Goal: Information Seeking & Learning: Compare options

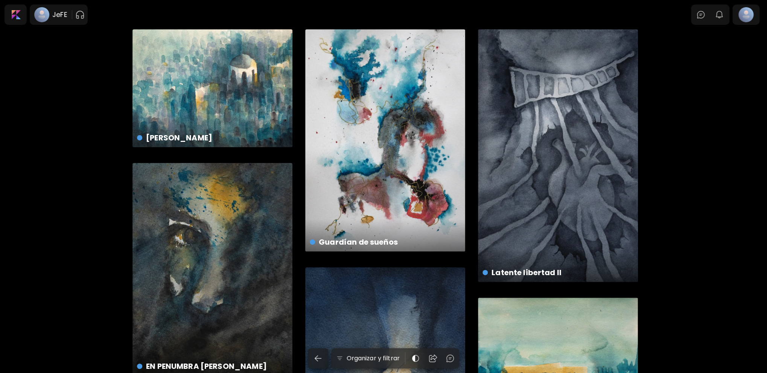
click at [197, 91] on div "Sueño Santorini US$ 100 | 18.5 x 14 cm" at bounding box center [212, 88] width 160 height 118
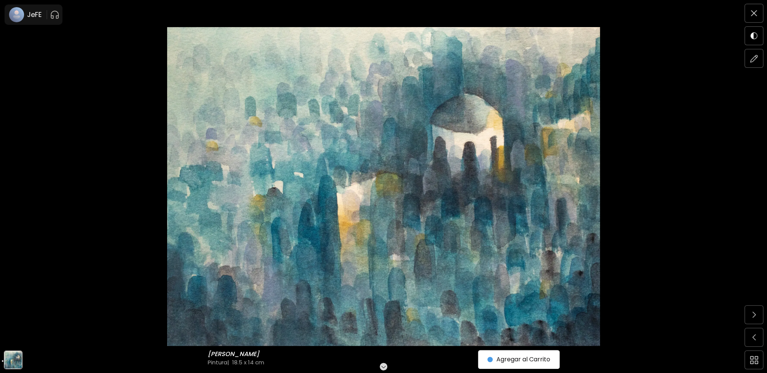
click at [440, 195] on img at bounding box center [383, 186] width 703 height 319
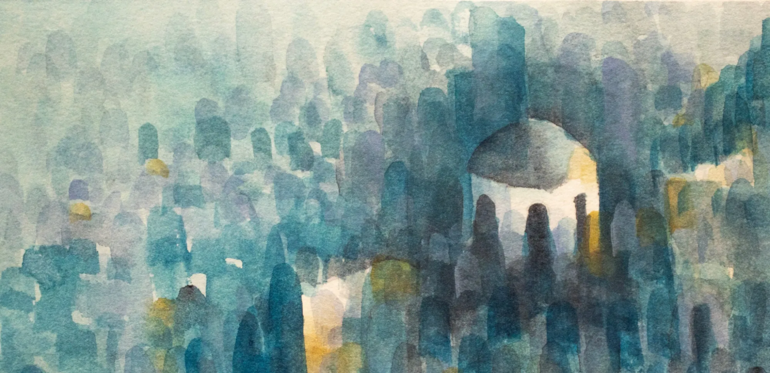
click at [440, 195] on img at bounding box center [385, 283] width 770 height 567
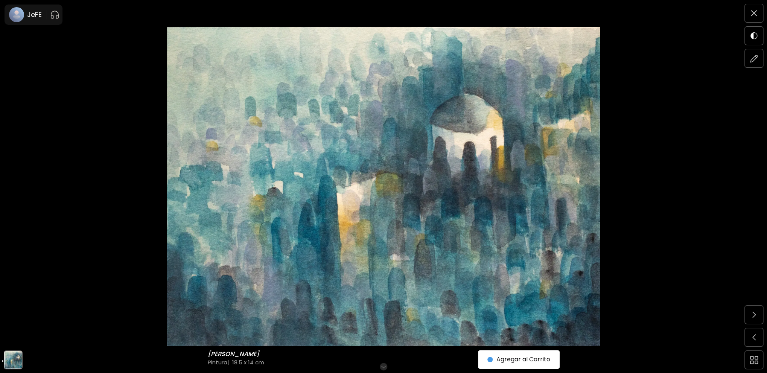
click at [397, 58] on img at bounding box center [383, 186] width 703 height 319
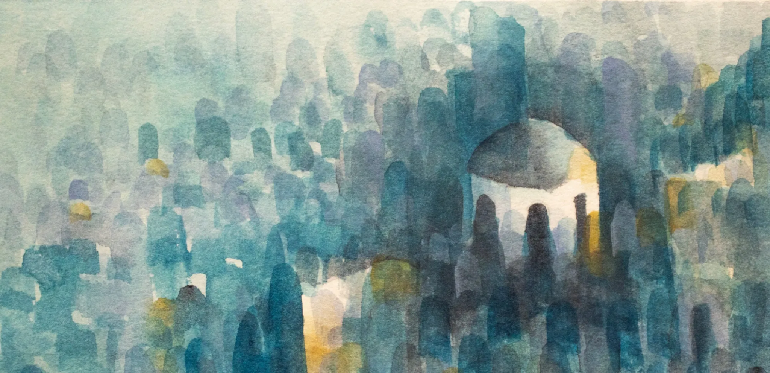
click at [397, 58] on img at bounding box center [385, 283] width 770 height 567
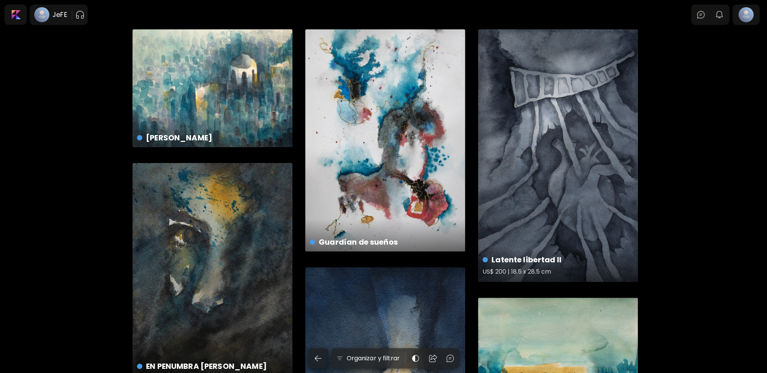
click at [531, 156] on div "Latente libertad II US$ 200 | 18.5 x 28.5 cm" at bounding box center [558, 155] width 160 height 252
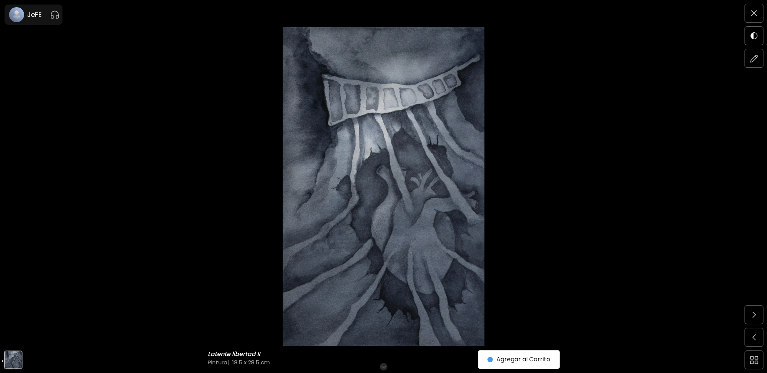
click at [555, 189] on img at bounding box center [383, 186] width 703 height 319
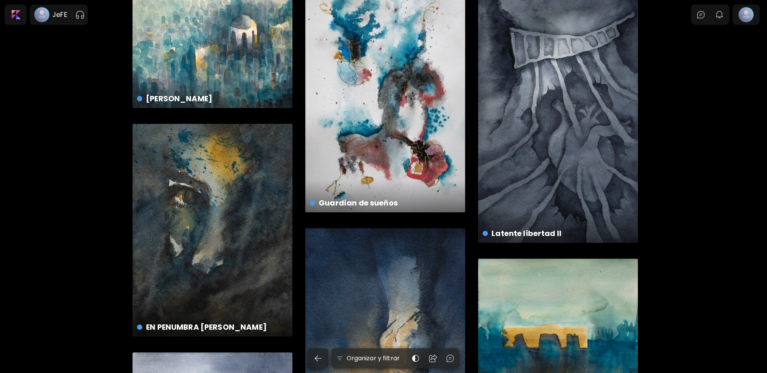
scroll to position [38, 0]
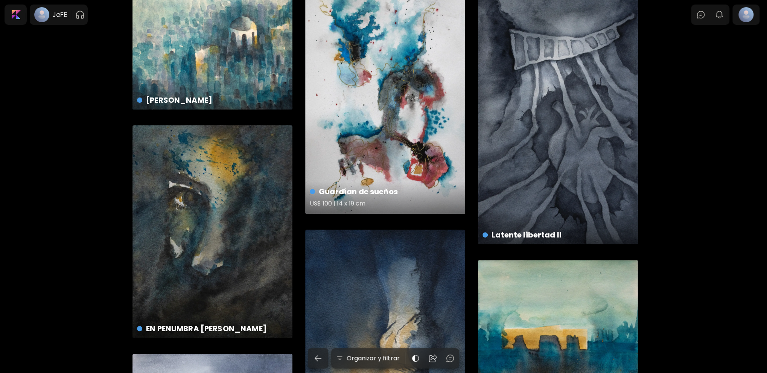
click at [372, 106] on div "Guardían de sueños US$ 100 | 14 x 19 cm" at bounding box center [385, 103] width 160 height 222
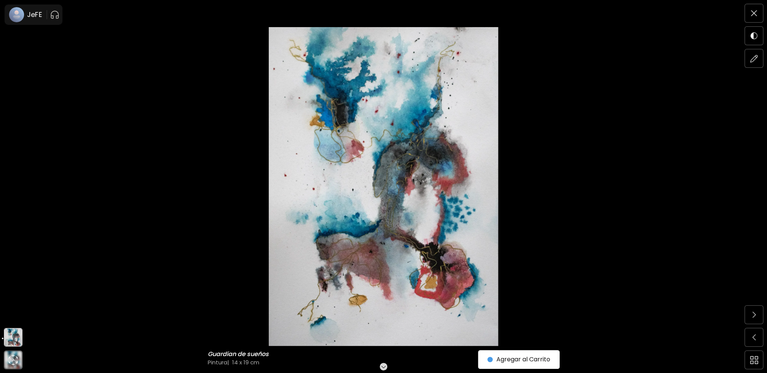
click at [419, 163] on img at bounding box center [383, 186] width 703 height 319
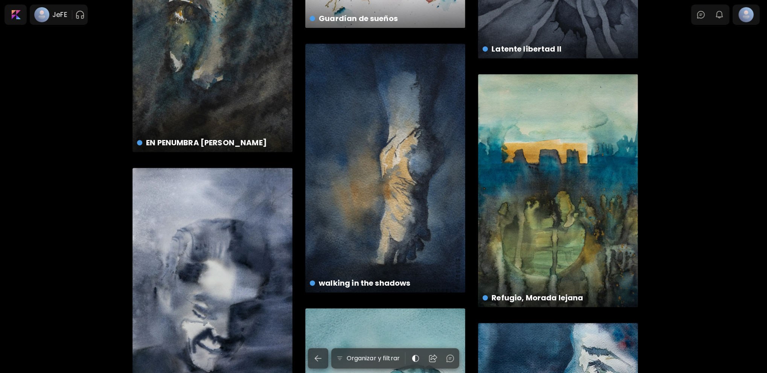
scroll to position [263, 0]
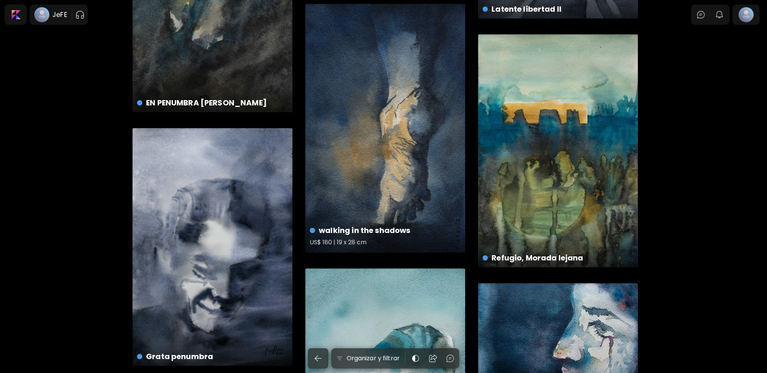
click at [369, 114] on div "walking in the shadows US$ 180 | 19 x 28 cm" at bounding box center [385, 128] width 160 height 249
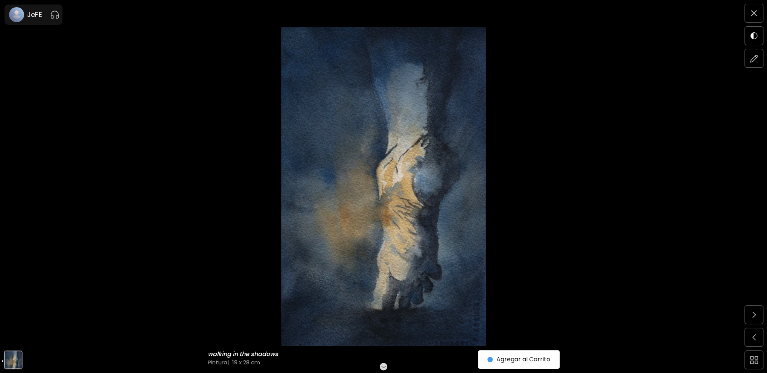
click at [369, 114] on img at bounding box center [383, 186] width 703 height 319
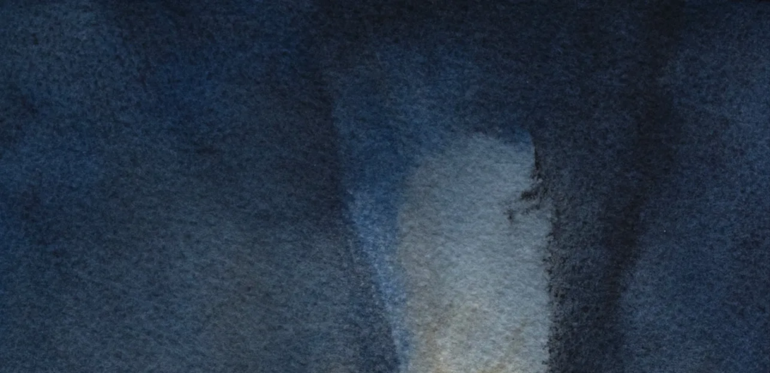
click at [454, 204] on img at bounding box center [385, 186] width 707 height 319
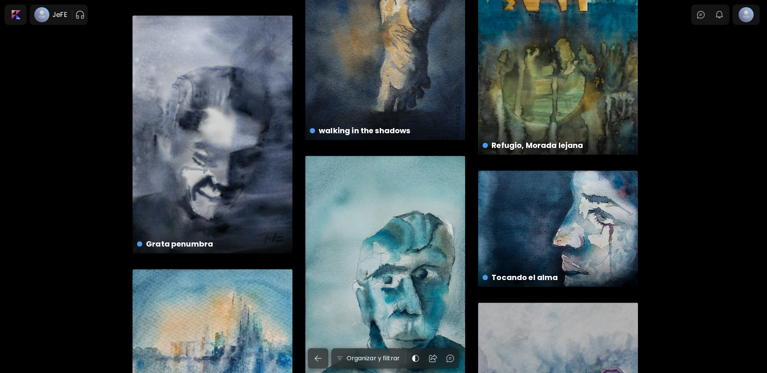
scroll to position [376, 0]
click at [268, 144] on div "Grata penumbra US$ 250 | 38 x 56 cm" at bounding box center [212, 134] width 160 height 238
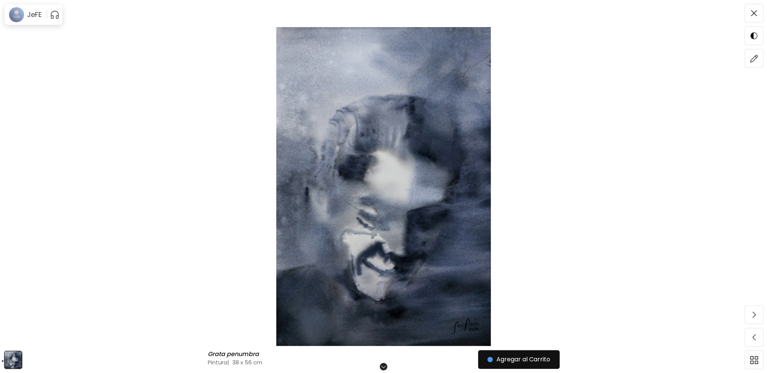
click at [355, 167] on img at bounding box center [383, 186] width 703 height 319
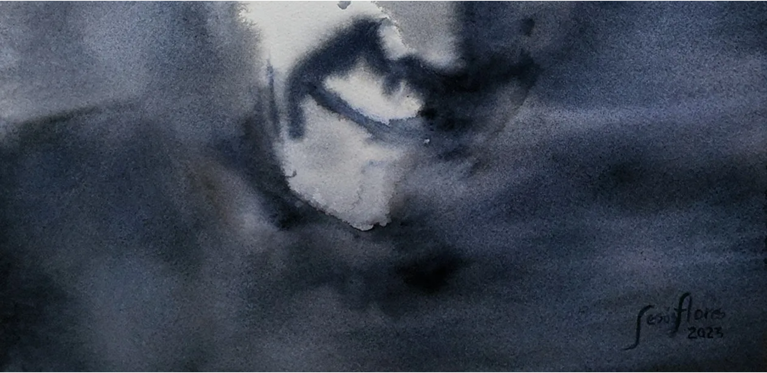
scroll to position [766, 0]
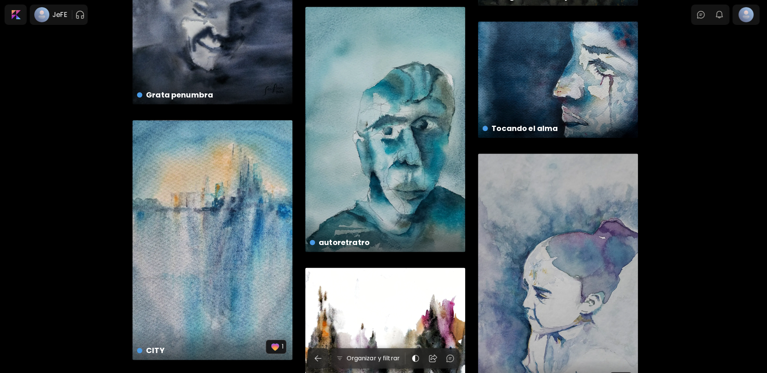
scroll to position [527, 0]
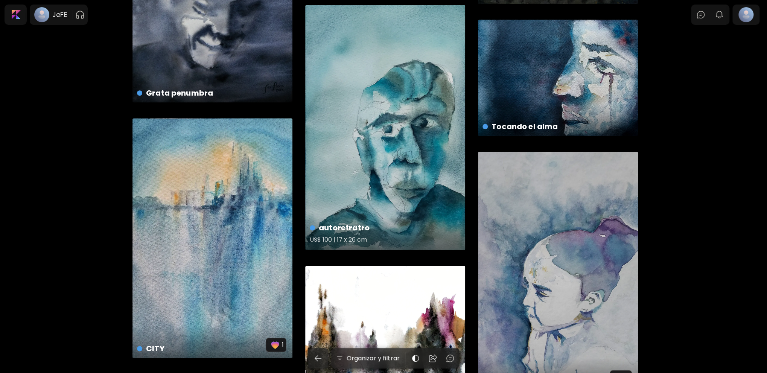
click at [418, 143] on div "autoretratro US$ 100 | 17 x 26 cm" at bounding box center [385, 127] width 160 height 245
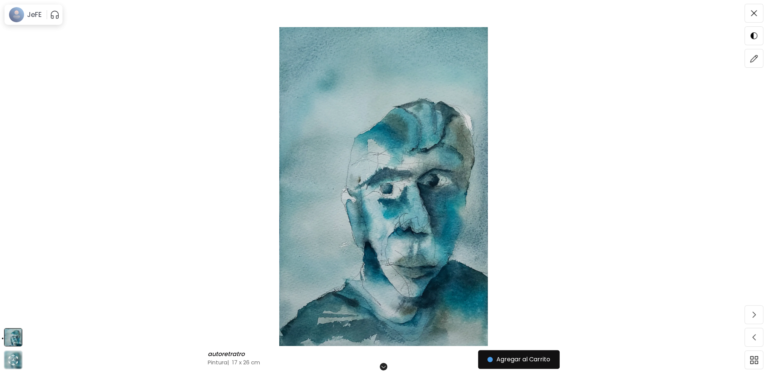
click at [418, 143] on img at bounding box center [383, 186] width 703 height 319
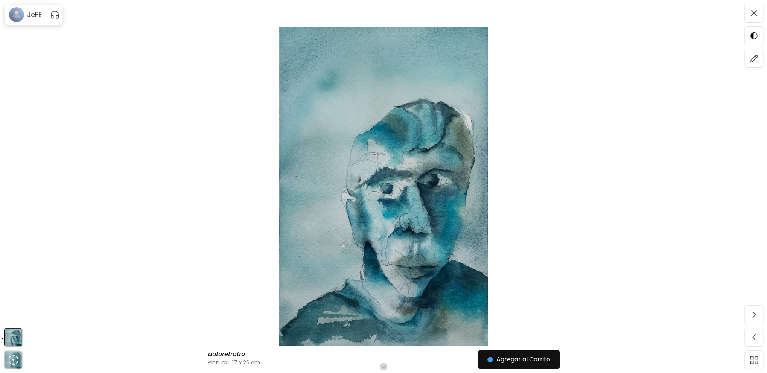
click at [267, 146] on img at bounding box center [383, 186] width 703 height 319
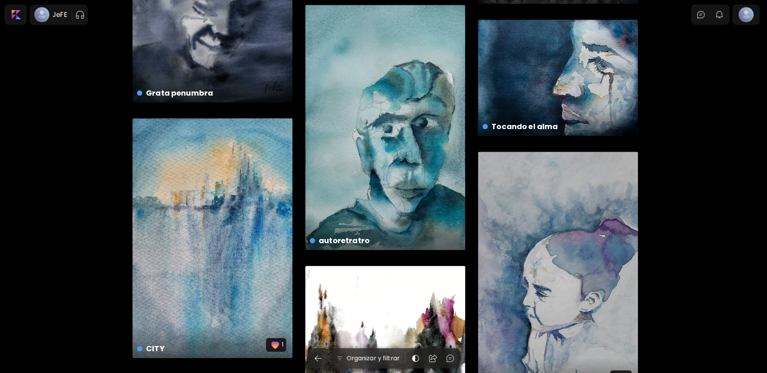
scroll to position [639, 0]
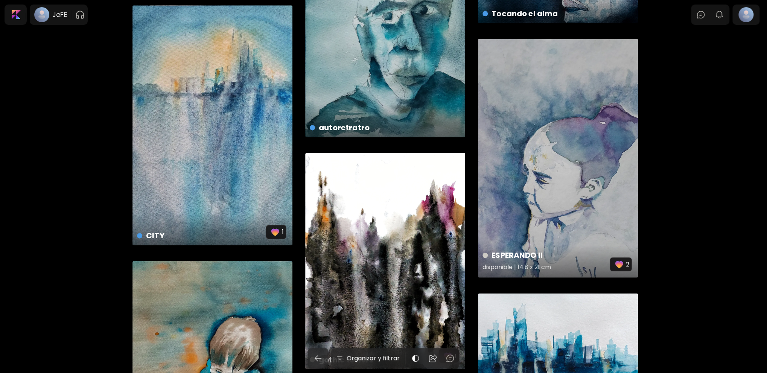
click at [560, 159] on div "ESPERANDO II disponible | 14.8 x 21 cm 2" at bounding box center [558, 158] width 160 height 238
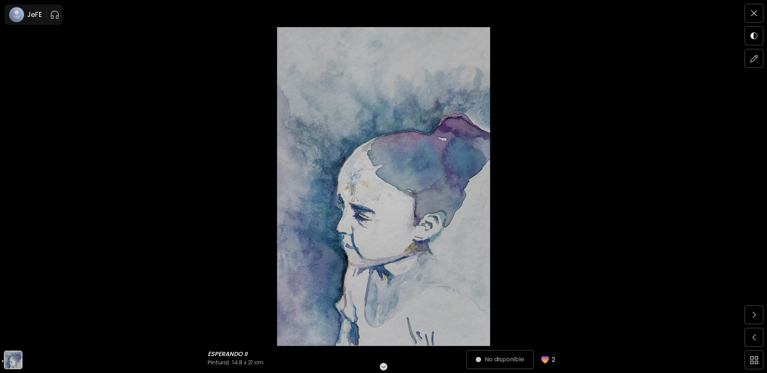
click at [438, 193] on img at bounding box center [383, 186] width 703 height 319
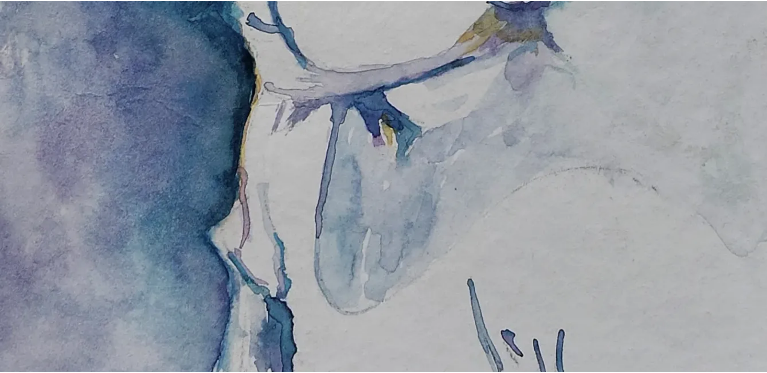
scroll to position [773, 0]
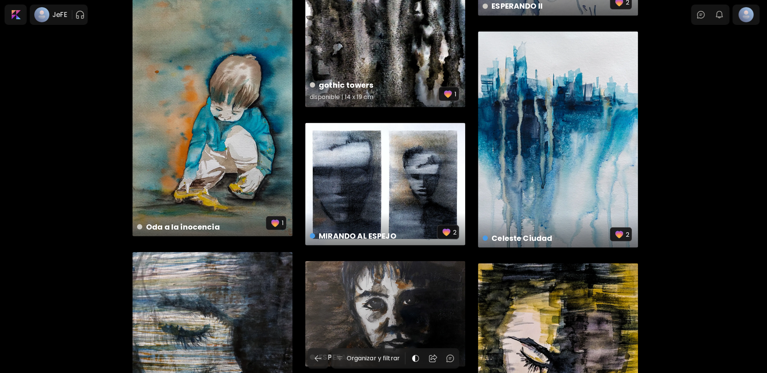
scroll to position [903, 0]
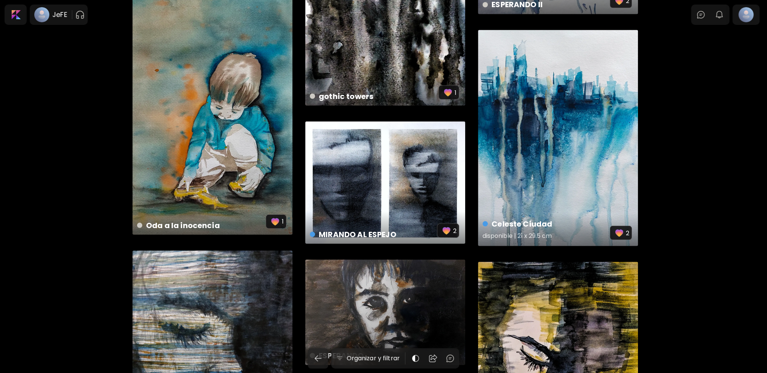
click at [575, 134] on div "Celeste Ciudad disponible | 21 x 29.5 cm 2" at bounding box center [558, 138] width 160 height 216
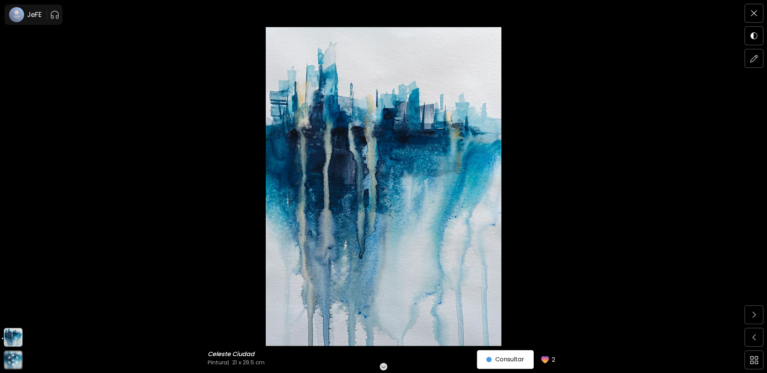
click at [423, 150] on img at bounding box center [383, 186] width 703 height 319
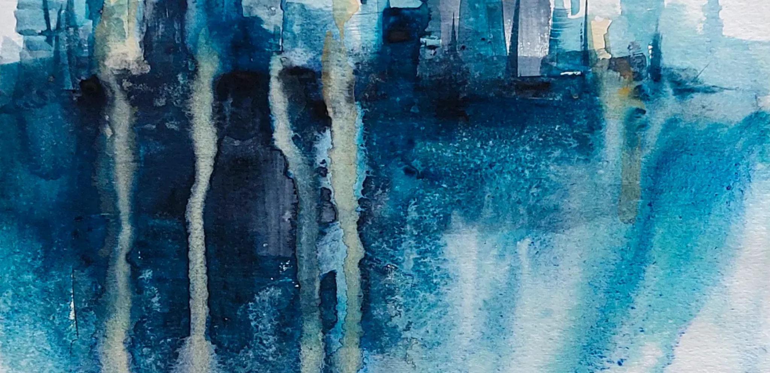
scroll to position [301, 0]
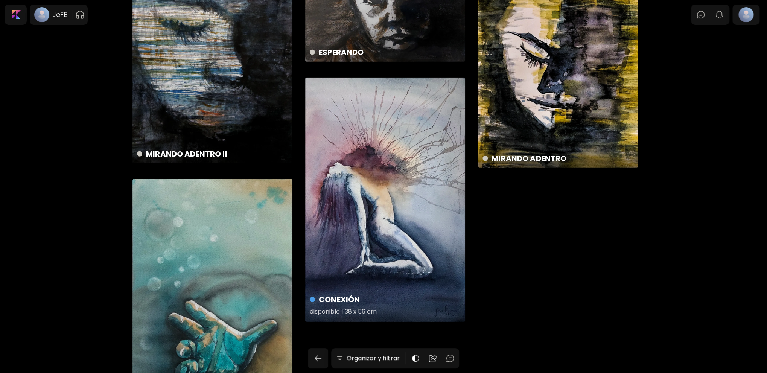
scroll to position [1279, 0]
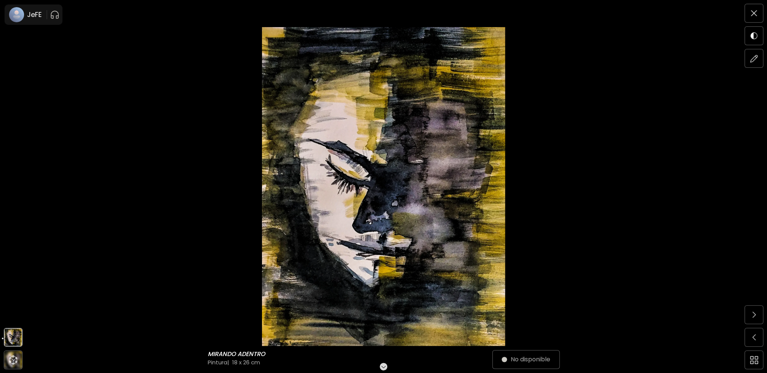
click at [443, 162] on img at bounding box center [383, 186] width 703 height 319
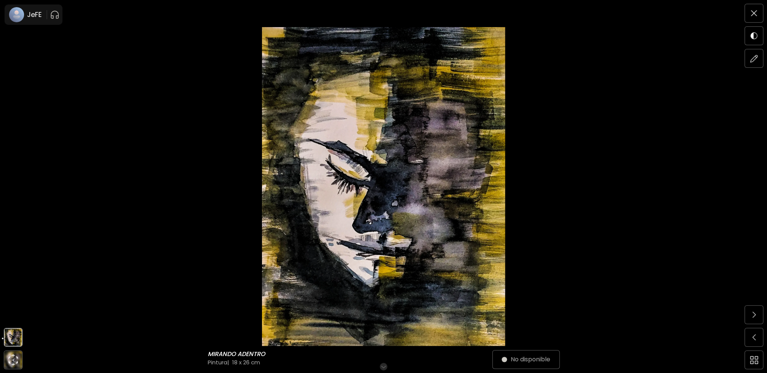
click at [552, 162] on img at bounding box center [383, 186] width 703 height 319
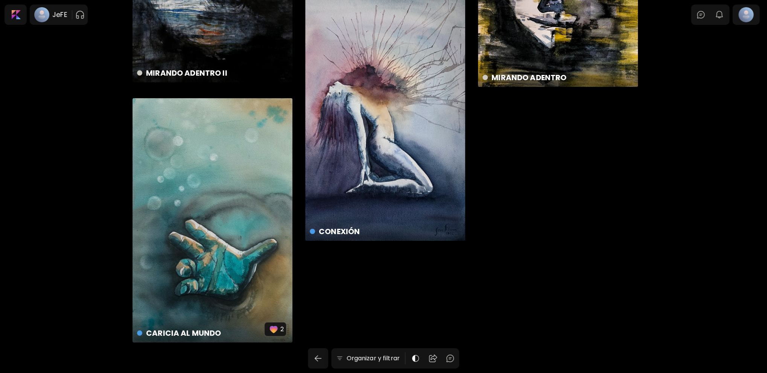
scroll to position [1297, 0]
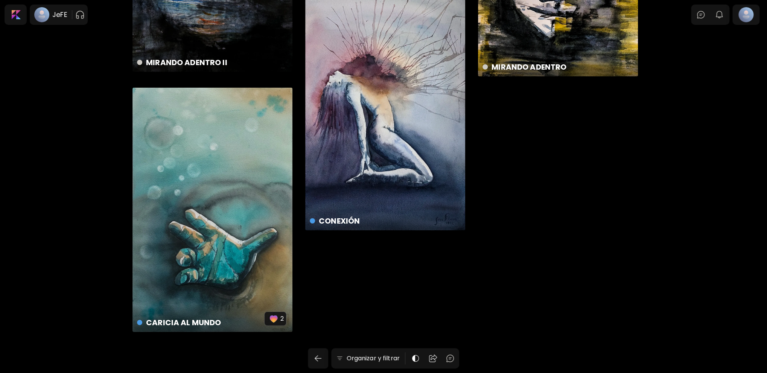
click at [185, 219] on div "CARICIA AL MUNDO disponible | 38 x 56 cm 2" at bounding box center [212, 210] width 160 height 244
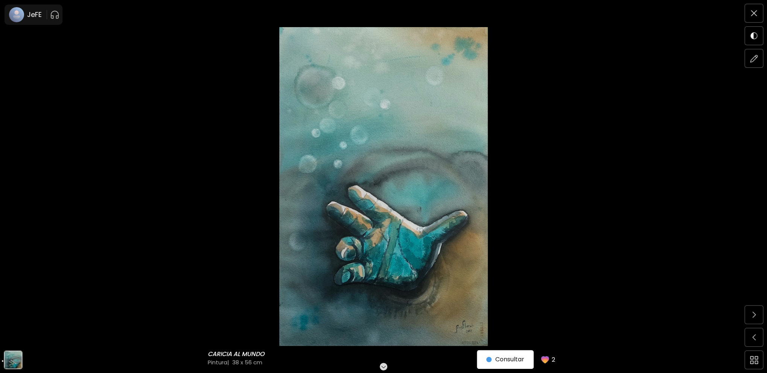
click at [390, 215] on img at bounding box center [383, 186] width 703 height 319
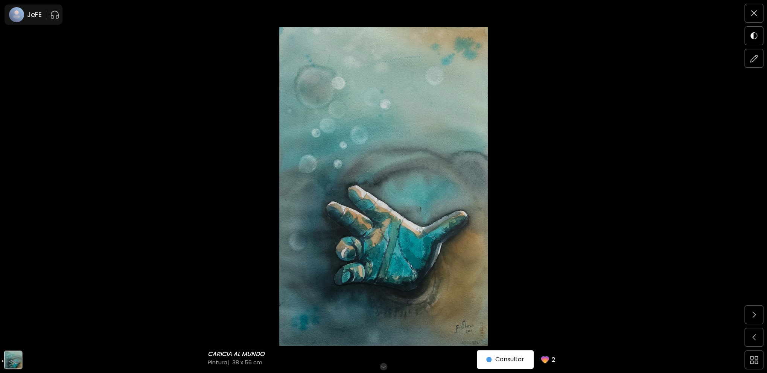
click at [367, 131] on img at bounding box center [383, 186] width 703 height 319
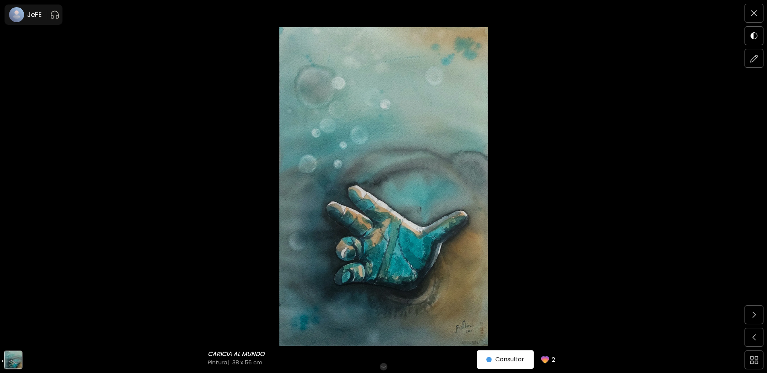
click at [453, 276] on img at bounding box center [383, 186] width 703 height 319
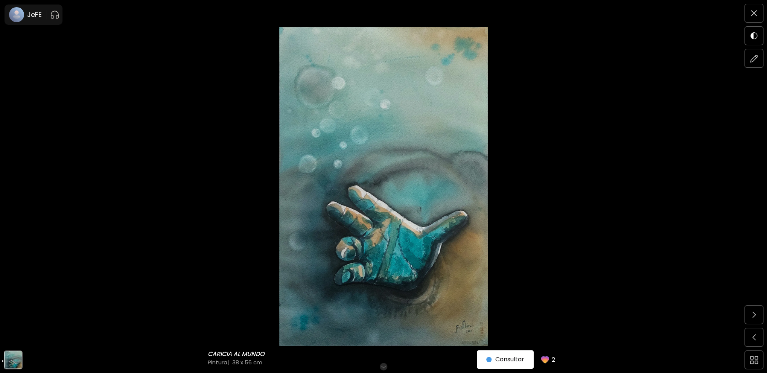
click at [453, 276] on img at bounding box center [383, 186] width 703 height 319
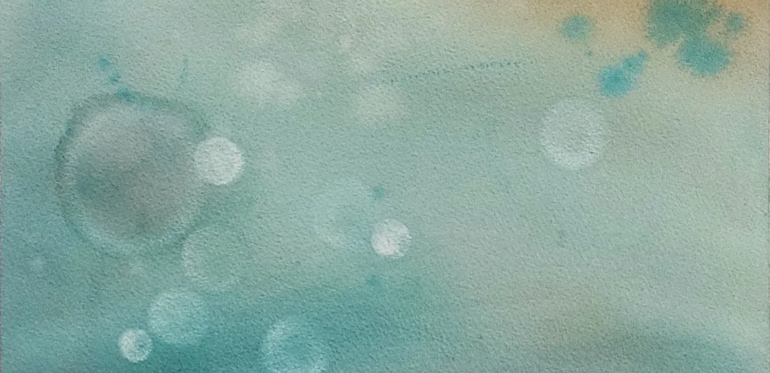
scroll to position [45, 0]
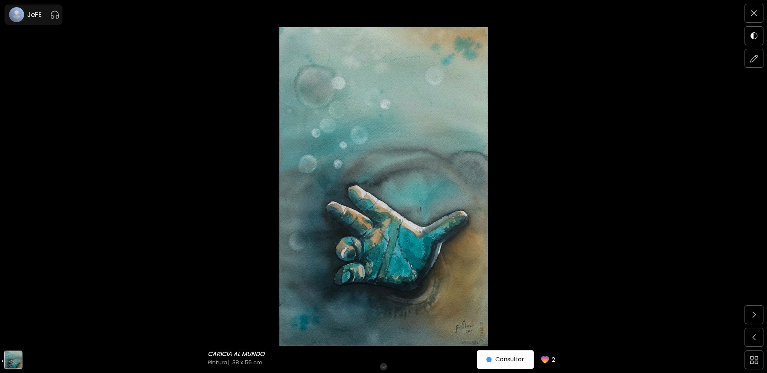
click at [540, 251] on img at bounding box center [383, 186] width 703 height 319
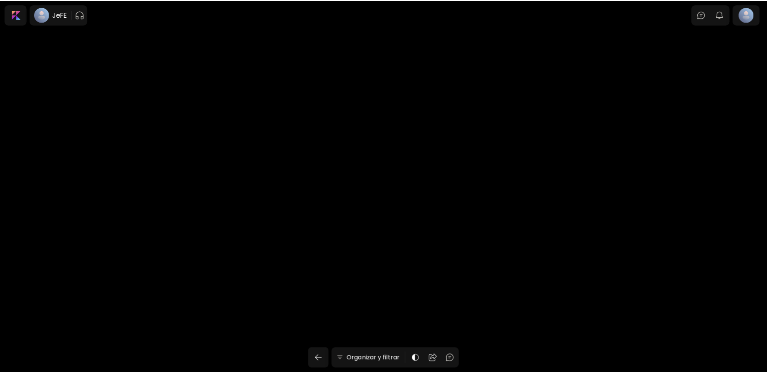
scroll to position [1136, 0]
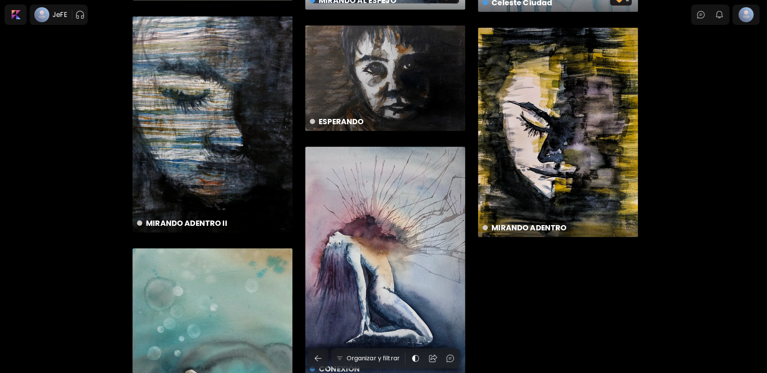
click at [420, 248] on div "CONEXIÓN disponible | 38 x 56 cm" at bounding box center [385, 269] width 160 height 244
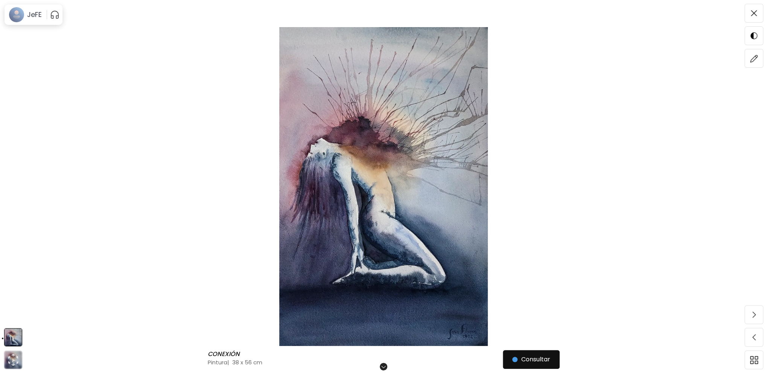
click at [380, 200] on img at bounding box center [383, 186] width 703 height 319
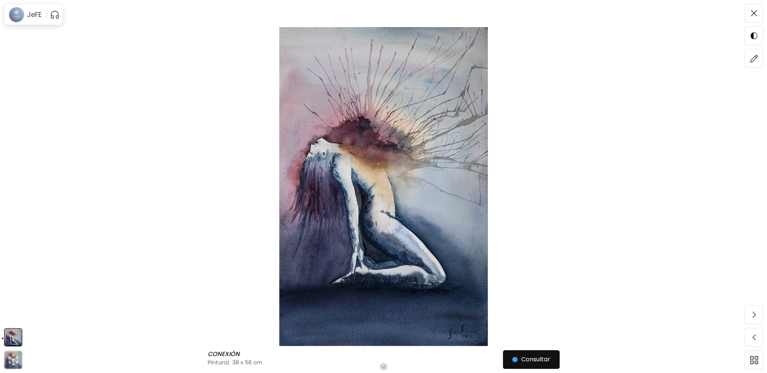
click at [524, 193] on img at bounding box center [383, 186] width 703 height 319
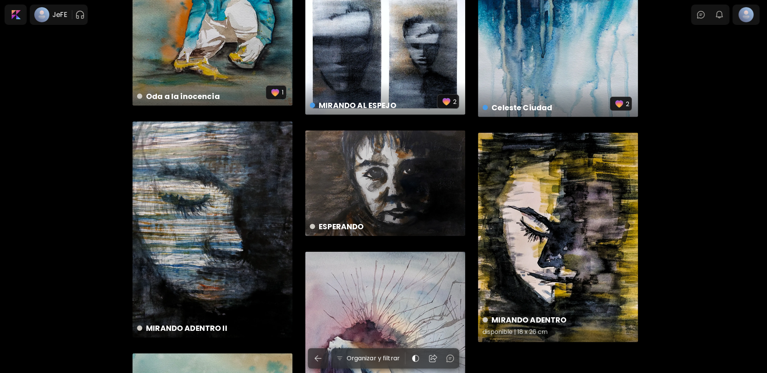
scroll to position [1023, 0]
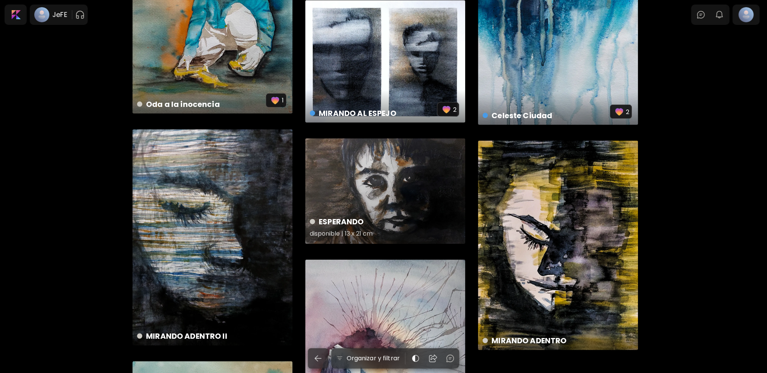
click at [418, 202] on div "ESPERANDO disponible | 13 x 21 cm" at bounding box center [385, 190] width 160 height 105
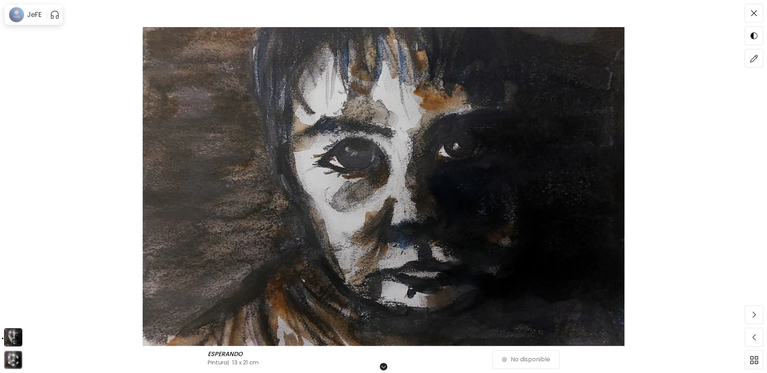
click at [418, 202] on img at bounding box center [383, 186] width 703 height 319
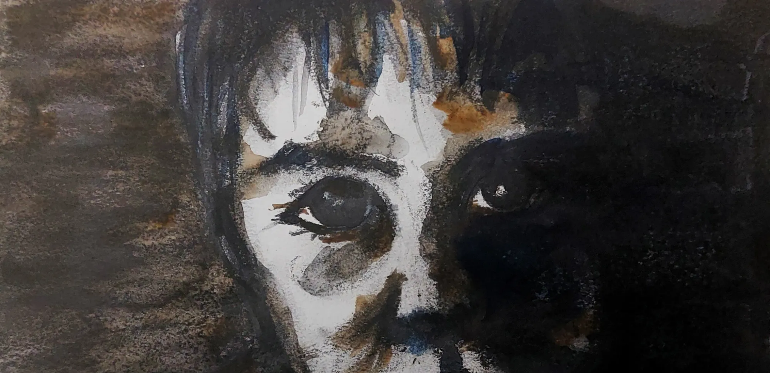
click at [418, 202] on img at bounding box center [385, 255] width 770 height 510
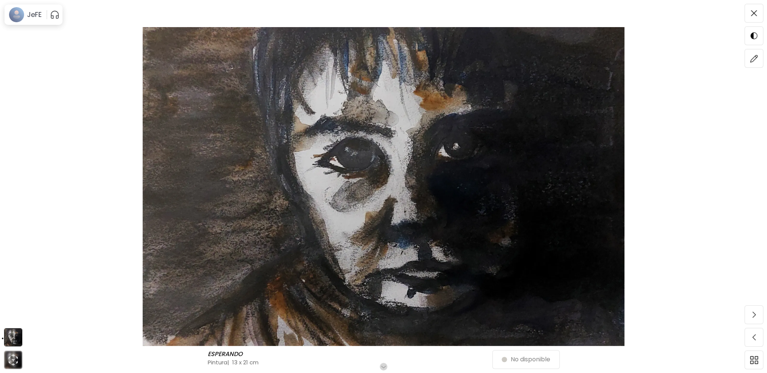
click at [325, 179] on img at bounding box center [383, 186] width 703 height 319
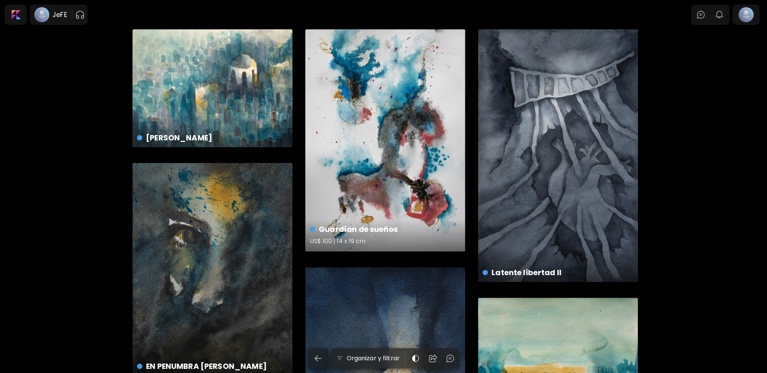
click at [388, 137] on div "Guardían de sueños US$ 100 | 14 x 19 cm" at bounding box center [385, 140] width 160 height 222
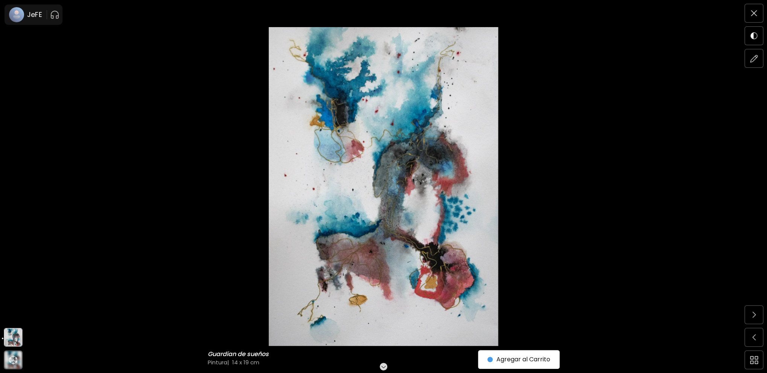
click at [383, 137] on img at bounding box center [383, 186] width 703 height 319
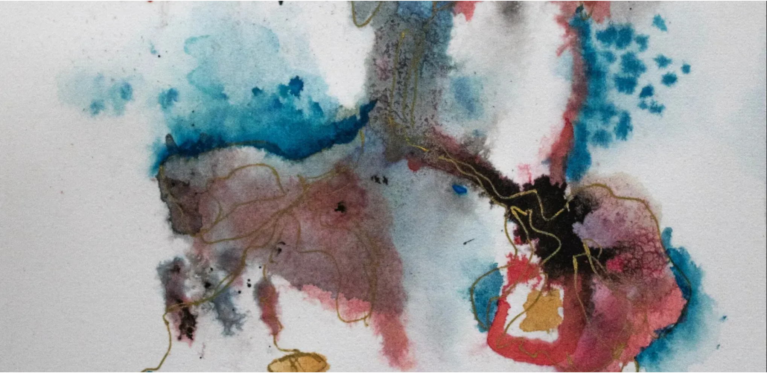
scroll to position [591, 0]
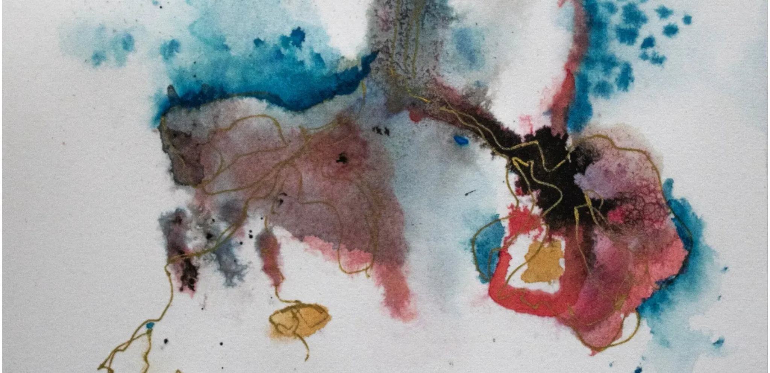
scroll to position [0, 0]
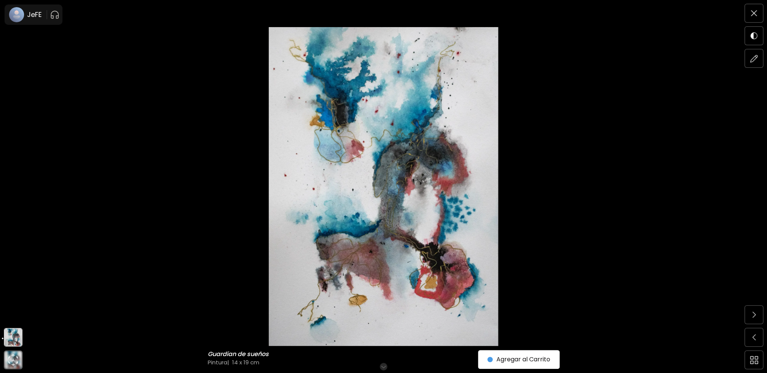
click at [396, 182] on img at bounding box center [383, 186] width 703 height 319
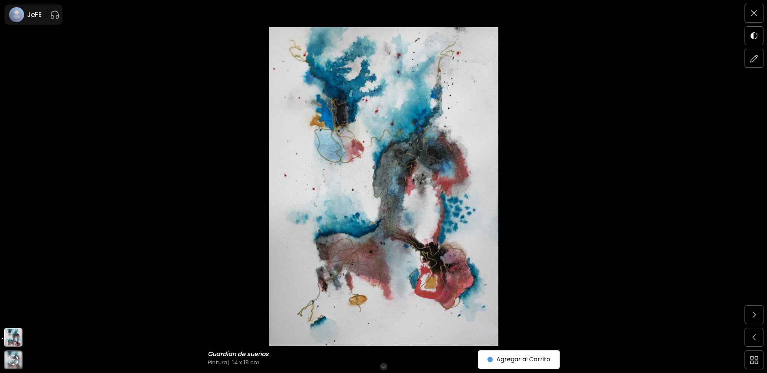
click at [478, 267] on img at bounding box center [383, 186] width 703 height 319
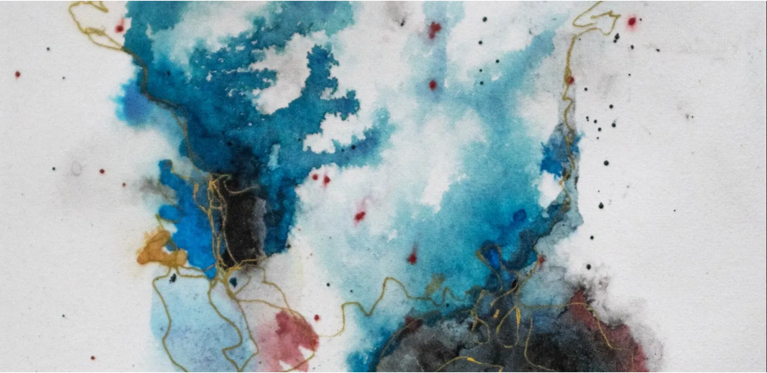
scroll to position [15, 0]
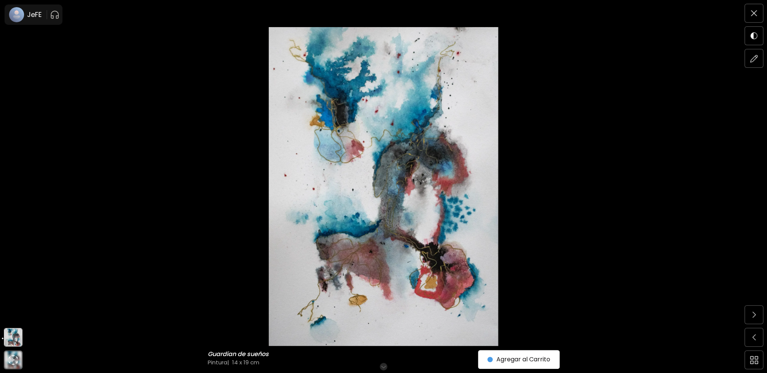
click at [223, 140] on img at bounding box center [383, 186] width 703 height 319
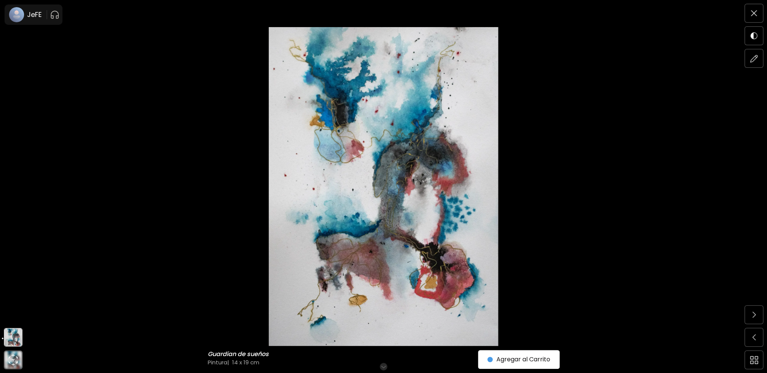
click at [442, 269] on img at bounding box center [383, 186] width 703 height 319
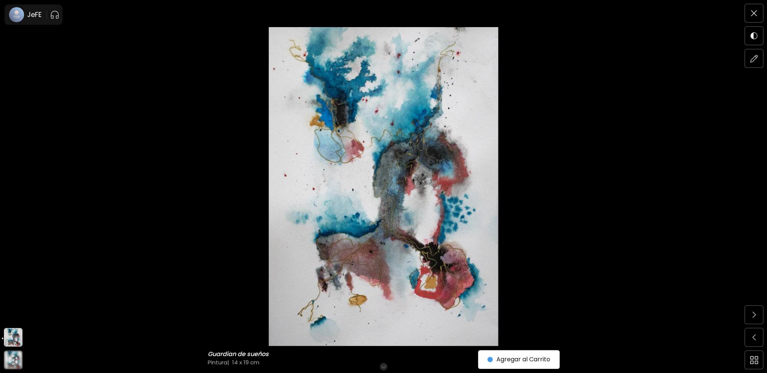
click at [487, 322] on img at bounding box center [383, 186] width 703 height 319
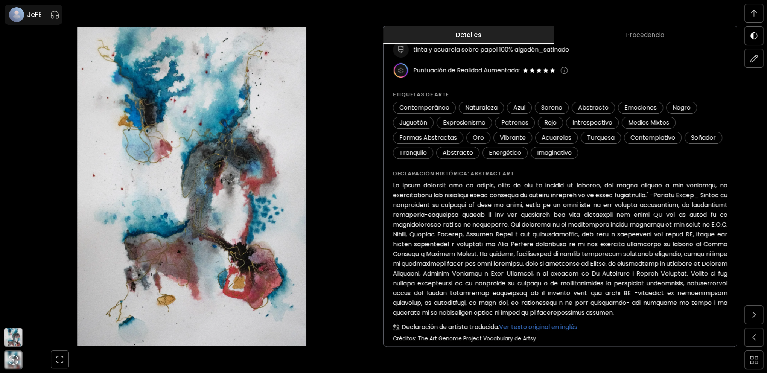
scroll to position [132, 0]
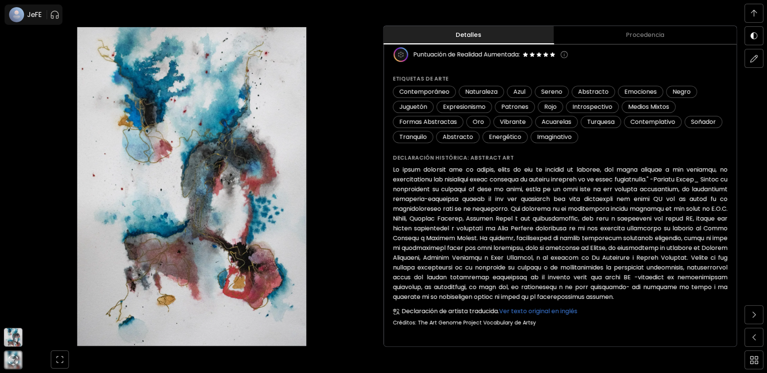
click at [183, 178] on img at bounding box center [192, 186] width 320 height 319
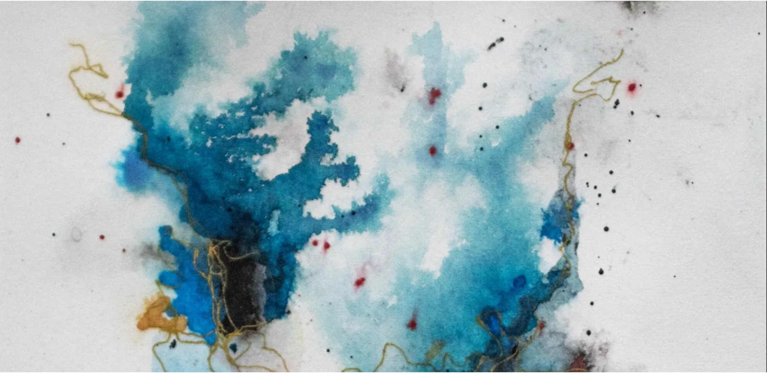
scroll to position [1016, 0]
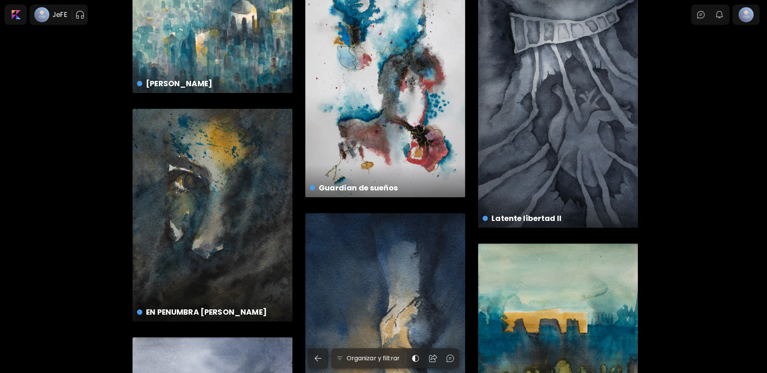
scroll to position [113, 0]
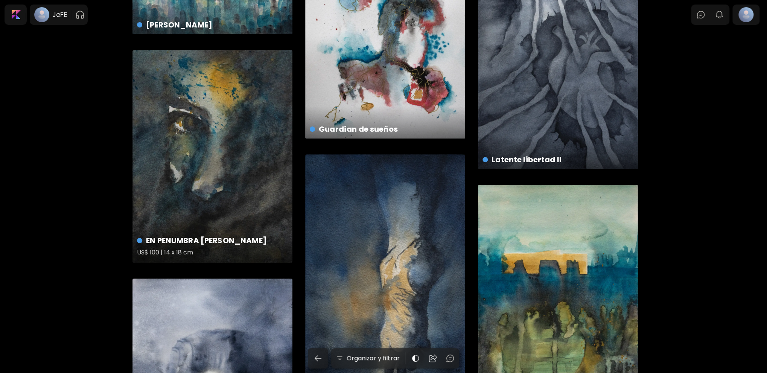
click at [229, 146] on div "EN PENUMBRA LUZ DE LUNA US$ 100 | 14 x 18 cm" at bounding box center [212, 156] width 160 height 213
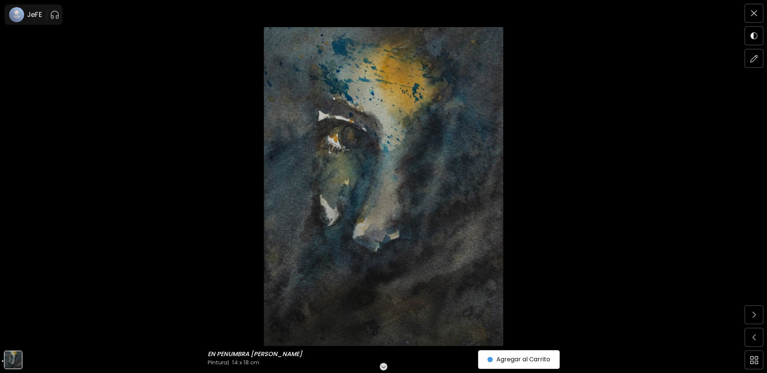
click at [339, 153] on img at bounding box center [383, 186] width 703 height 319
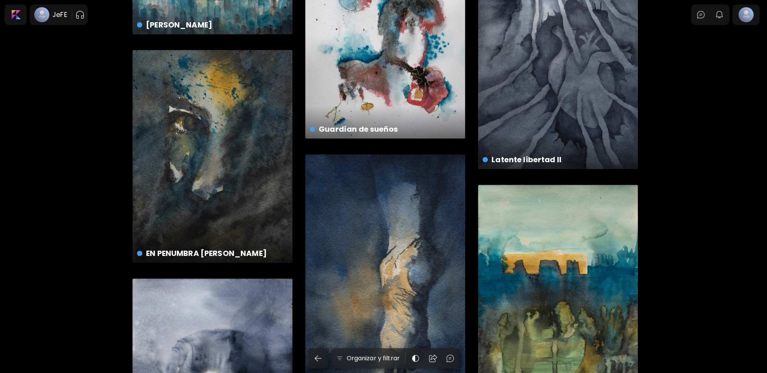
scroll to position [226, 0]
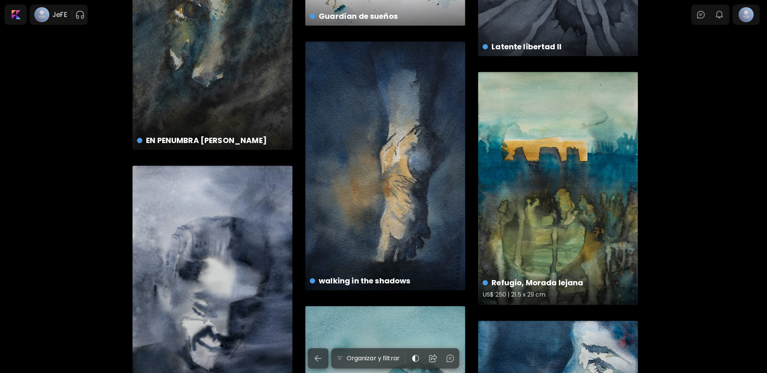
click at [582, 210] on div "Refugio, Morada lejana US$ 250 | 21.5 x 29 cm" at bounding box center [558, 188] width 160 height 233
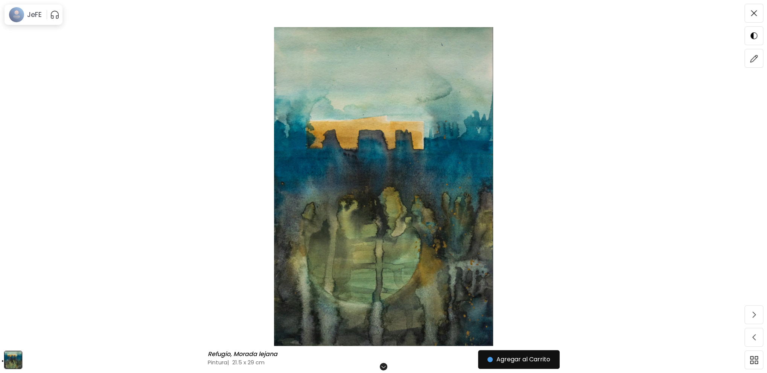
click at [459, 197] on img at bounding box center [383, 186] width 703 height 319
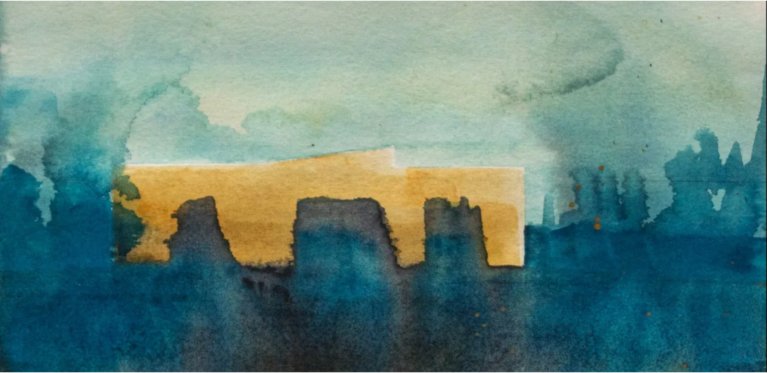
scroll to position [744, 0]
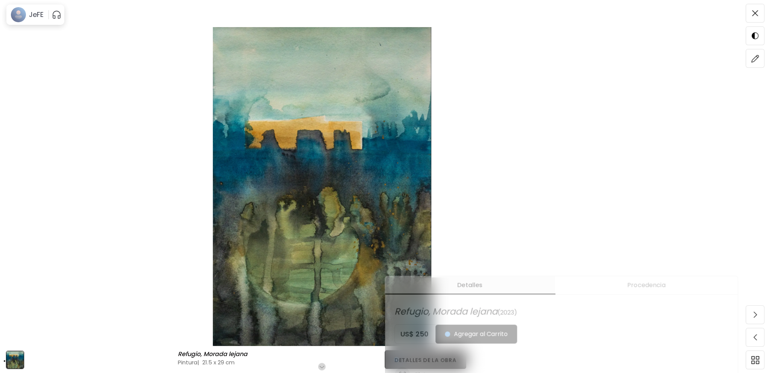
scroll to position [113, 0]
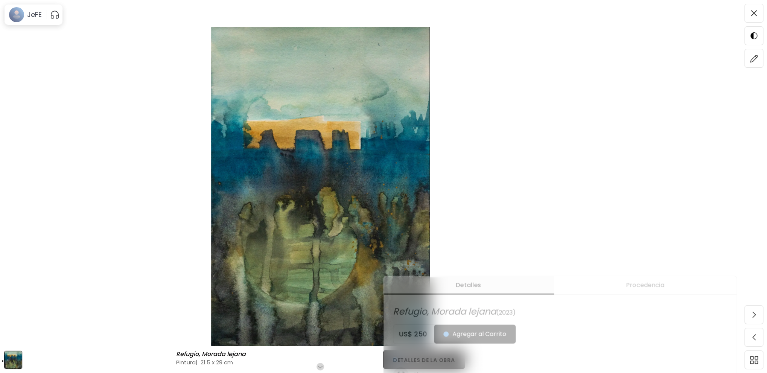
click at [353, 87] on img at bounding box center [320, 186] width 577 height 319
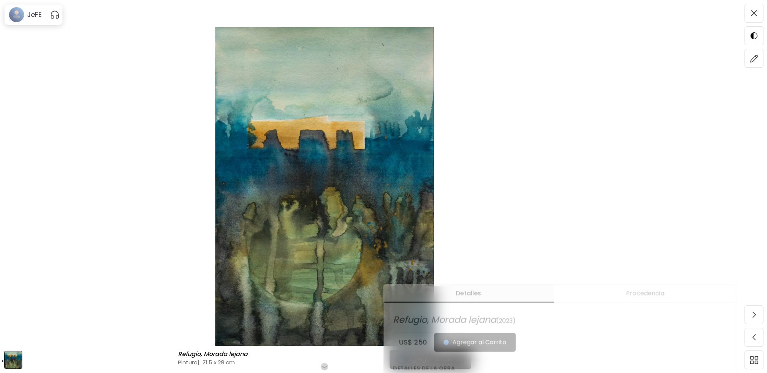
click at [556, 130] on img at bounding box center [325, 186] width 586 height 319
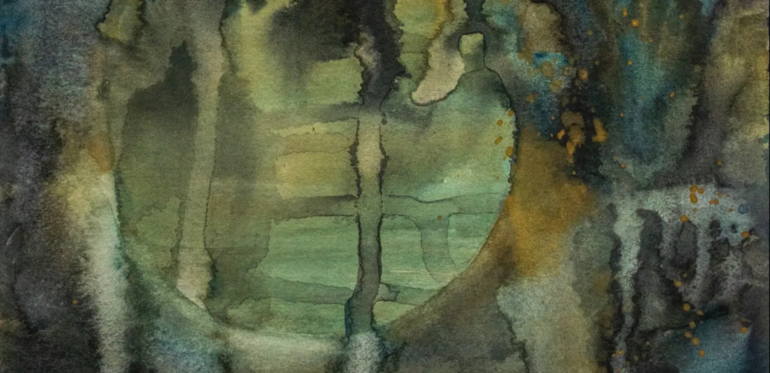
scroll to position [744, 0]
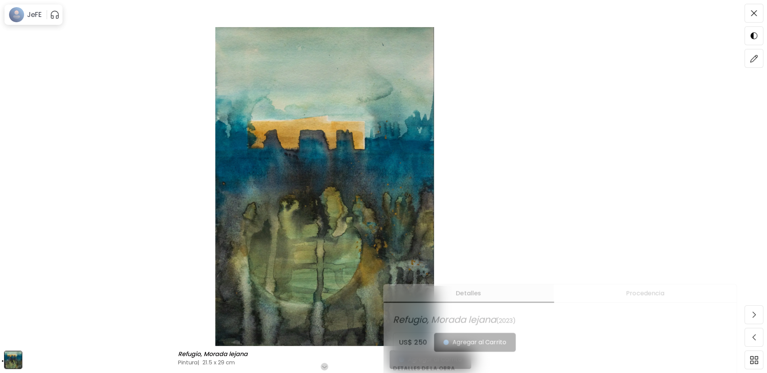
click at [512, 115] on img at bounding box center [325, 186] width 586 height 319
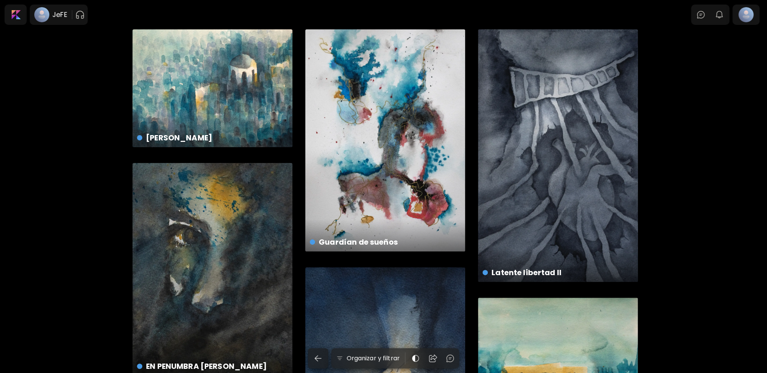
drag, startPoint x: 37, startPoint y: 117, endPoint x: 37, endPoint y: 108, distance: 9.0
click at [19, 8] on div at bounding box center [15, 14] width 19 height 17
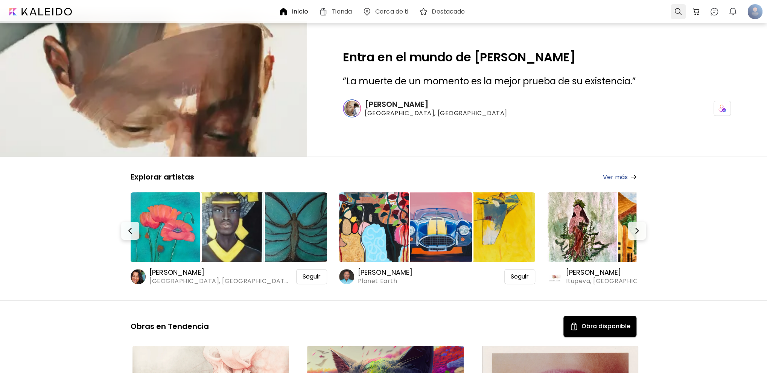
click at [677, 13] on div at bounding box center [677, 11] width 15 height 15
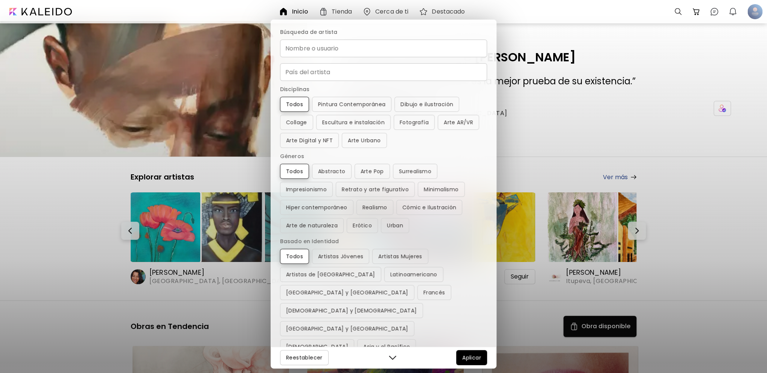
click at [322, 51] on input "Nombre o usuario" at bounding box center [383, 48] width 207 height 18
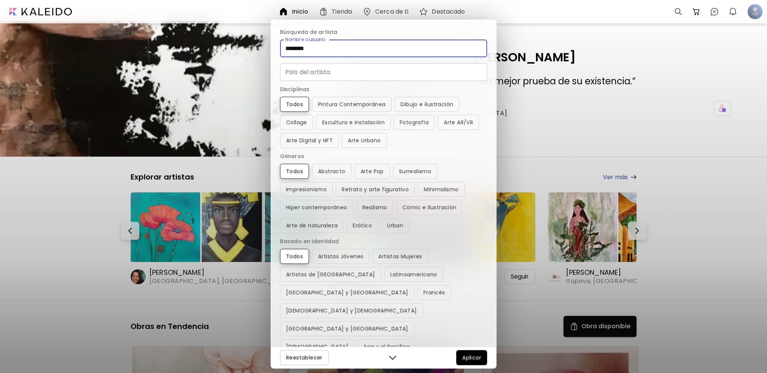
type input "********"
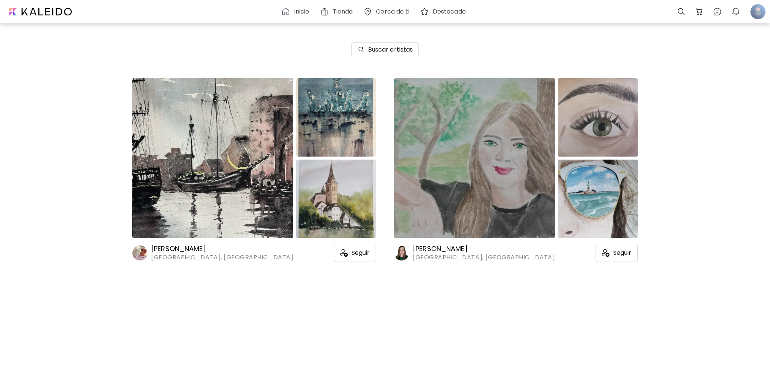
click at [236, 161] on img at bounding box center [212, 157] width 161 height 159
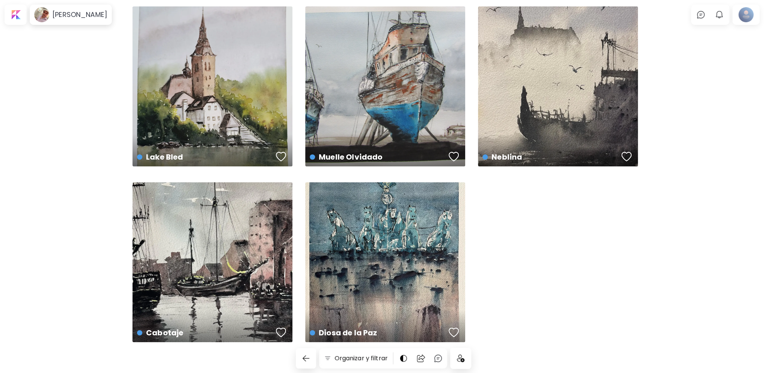
scroll to position [209, 0]
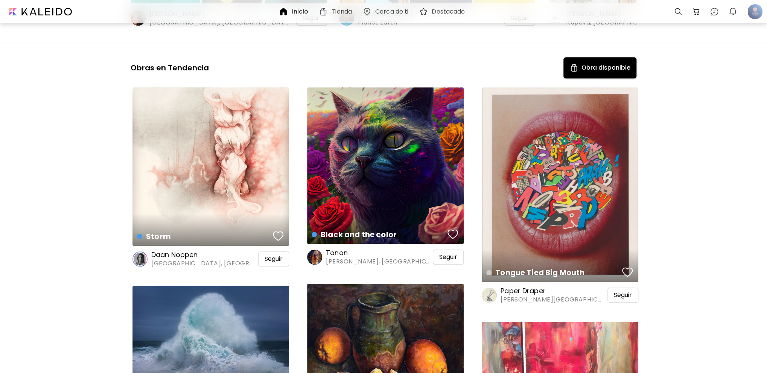
scroll to position [226, 0]
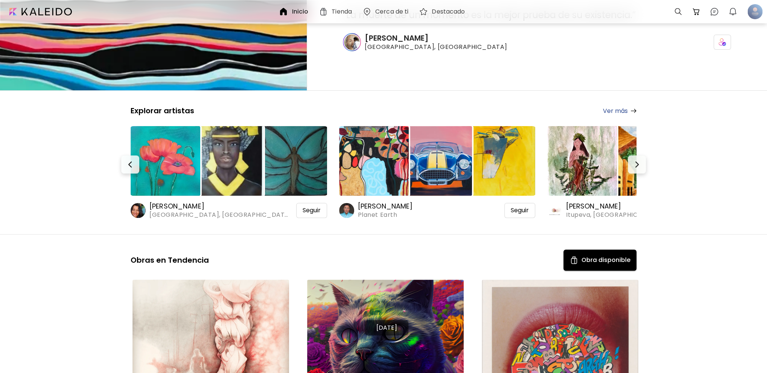
scroll to position [188, 0]
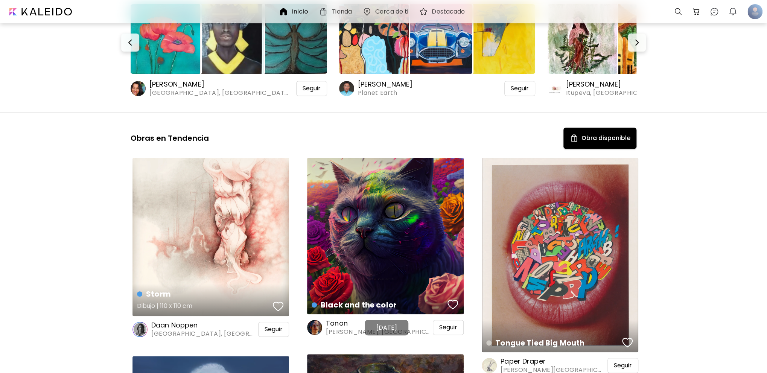
click at [237, 204] on div "Storm Dibujo | 110 x 110 cm" at bounding box center [210, 237] width 156 height 158
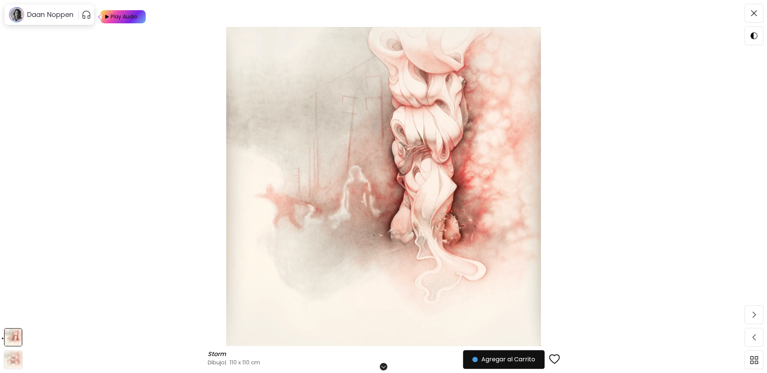
click at [396, 230] on img at bounding box center [383, 186] width 703 height 319
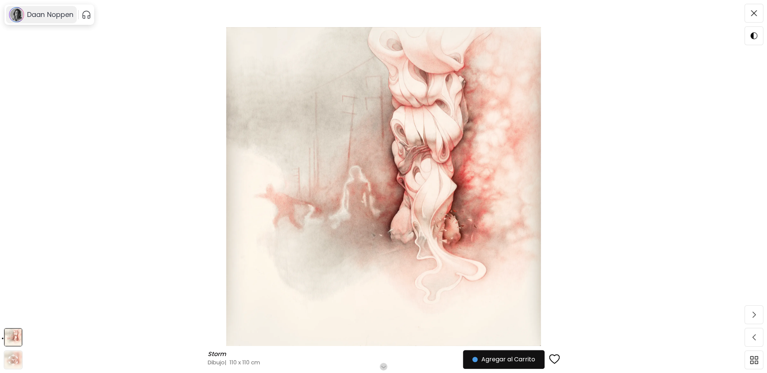
click at [53, 13] on h6 "Daan Noppen" at bounding box center [50, 14] width 47 height 9
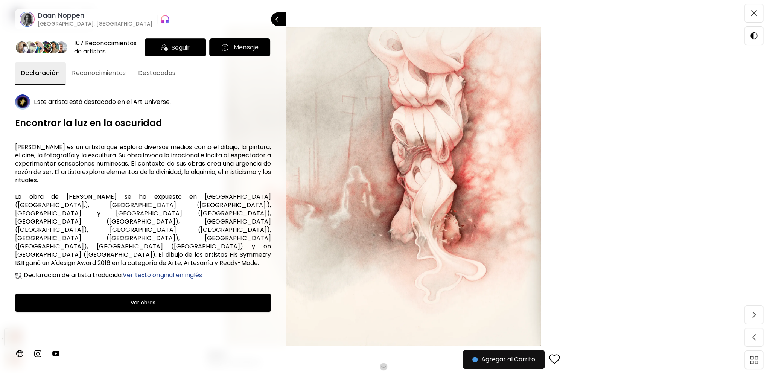
click at [52, 20] on h6 "[GEOGRAPHIC_DATA], [GEOGRAPHIC_DATA]" at bounding box center [95, 24] width 115 height 8
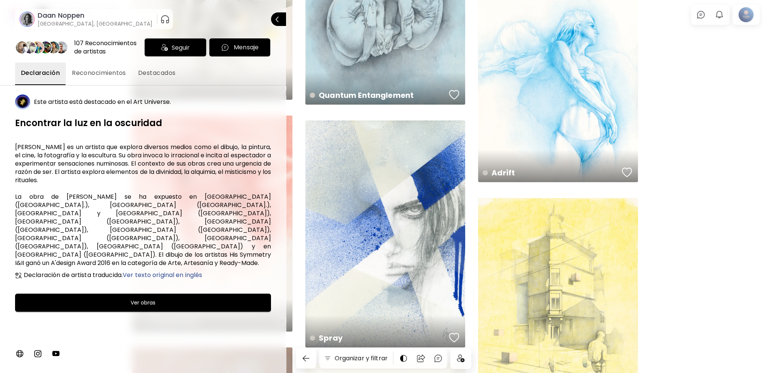
scroll to position [1730, 0]
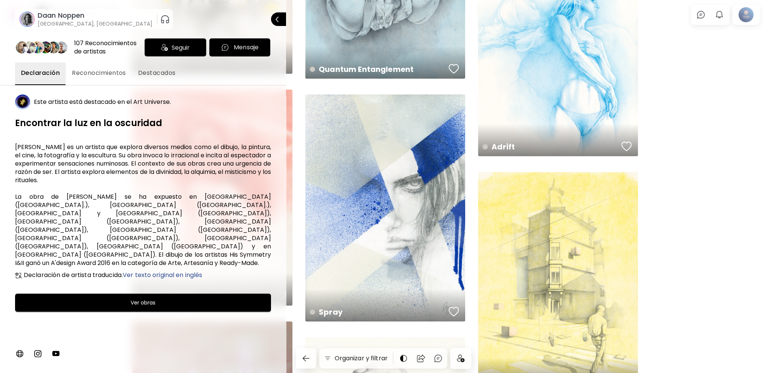
click at [394, 178] on div at bounding box center [383, 186] width 767 height 373
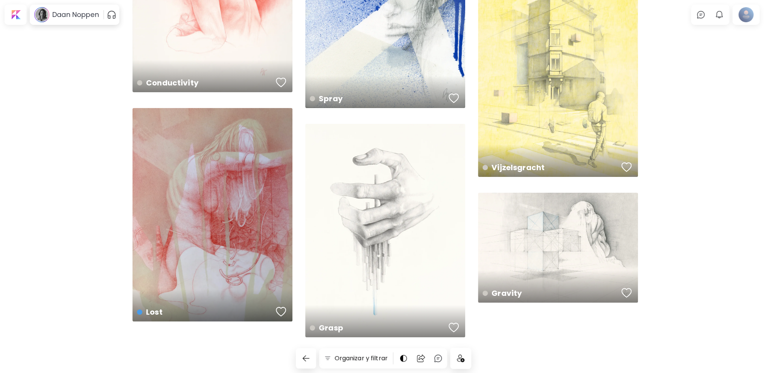
scroll to position [1949, 0]
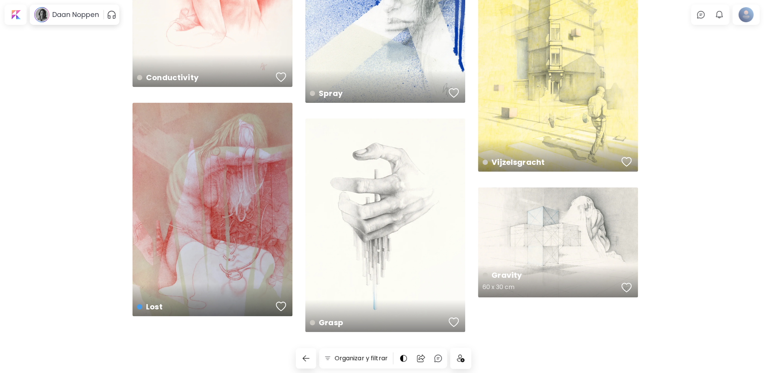
click at [521, 218] on div "Gravity 60 x 30 cm" at bounding box center [558, 242] width 160 height 110
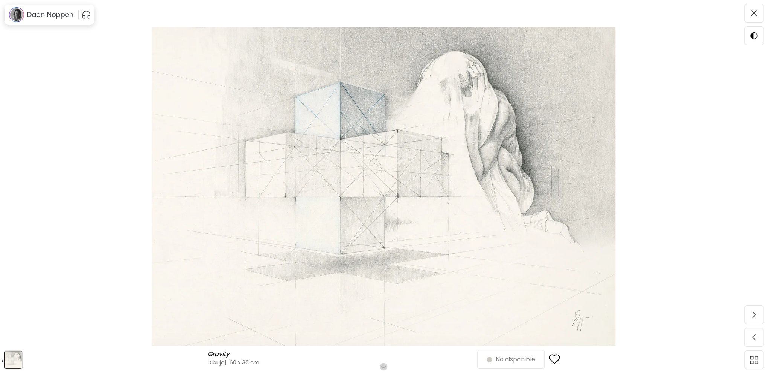
click at [287, 140] on img at bounding box center [383, 186] width 703 height 319
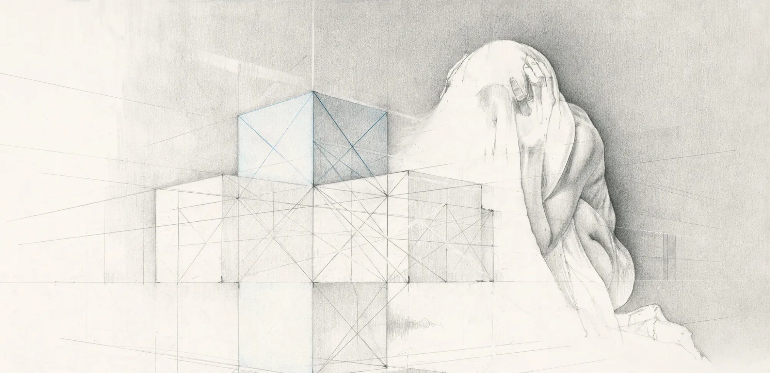
click at [287, 140] on img at bounding box center [385, 265] width 770 height 530
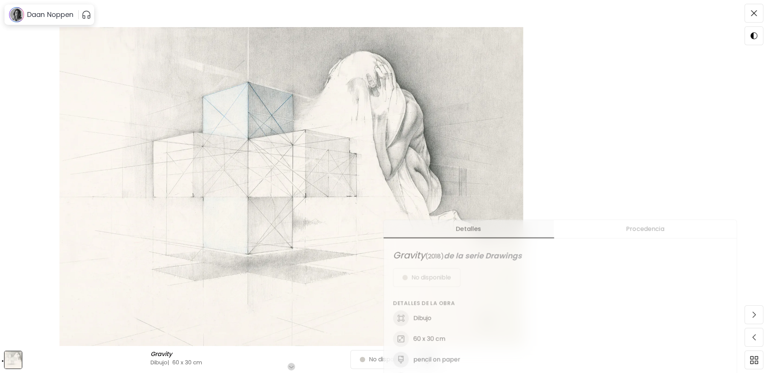
scroll to position [150, 0]
click at [618, 204] on div "Detalles Procedencia Gravity ( 2018 ) de la serie Drawings No disponible Detall…" at bounding box center [574, 380] width 383 height 373
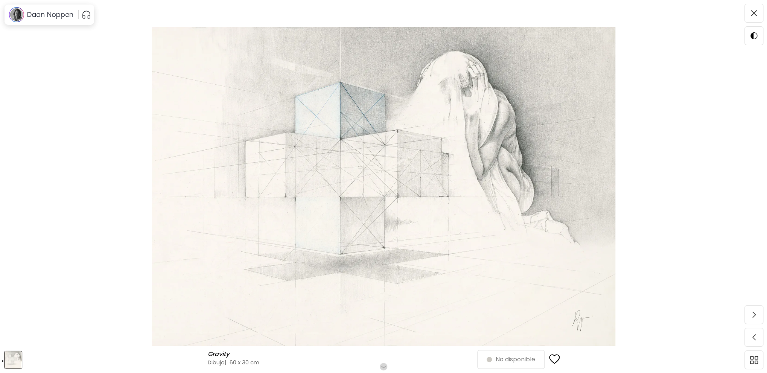
scroll to position [0, 0]
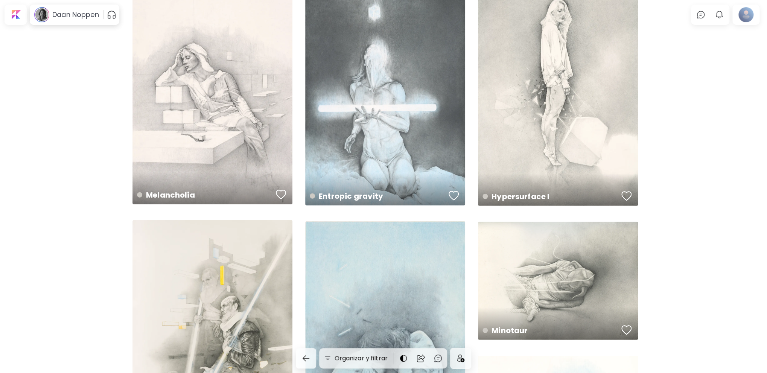
scroll to position [1361, 0]
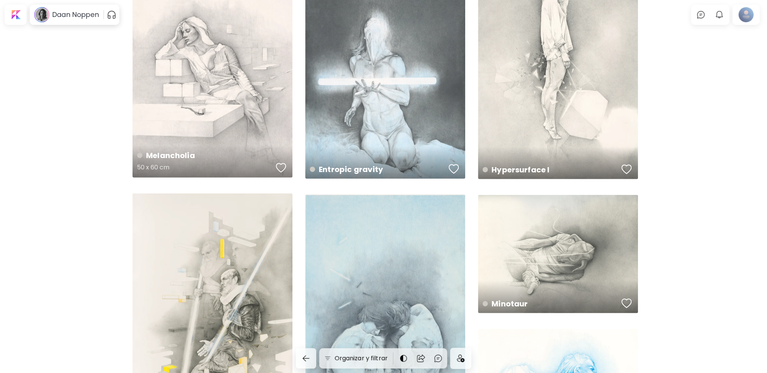
click at [226, 51] on div "Melancholia 50 x 60 cm" at bounding box center [212, 61] width 160 height 231
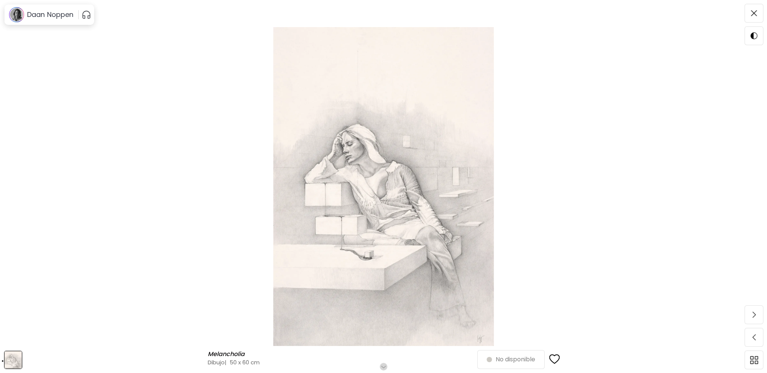
click at [421, 191] on img at bounding box center [383, 186] width 703 height 319
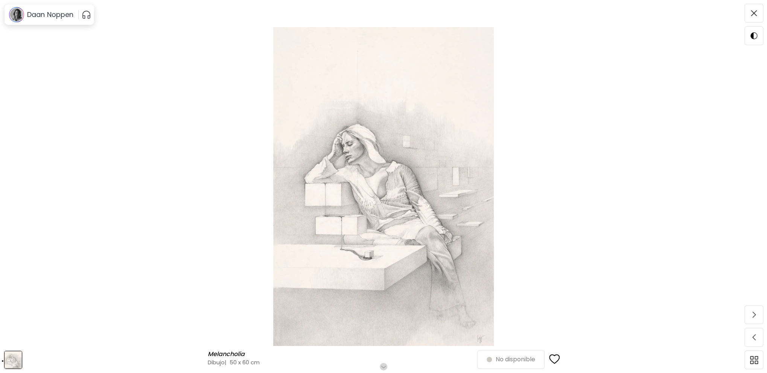
click at [691, 208] on img at bounding box center [383, 186] width 703 height 319
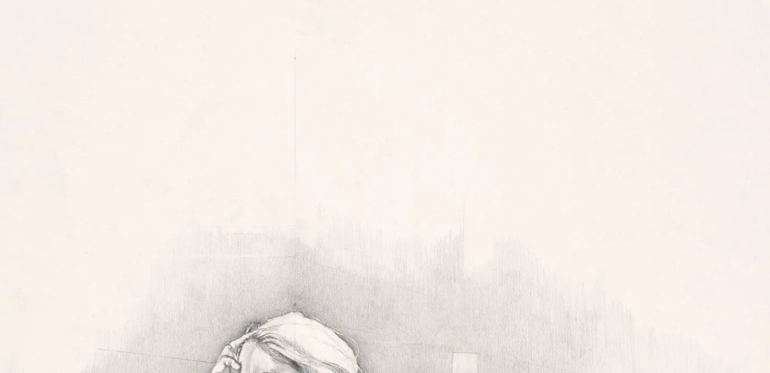
scroll to position [38, 0]
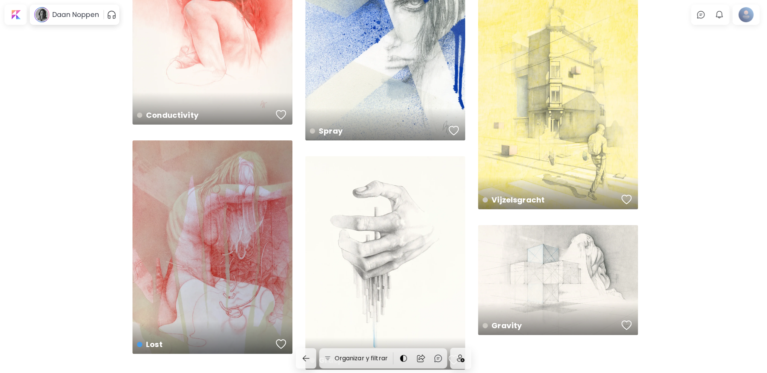
scroll to position [1949, 0]
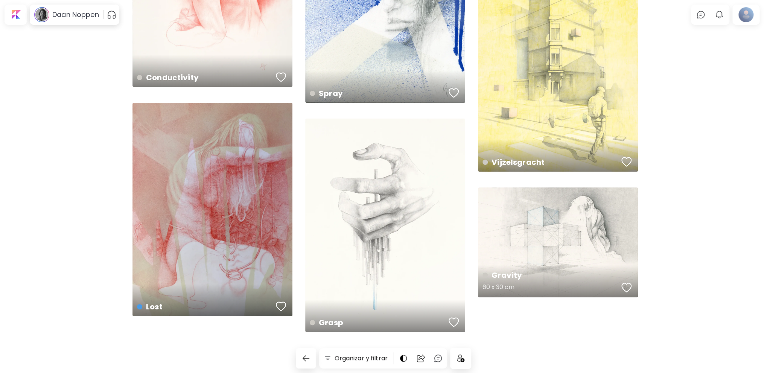
click at [560, 230] on div "Gravity 60 x 30 cm" at bounding box center [558, 242] width 160 height 110
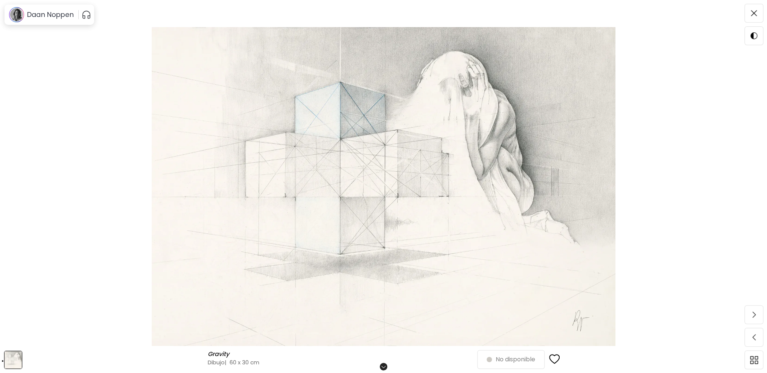
drag, startPoint x: 286, startPoint y: 143, endPoint x: 289, endPoint y: 121, distance: 22.0
click at [289, 121] on img at bounding box center [383, 186] width 703 height 319
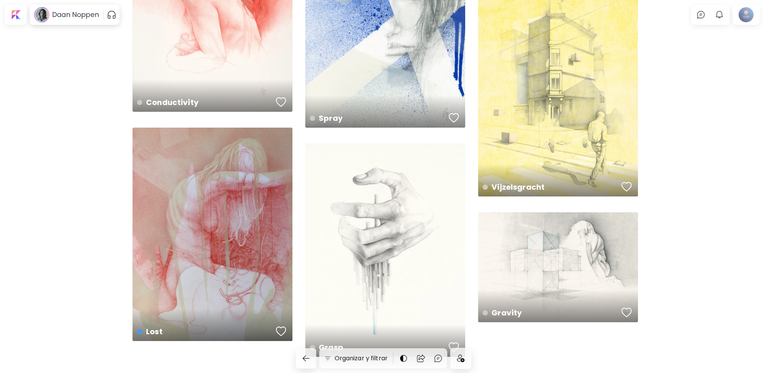
scroll to position [1949, 0]
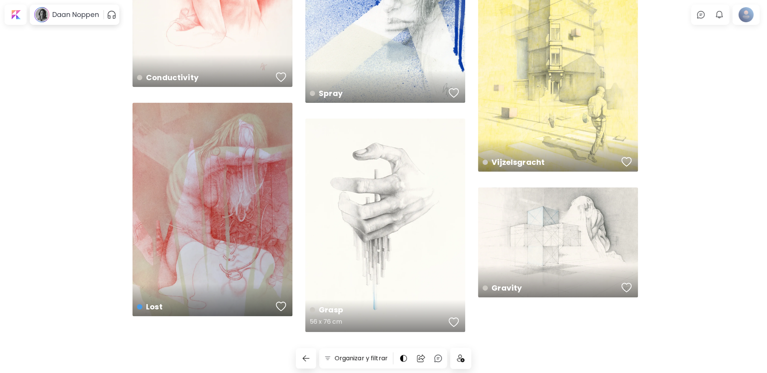
click at [400, 220] on div "Grasp 56 x 76 cm" at bounding box center [385, 224] width 160 height 213
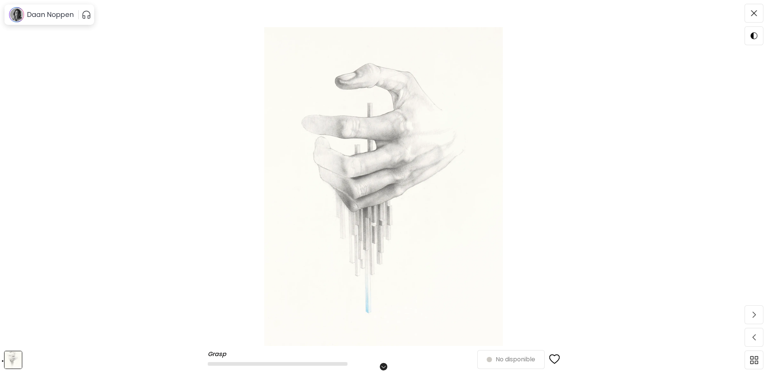
click at [402, 191] on img at bounding box center [383, 186] width 703 height 319
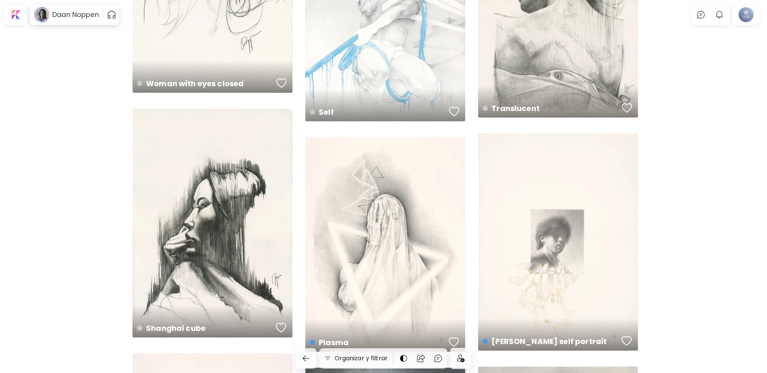
scroll to position [947, 0]
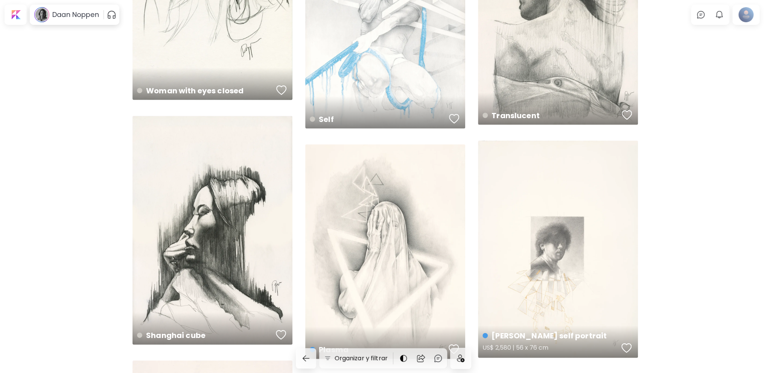
click at [525, 240] on div "Rembrandt self portrait US$ 2,580 | 56 x 76 cm" at bounding box center [558, 248] width 160 height 217
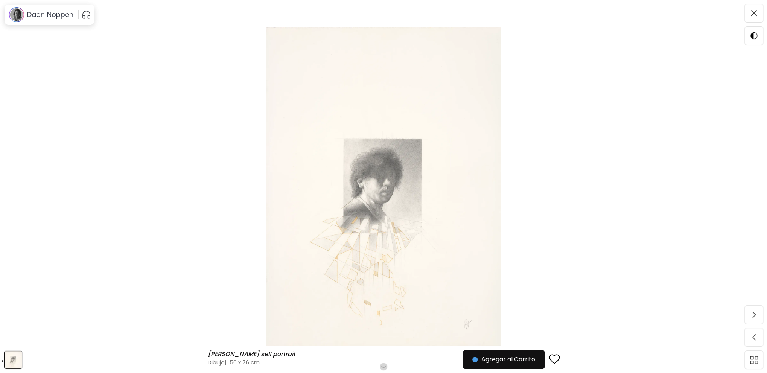
click at [149, 135] on img at bounding box center [383, 186] width 703 height 319
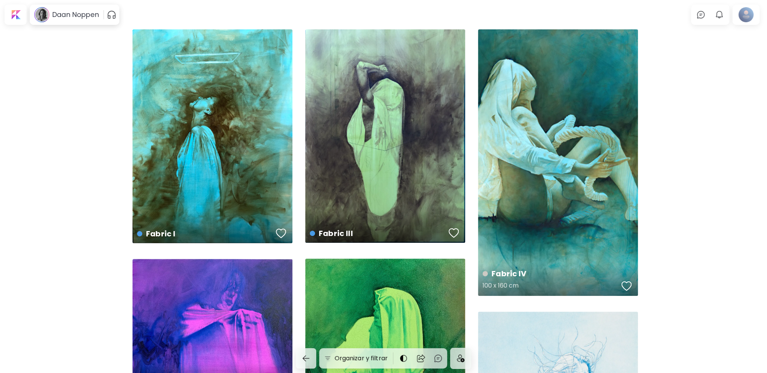
click at [523, 147] on div "Fabric IV 100 x 160 cm" at bounding box center [558, 162] width 160 height 266
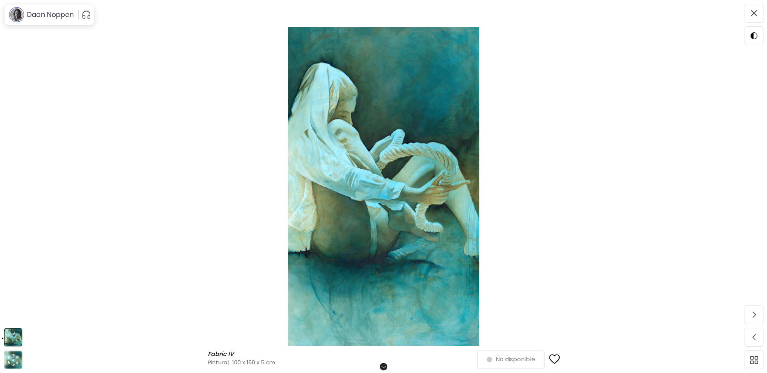
click at [393, 173] on img at bounding box center [383, 186] width 703 height 319
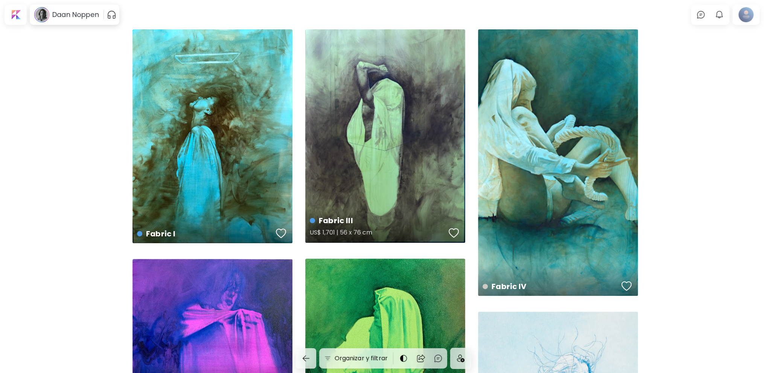
click at [389, 134] on div "Fabric III US$ 1,701 | 56 x 76 cm" at bounding box center [385, 135] width 160 height 213
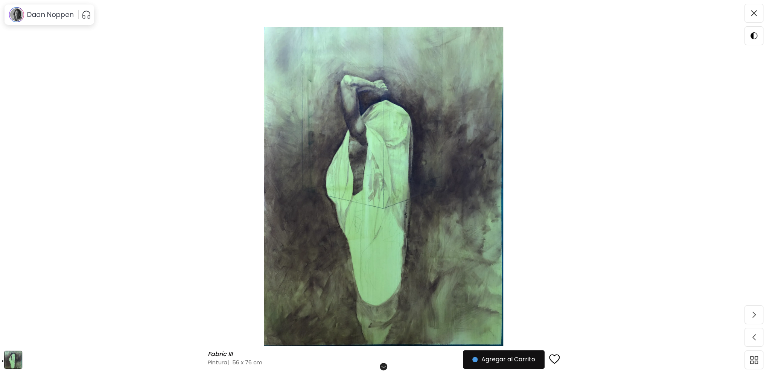
click at [389, 134] on img at bounding box center [383, 186] width 703 height 319
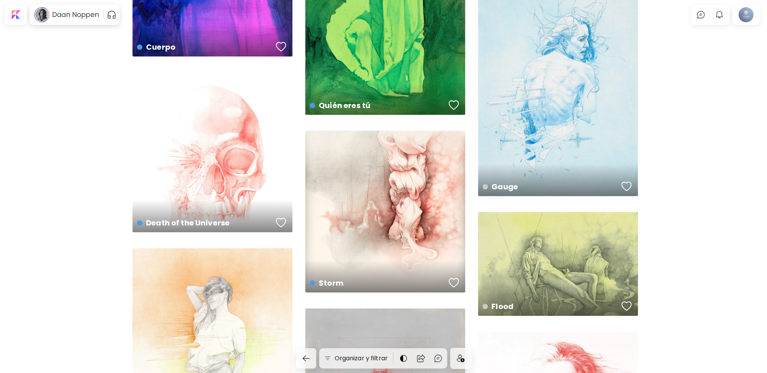
scroll to position [451, 0]
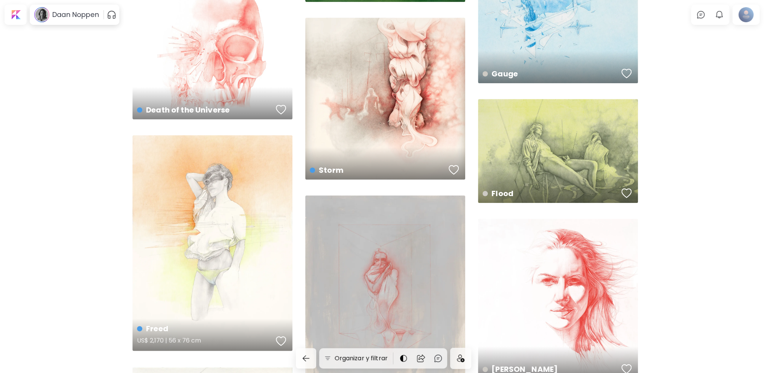
click at [209, 224] on div "Freed US$ 2,170 | 56 x 76 cm" at bounding box center [212, 243] width 160 height 216
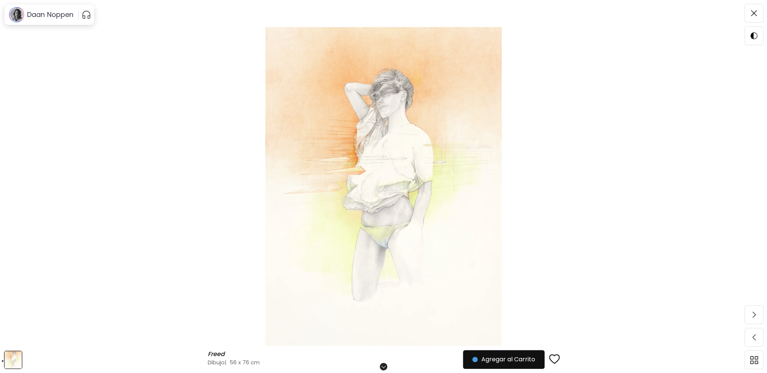
click at [373, 181] on img at bounding box center [383, 186] width 703 height 319
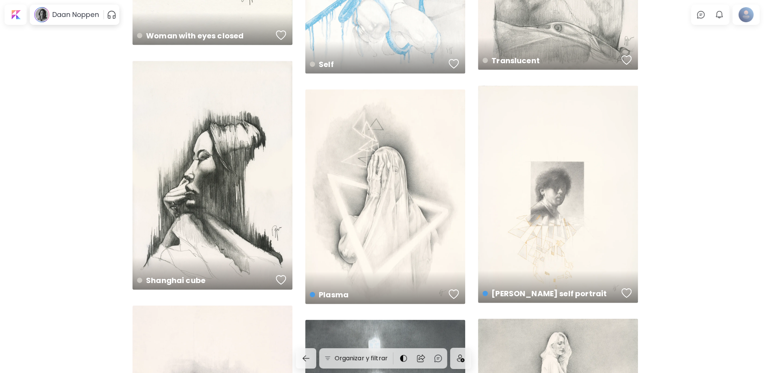
scroll to position [1016, 0]
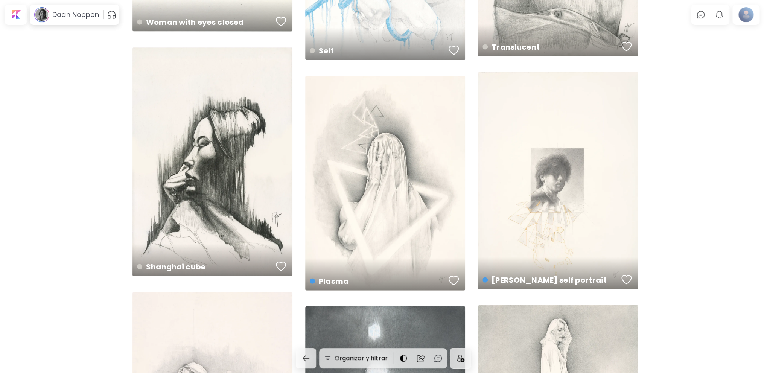
click at [401, 213] on div "Plasma US$ 2,521 | 56 x 76 cm" at bounding box center [385, 183] width 160 height 214
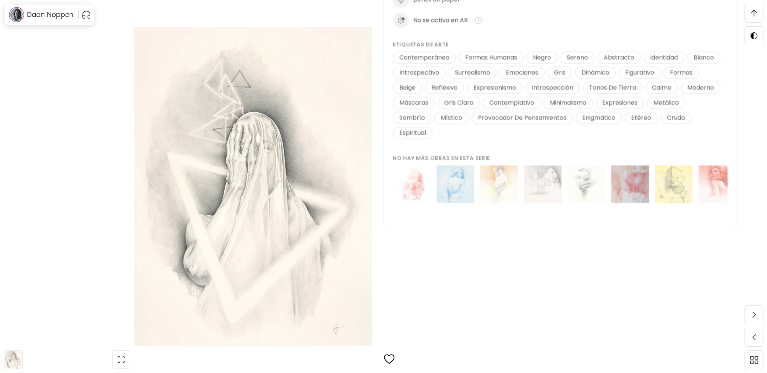
scroll to position [903, 0]
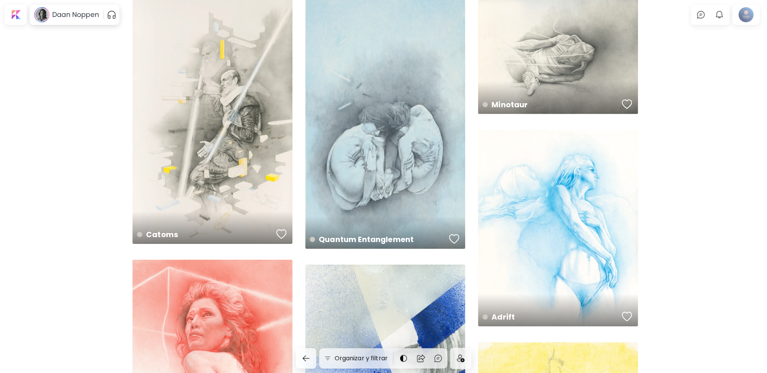
scroll to position [1580, 0]
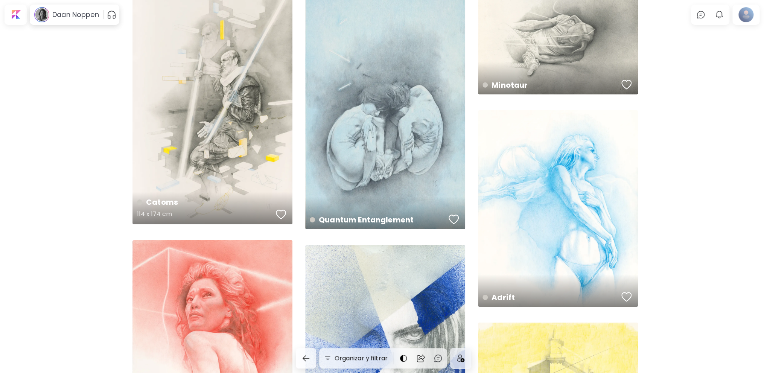
click at [216, 59] on div "Catoms 114 x 174 cm" at bounding box center [212, 99] width 160 height 249
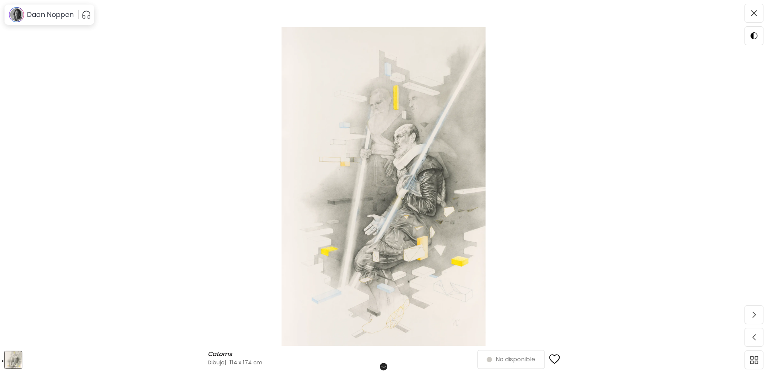
click at [350, 155] on img at bounding box center [383, 186] width 703 height 319
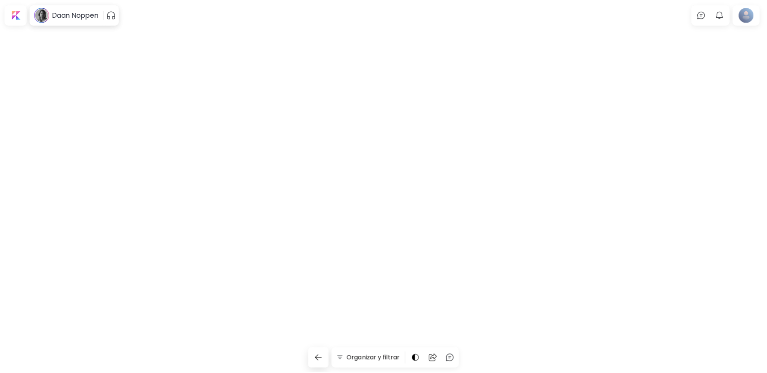
scroll to position [1580, 0]
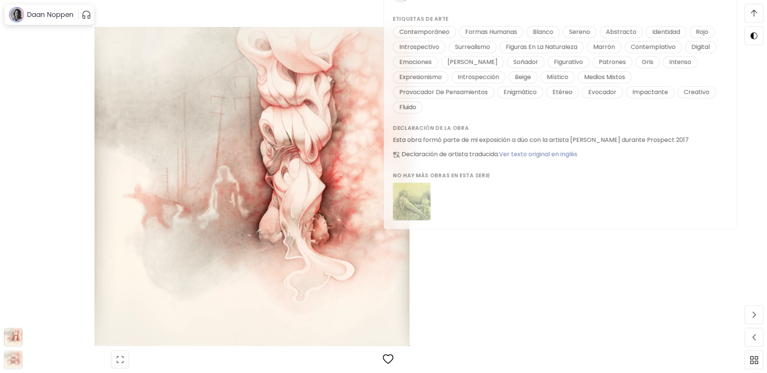
scroll to position [903, 0]
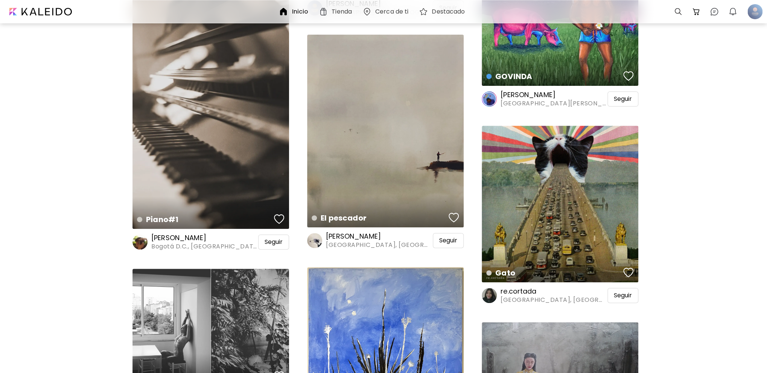
scroll to position [2106, 0]
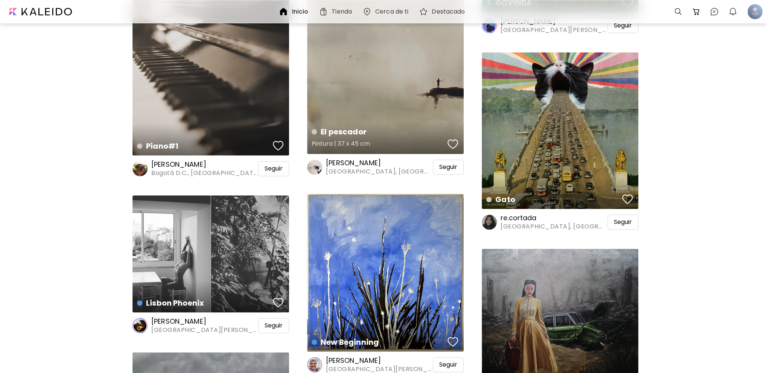
drag, startPoint x: 359, startPoint y: 146, endPoint x: 389, endPoint y: 66, distance: 85.2
click at [389, 66] on div "El pescador Pintura | 37 x 45 cm" at bounding box center [385, 57] width 156 height 193
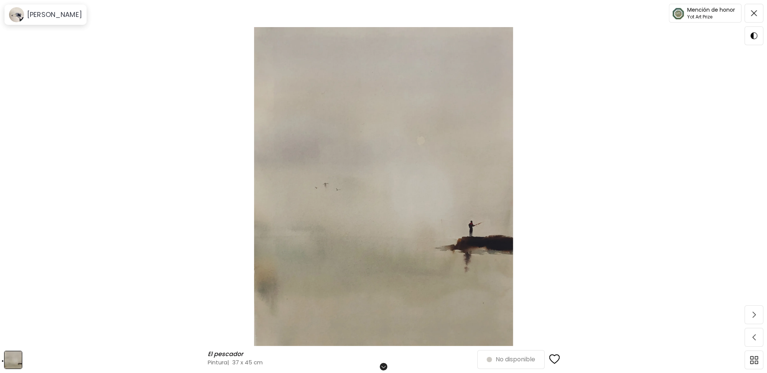
scroll to position [188, 0]
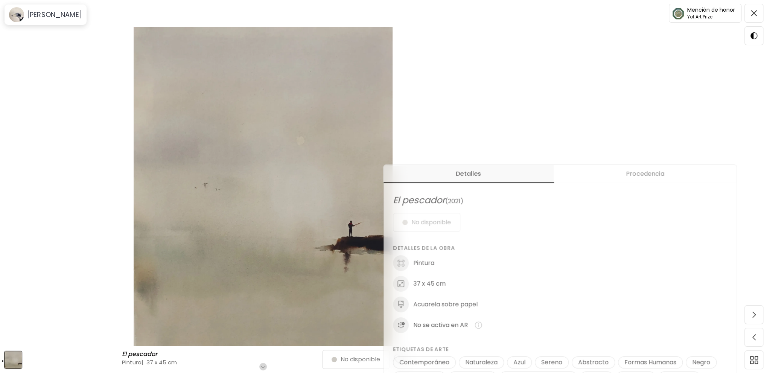
click at [426, 303] on h6 "Acuarela sobre papel" at bounding box center [445, 304] width 64 height 8
click at [407, 303] on img at bounding box center [401, 304] width 16 height 16
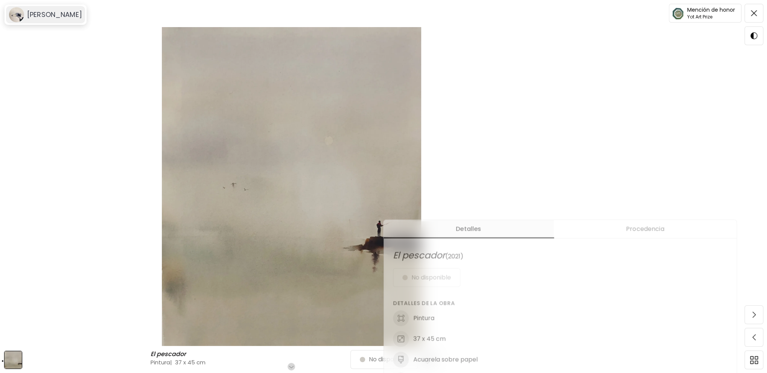
click at [49, 12] on h6 "[PERSON_NAME]" at bounding box center [54, 14] width 55 height 9
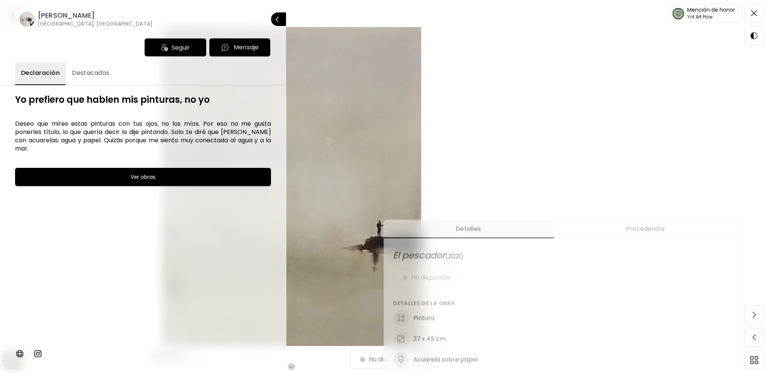
click at [155, 177] on h6 "Ver obras" at bounding box center [143, 176] width 25 height 9
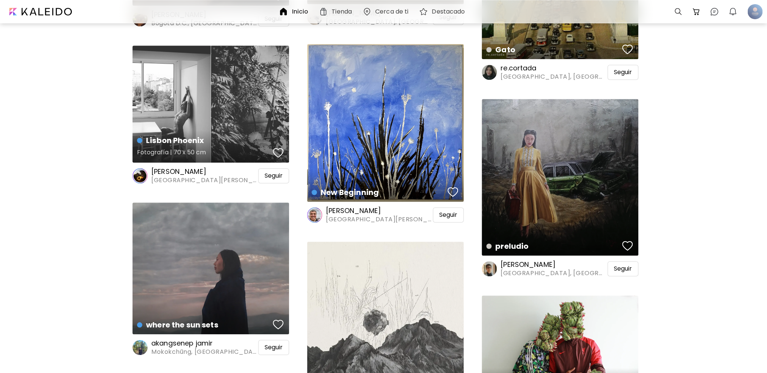
click at [181, 123] on div "Lisbon Phoenix Fotografía | 70 x 50 cm" at bounding box center [210, 104] width 156 height 117
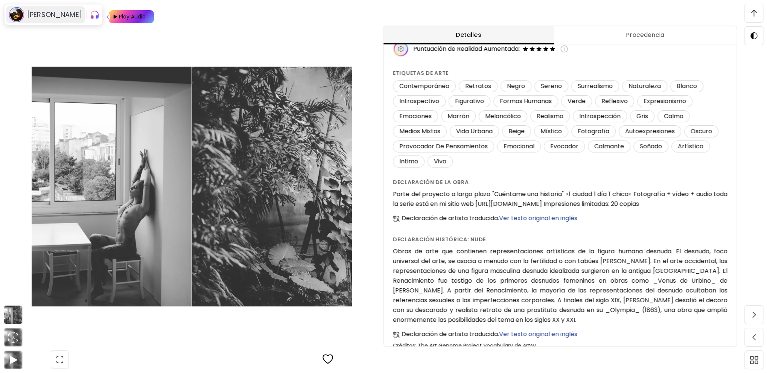
click at [51, 15] on h6 "[PERSON_NAME]" at bounding box center [54, 14] width 55 height 9
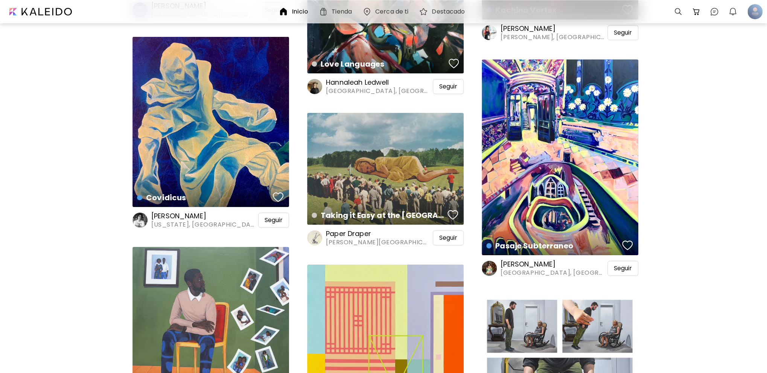
scroll to position [5452, 0]
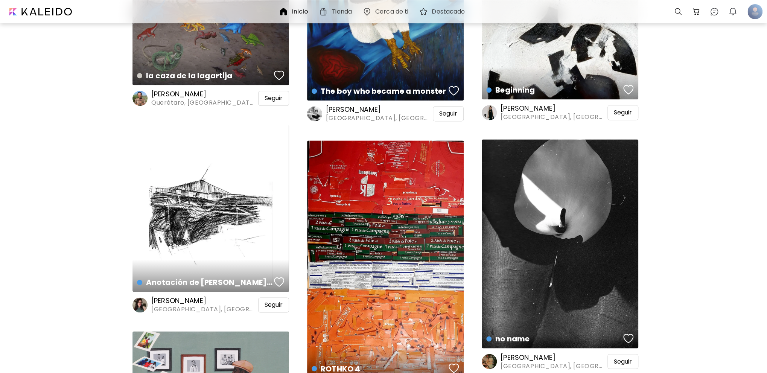
click at [254, 213] on div "Anotación de Fructuoso Rivera y Mom, Nueva Pompeya, CABA. preview" at bounding box center [210, 207] width 156 height 167
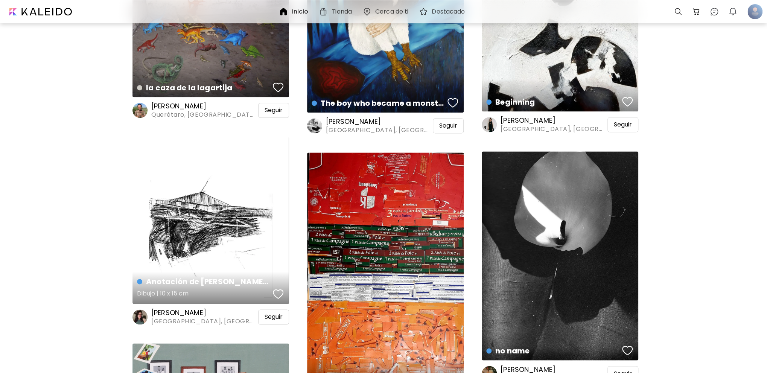
scroll to position [6355, 0]
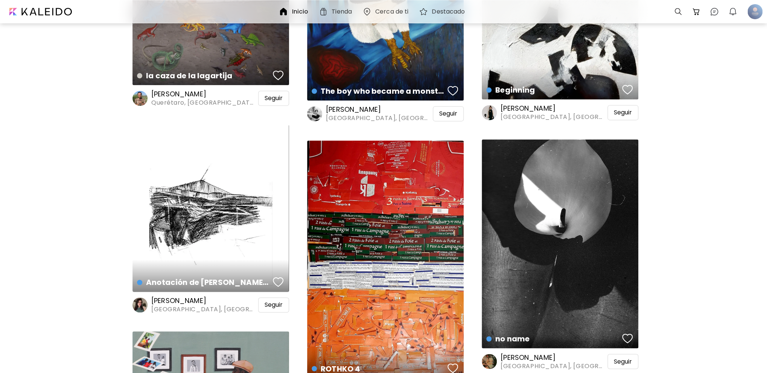
click at [238, 222] on div "Anotación de Fructuoso Rivera y Mom, Nueva Pompeya, CABA. Dibujo | 10 x 15 cm" at bounding box center [210, 207] width 156 height 167
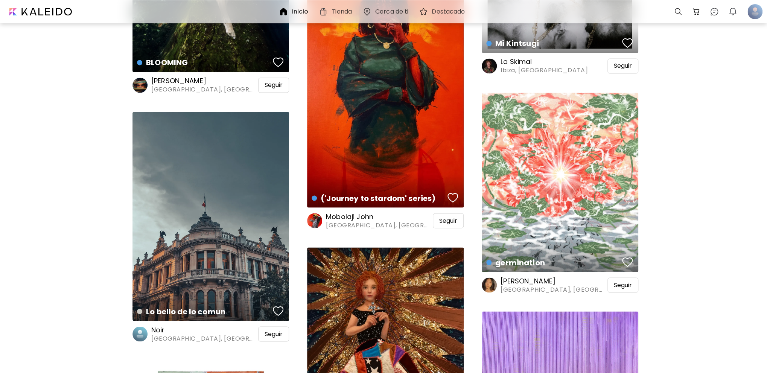
scroll to position [10379, 0]
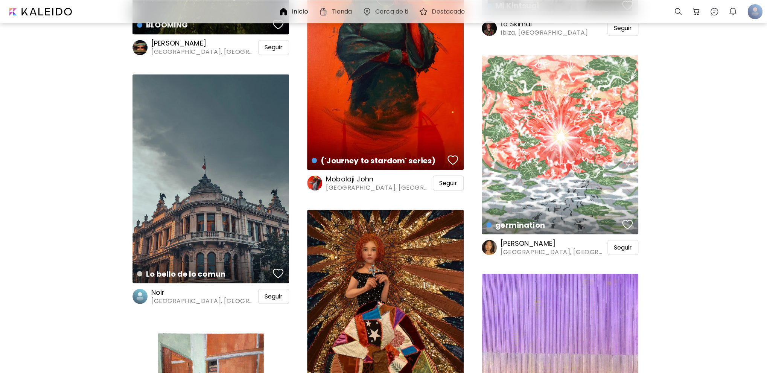
drag, startPoint x: 743, startPoint y: 196, endPoint x: 734, endPoint y: 198, distance: 9.0
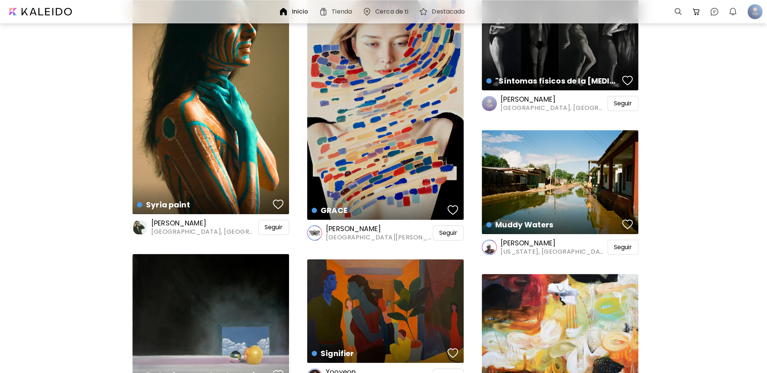
scroll to position [11470, 0]
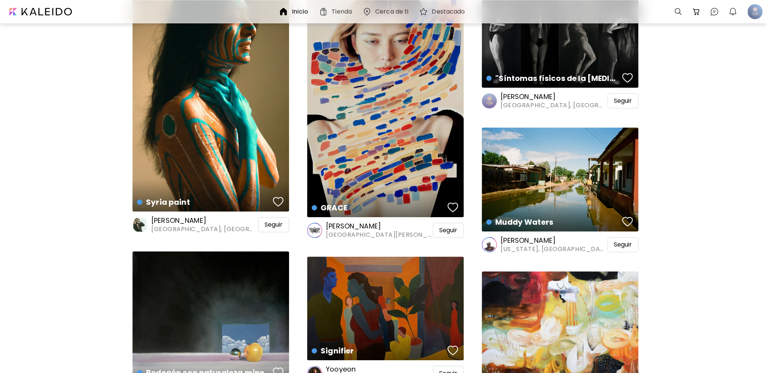
click at [231, 117] on div "Syria paint Arte Digital | No especificado" at bounding box center [210, 87] width 156 height 250
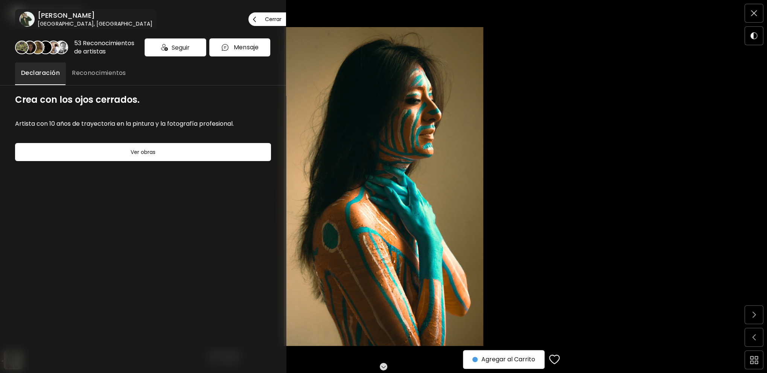
click at [386, 217] on div at bounding box center [383, 186] width 767 height 373
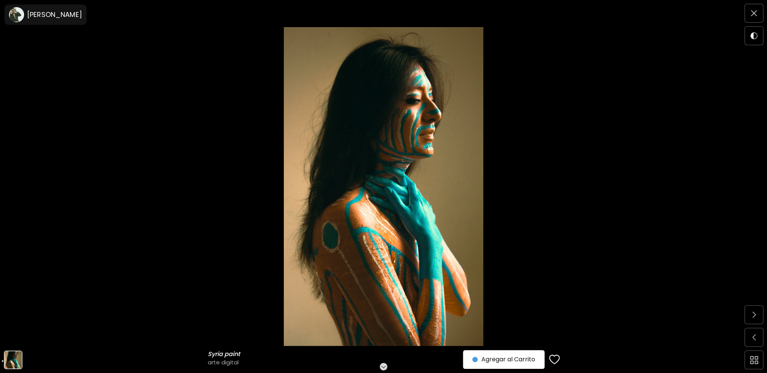
click at [543, 174] on img at bounding box center [383, 186] width 703 height 319
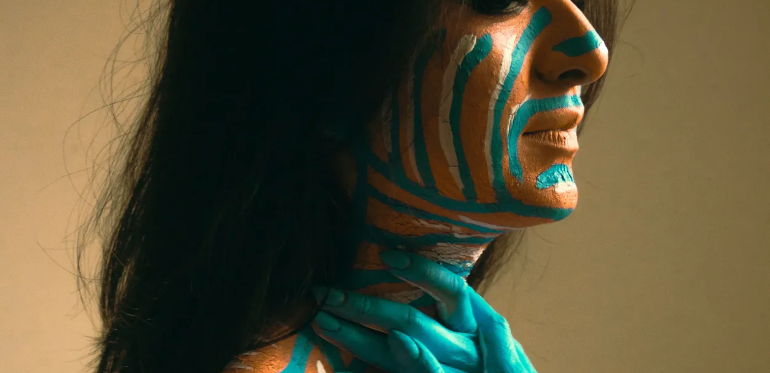
scroll to position [226, 0]
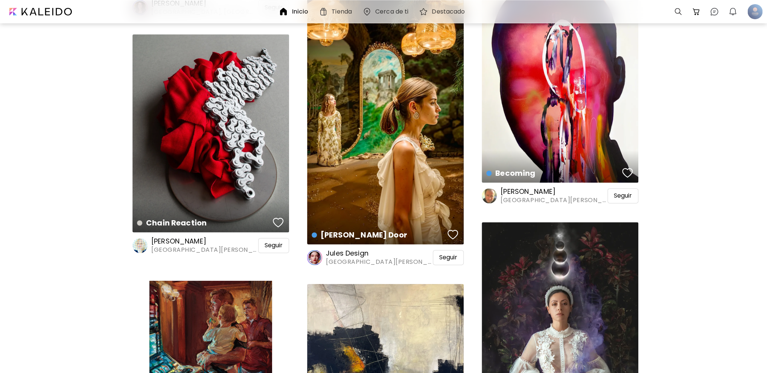
scroll to position [14064, 0]
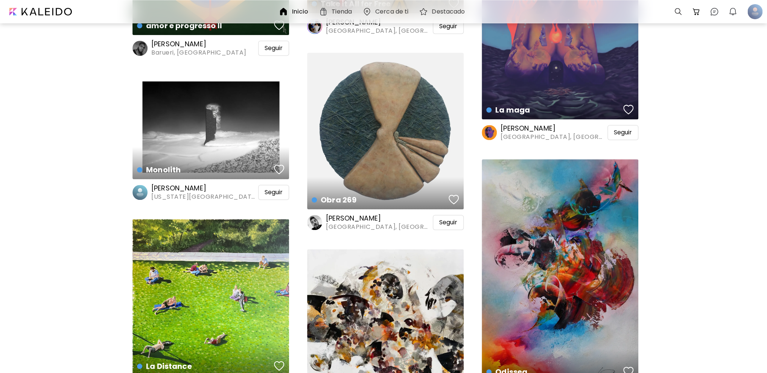
scroll to position [23317, 0]
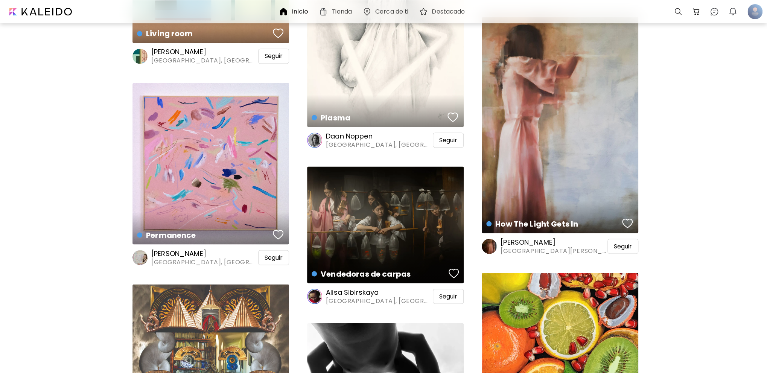
scroll to position [23881, 0]
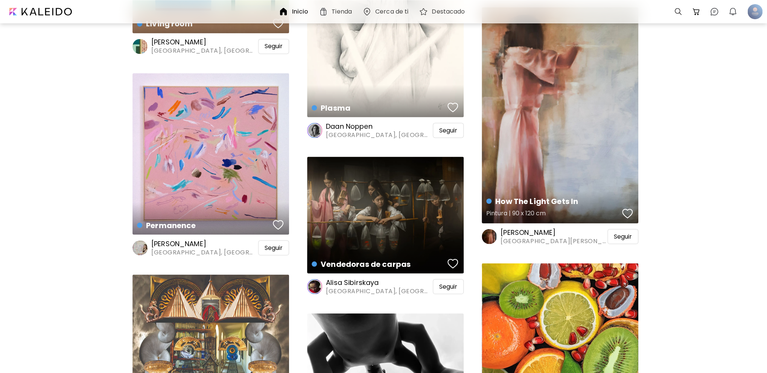
click at [582, 158] on div "How The Light Gets In Pintura | 90 x 120 cm" at bounding box center [559, 115] width 156 height 216
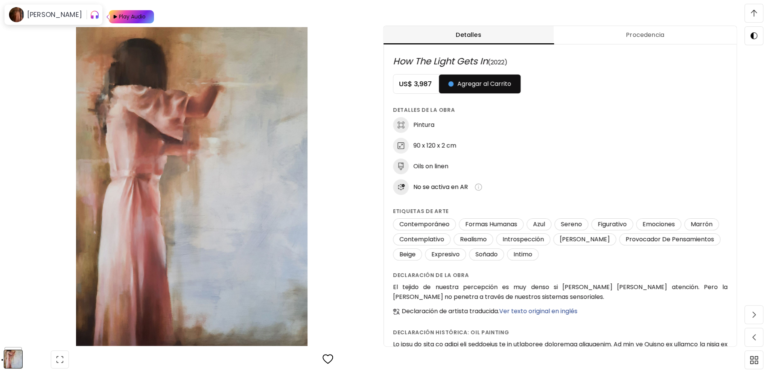
scroll to position [8, 0]
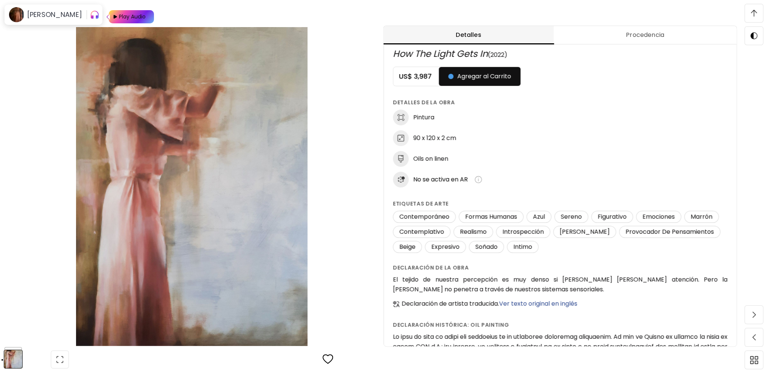
click at [275, 193] on img at bounding box center [192, 186] width 320 height 319
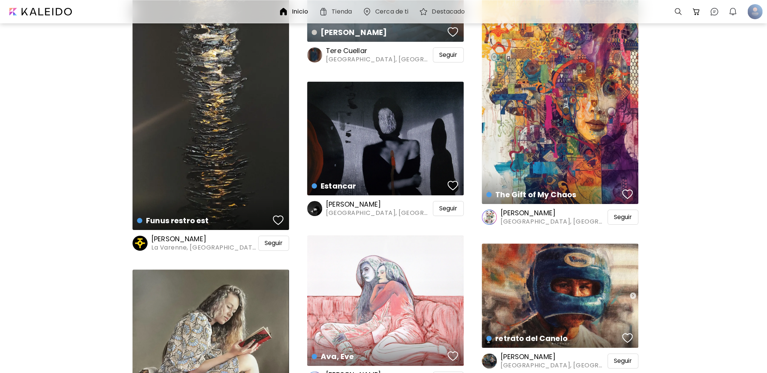
scroll to position [26852, 0]
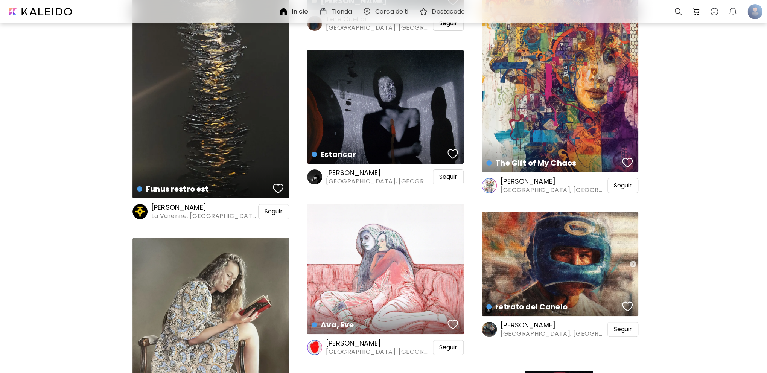
drag, startPoint x: 63, startPoint y: 188, endPoint x: 56, endPoint y: 117, distance: 71.8
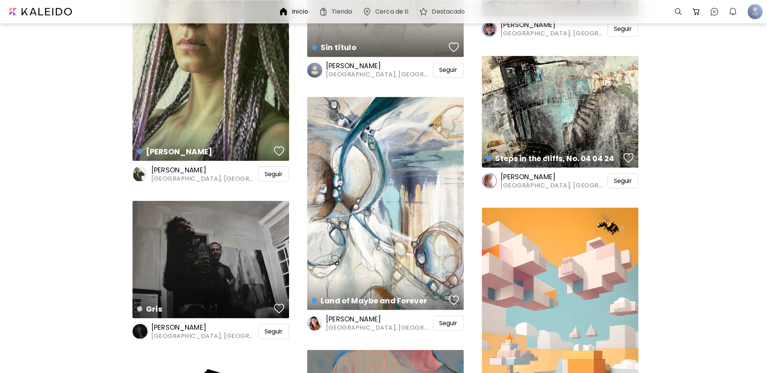
scroll to position [39188, 0]
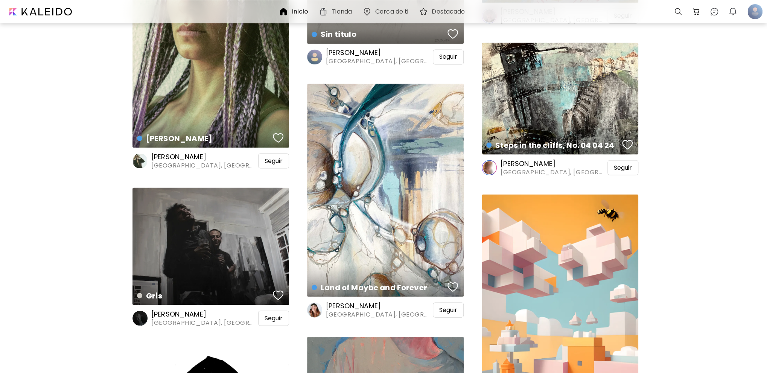
drag, startPoint x: 266, startPoint y: 121, endPoint x: 65, endPoint y: 161, distance: 204.7
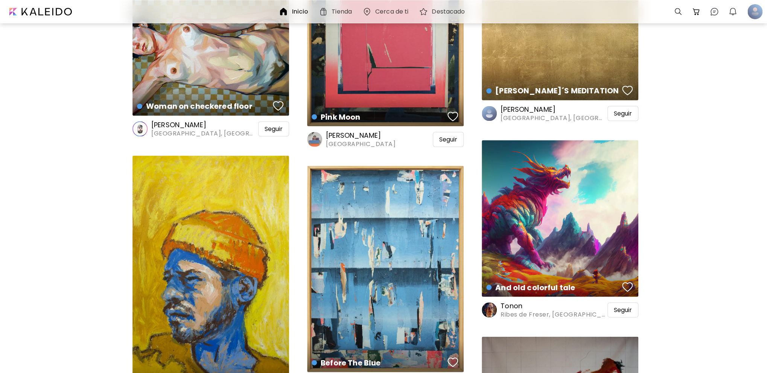
scroll to position [43137, 0]
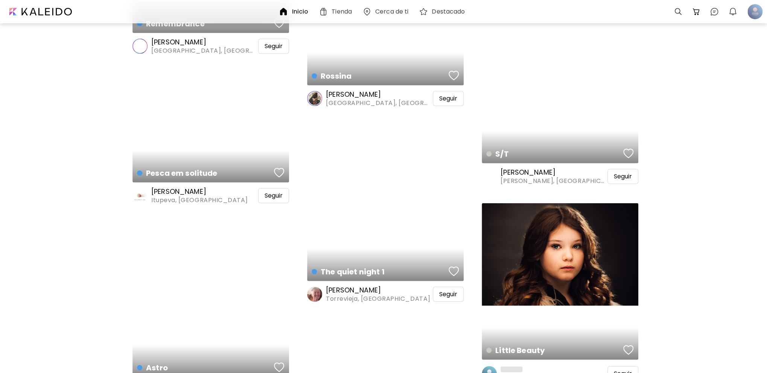
scroll to position [47237, 0]
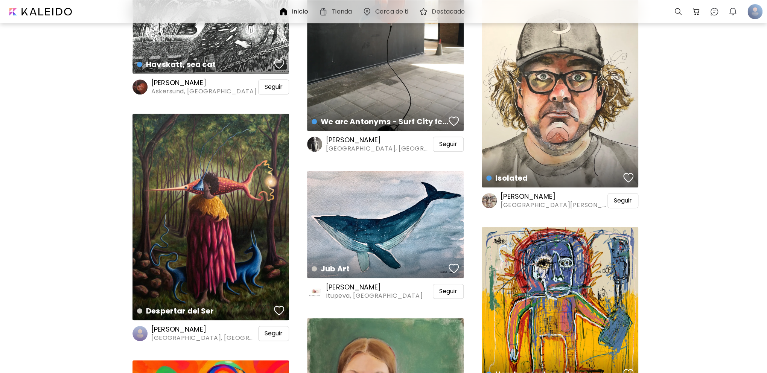
scroll to position [57844, 0]
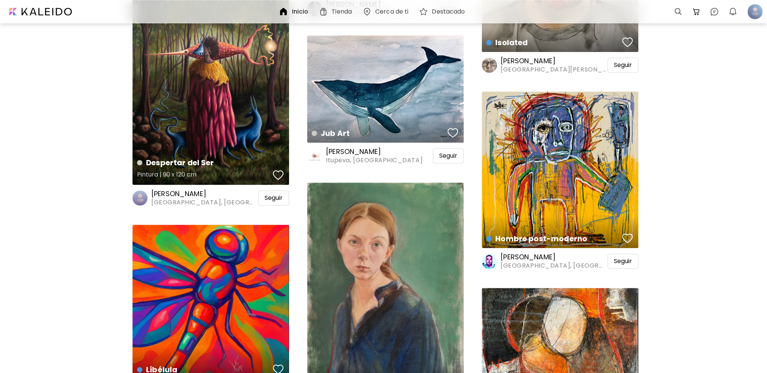
click at [203, 90] on div "Despertar del Ser Pintura | 90 x 120 cm" at bounding box center [210, 81] width 156 height 206
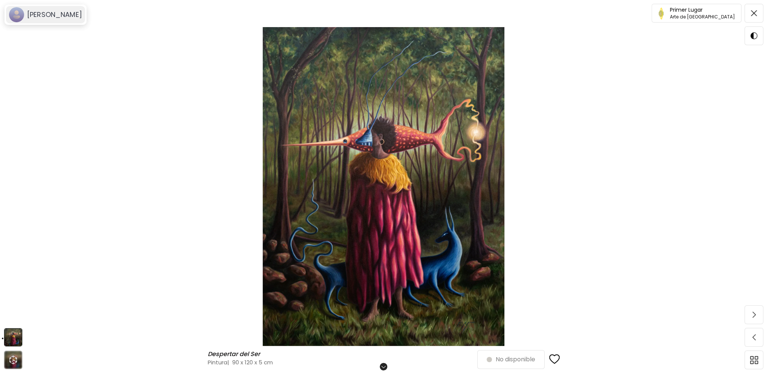
click at [42, 16] on h6 "[PERSON_NAME]" at bounding box center [54, 14] width 55 height 9
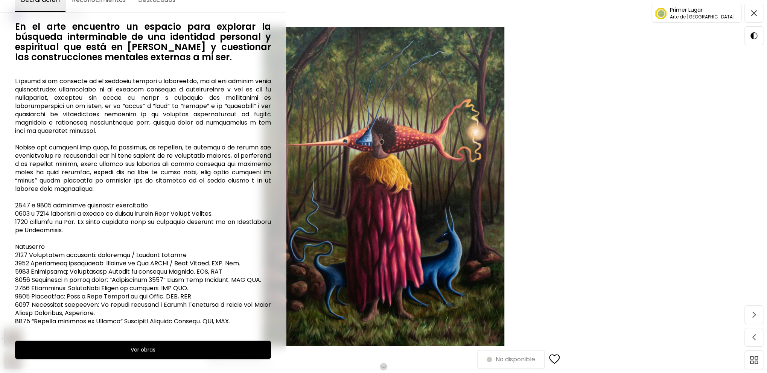
scroll to position [95, 0]
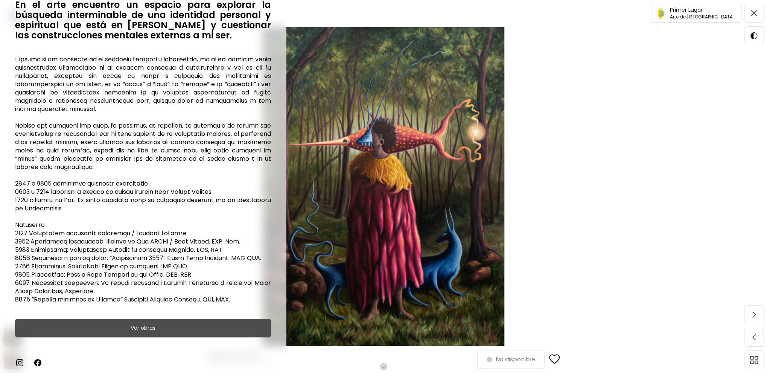
click at [150, 326] on h6 "Ver obras" at bounding box center [143, 327] width 25 height 9
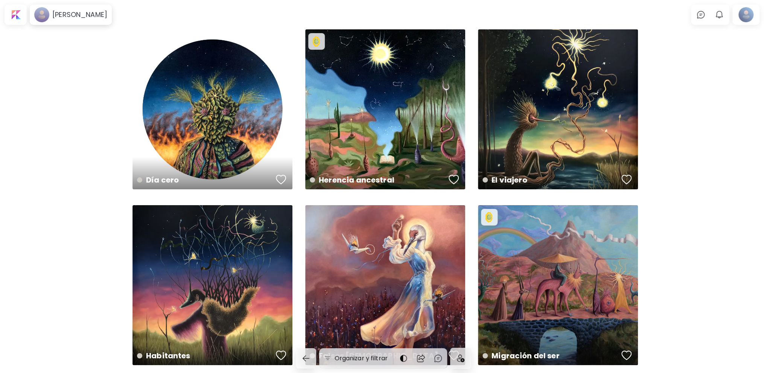
click at [674, 111] on div "Habitantes disponible | 80 x 100 cm Falsos profetas disponible | 70 x 90 cm Pri…" at bounding box center [383, 305] width 767 height 553
click at [424, 115] on div "Herencia ancestral disponible | 100 x 50 cm" at bounding box center [385, 109] width 160 height 160
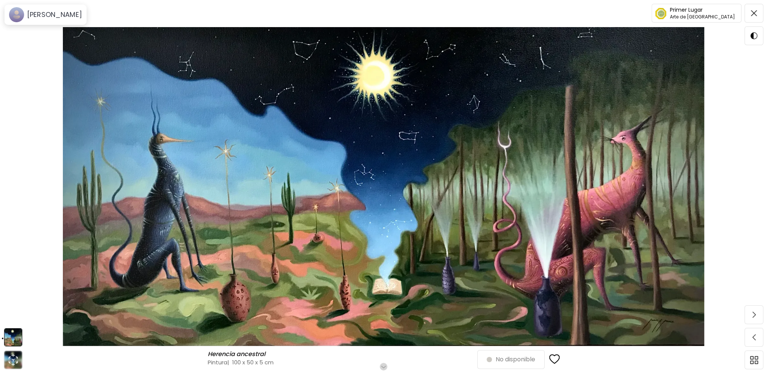
click at [577, 183] on img at bounding box center [383, 186] width 703 height 319
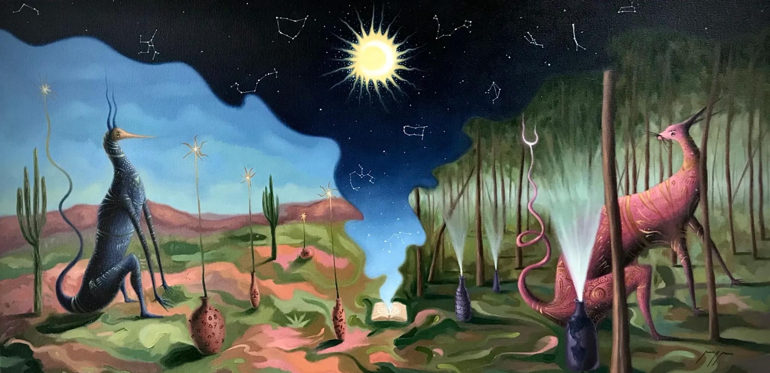
click at [577, 183] on img at bounding box center [385, 191] width 770 height 383
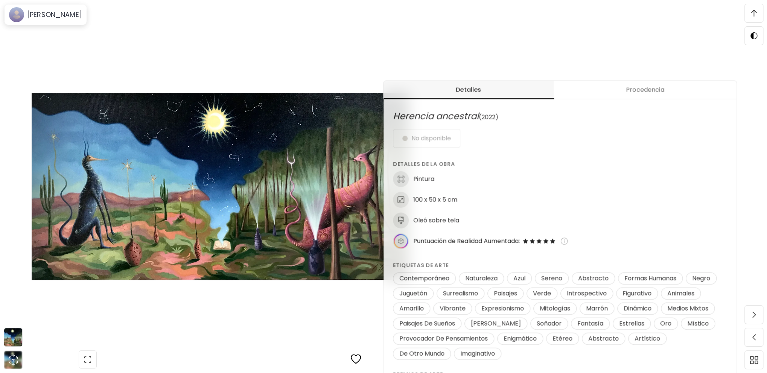
scroll to position [376, 0]
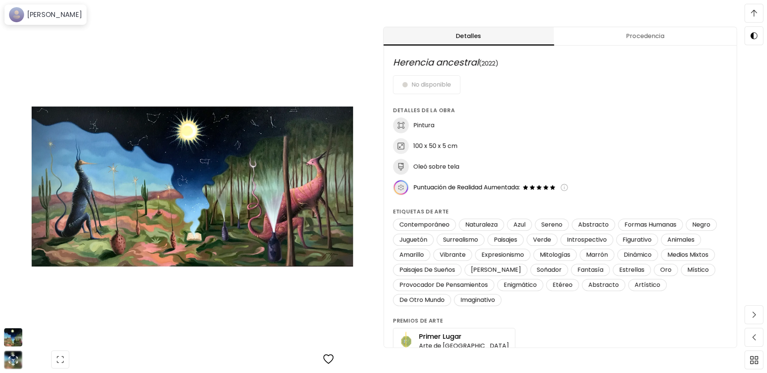
click at [276, 52] on img at bounding box center [192, 186] width 321 height 319
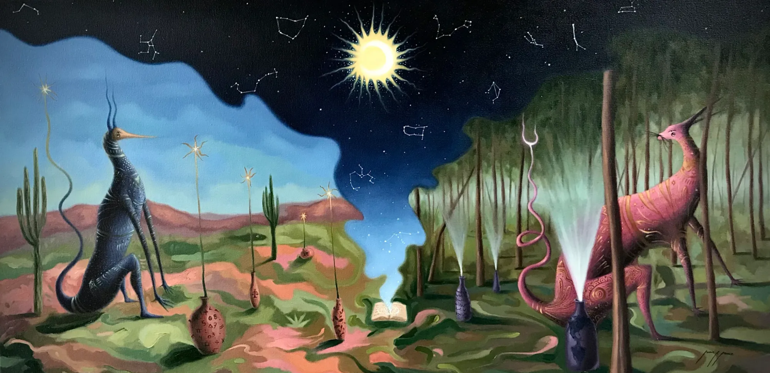
click at [270, 138] on img at bounding box center [385, 191] width 770 height 383
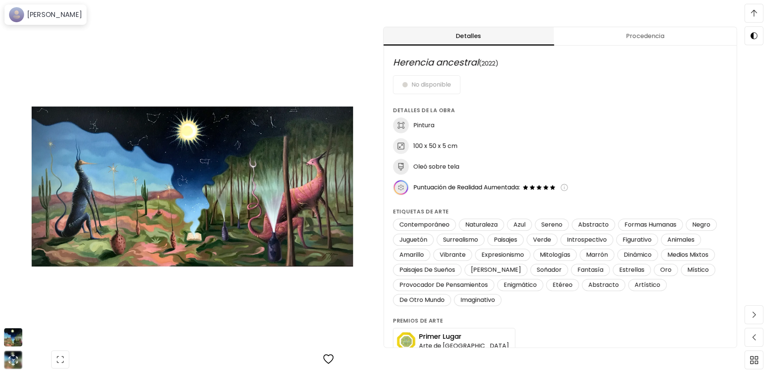
click at [270, 138] on img at bounding box center [192, 186] width 321 height 319
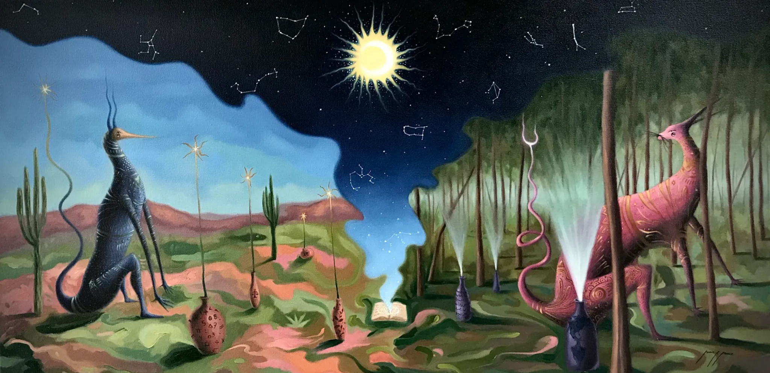
click at [270, 138] on img at bounding box center [385, 191] width 770 height 383
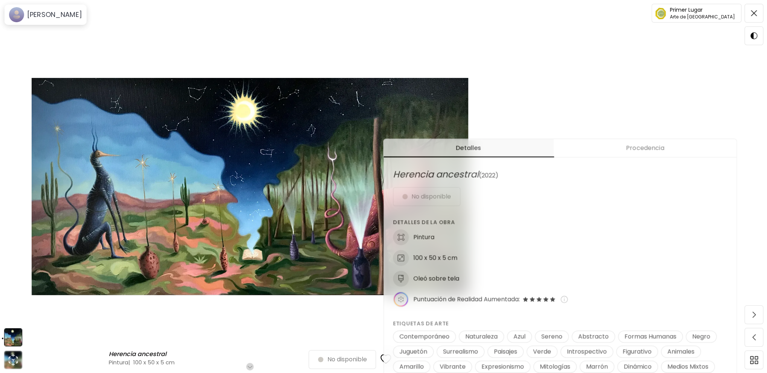
scroll to position [0, 0]
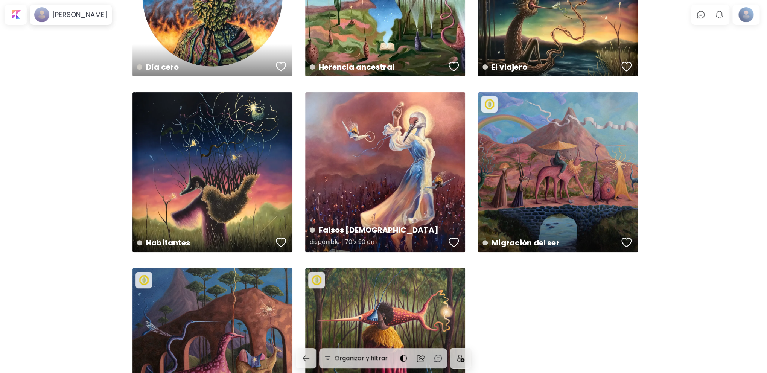
click at [392, 166] on div "Falsos [DEMOGRAPHIC_DATA] disponible | 70 x 90 cm" at bounding box center [385, 172] width 160 height 160
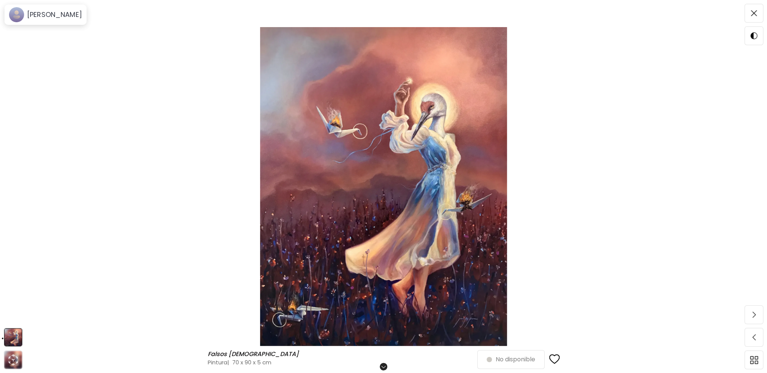
click at [392, 179] on img at bounding box center [383, 186] width 703 height 319
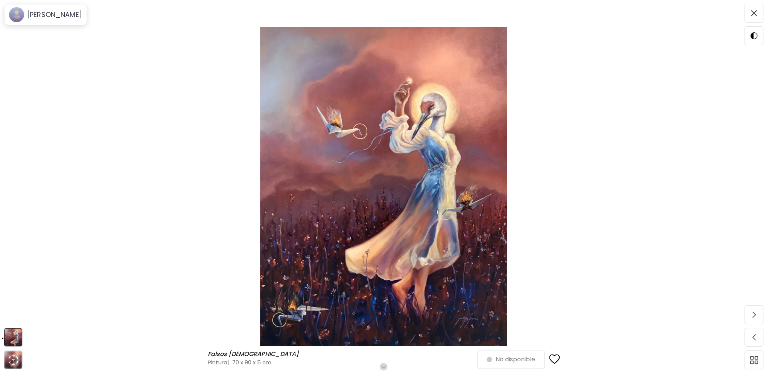
click at [164, 138] on img at bounding box center [383, 186] width 703 height 319
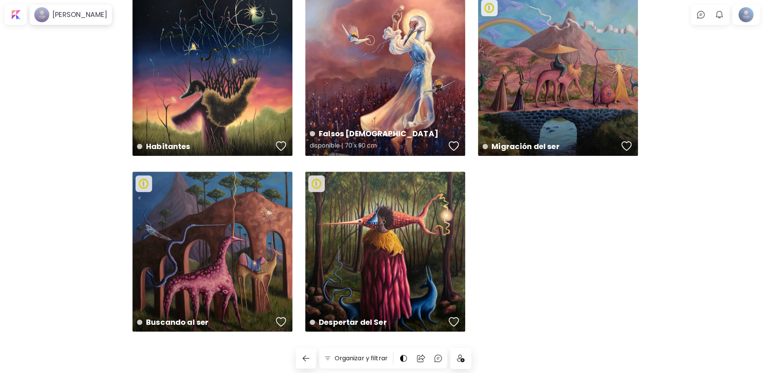
click at [396, 94] on div "Falsos [DEMOGRAPHIC_DATA] disponible | 70 x 90 cm" at bounding box center [385, 76] width 160 height 160
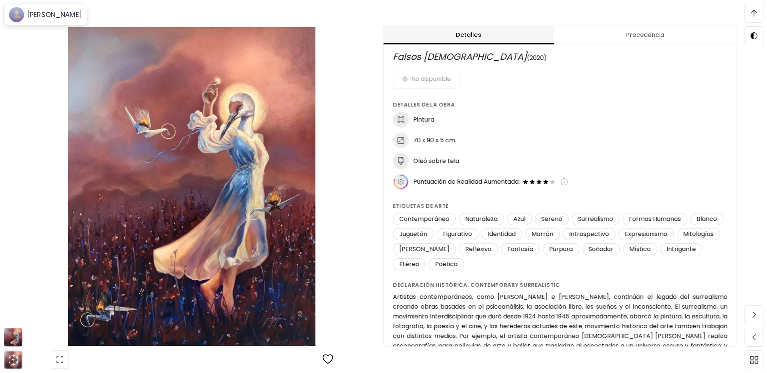
click at [181, 256] on img at bounding box center [192, 186] width 320 height 319
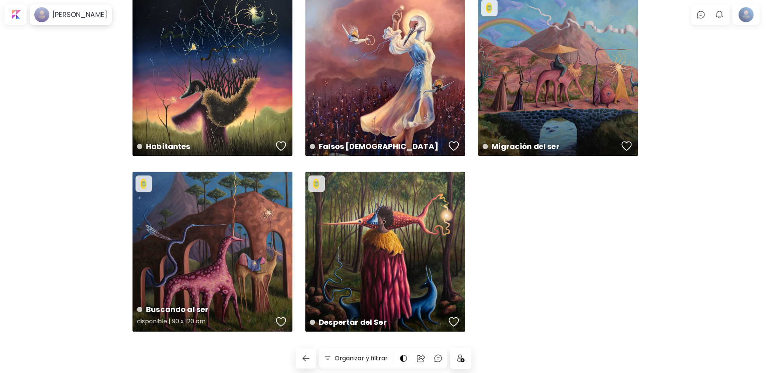
click at [216, 228] on div "Buscando al ser disponible | 90 x 120 cm" at bounding box center [212, 252] width 160 height 160
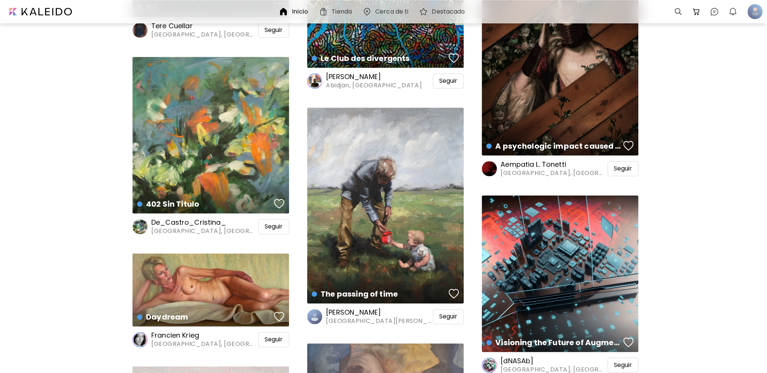
scroll to position [56030, 0]
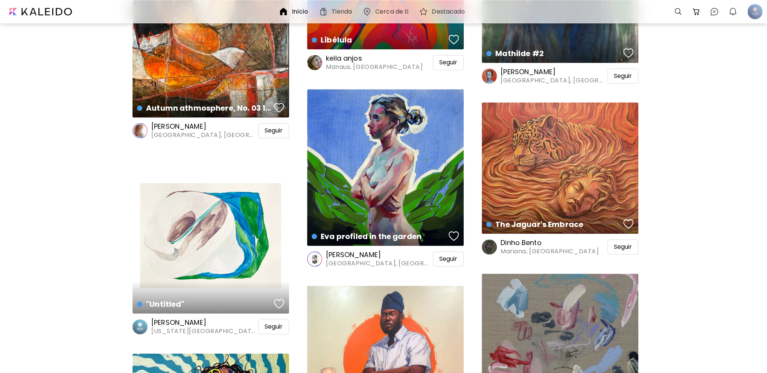
scroll to position [57760, 0]
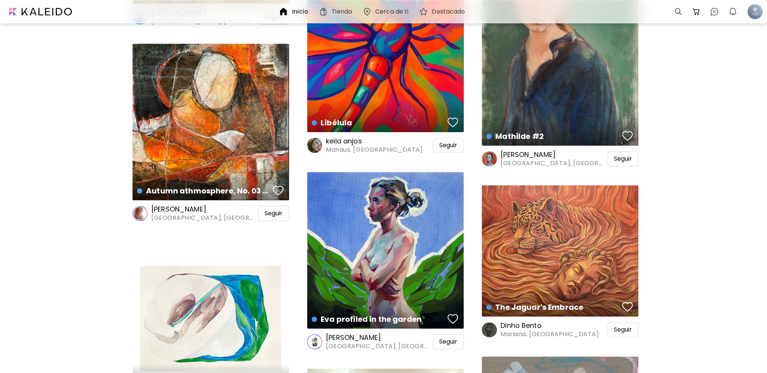
drag, startPoint x: 100, startPoint y: 153, endPoint x: 60, endPoint y: 70, distance: 91.7
click at [222, 98] on div "Autumn athmosphere, No. 03 10 23 Pintura | 40 x 40 cm" at bounding box center [210, 122] width 156 height 156
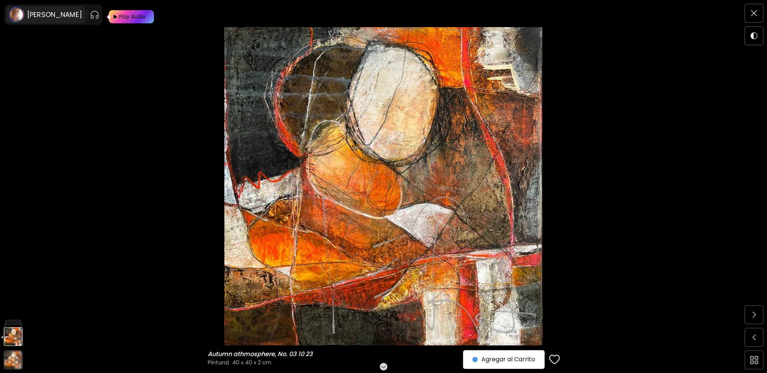
click at [55, 15] on h6 "[PERSON_NAME]" at bounding box center [54, 14] width 55 height 9
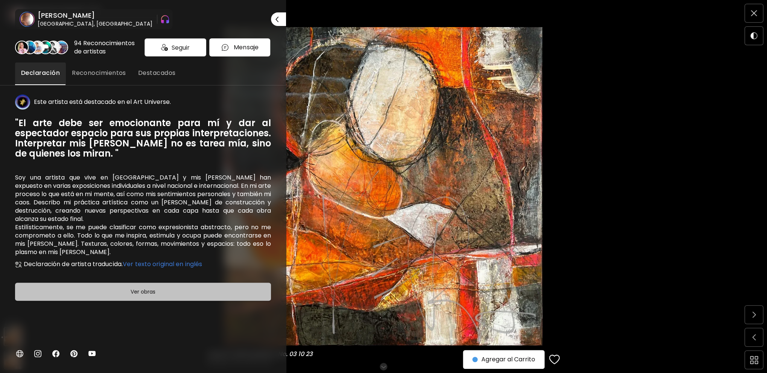
click at [177, 296] on span "Ver obras" at bounding box center [142, 291] width 237 height 9
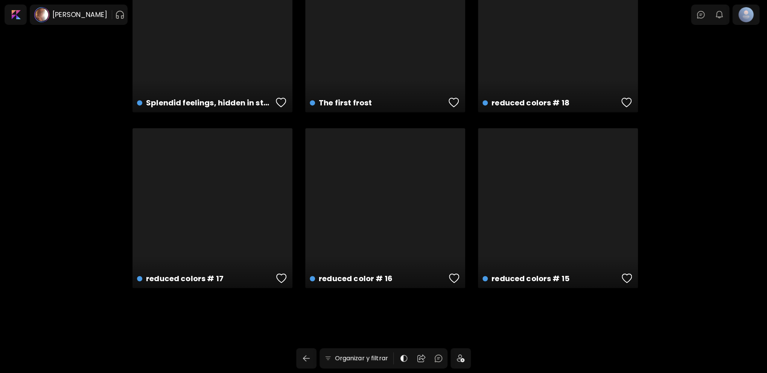
scroll to position [6432, 0]
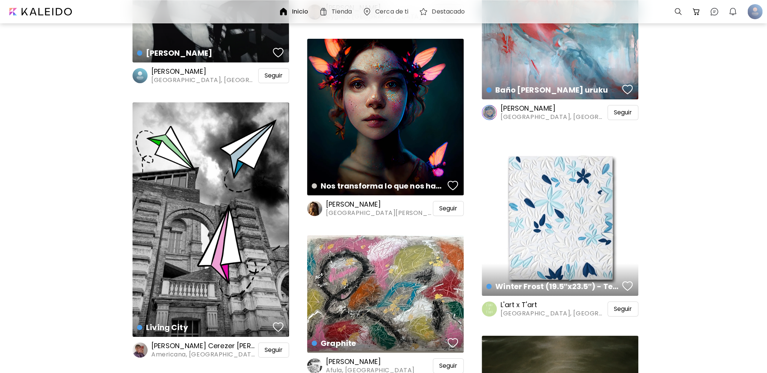
scroll to position [89805, 0]
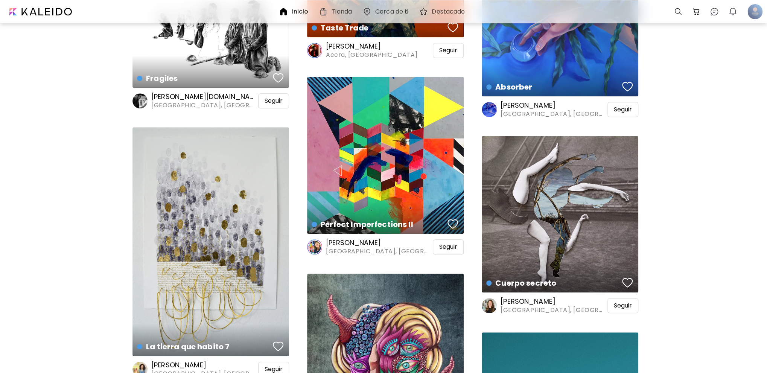
scroll to position [99848, 0]
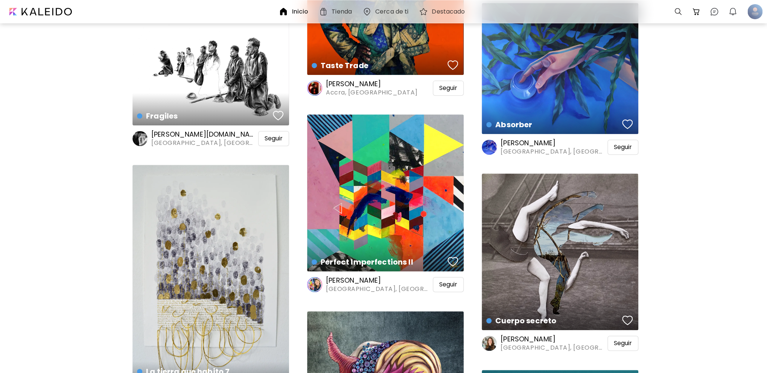
click at [204, 249] on div "La tierra que habito 7 Dibujo | 30 x 48 cm" at bounding box center [210, 279] width 156 height 228
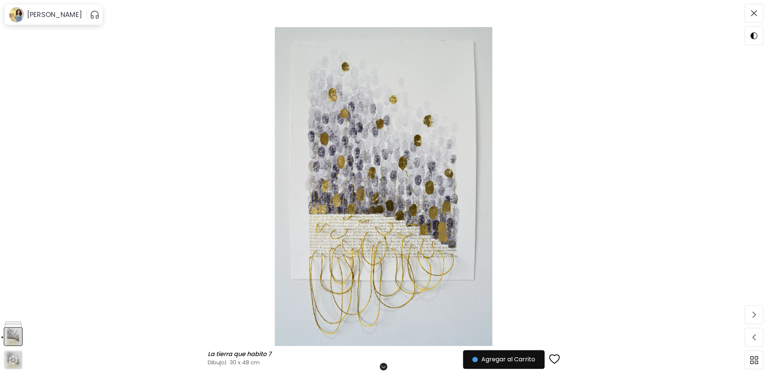
click at [411, 218] on img at bounding box center [383, 186] width 703 height 319
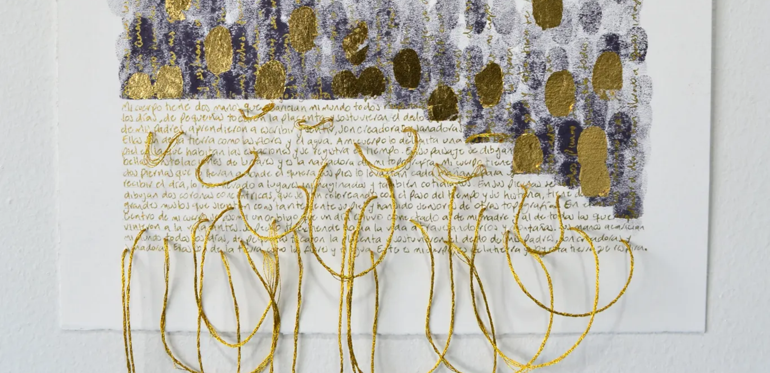
scroll to position [487, 0]
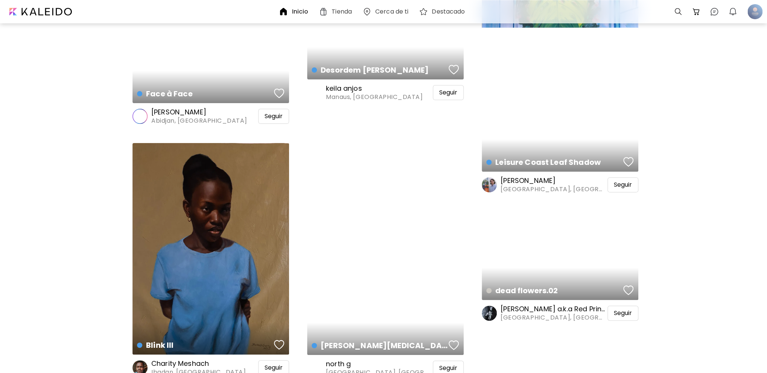
scroll to position [101699, 0]
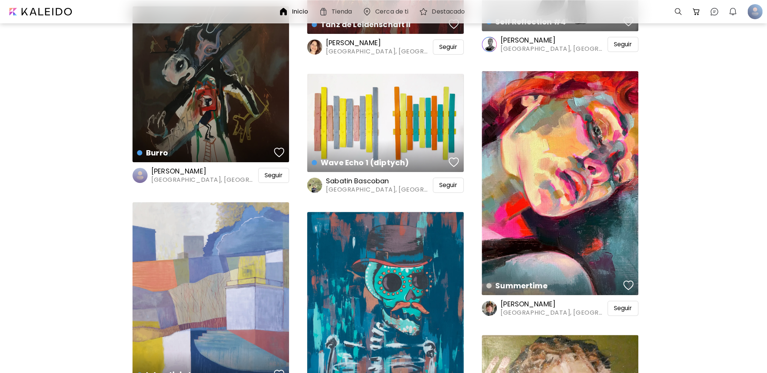
scroll to position [113132, 0]
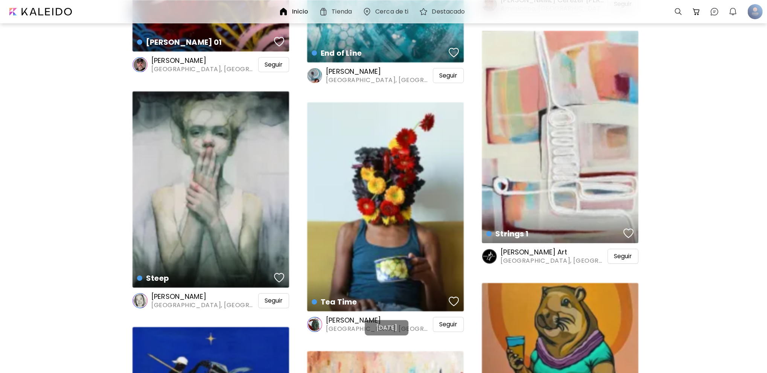
scroll to position [147058, 0]
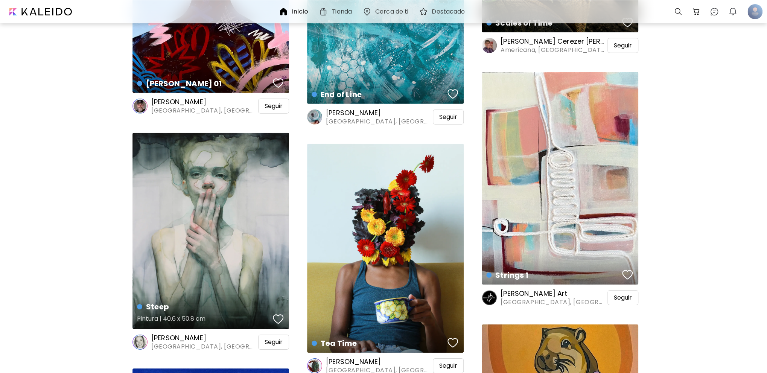
click at [212, 221] on div "Steep Pintura | 40.6 x 50.8 cm" at bounding box center [210, 231] width 156 height 196
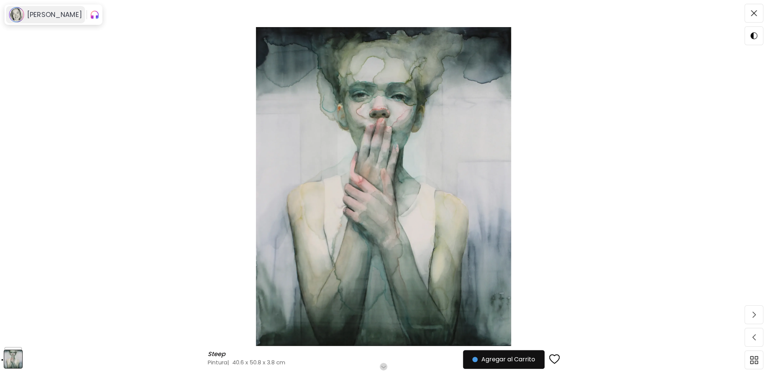
click at [52, 17] on h6 "[PERSON_NAME]" at bounding box center [54, 14] width 55 height 9
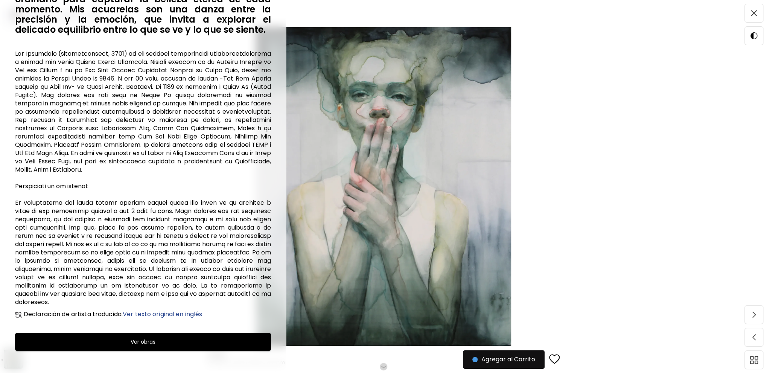
scroll to position [110, 0]
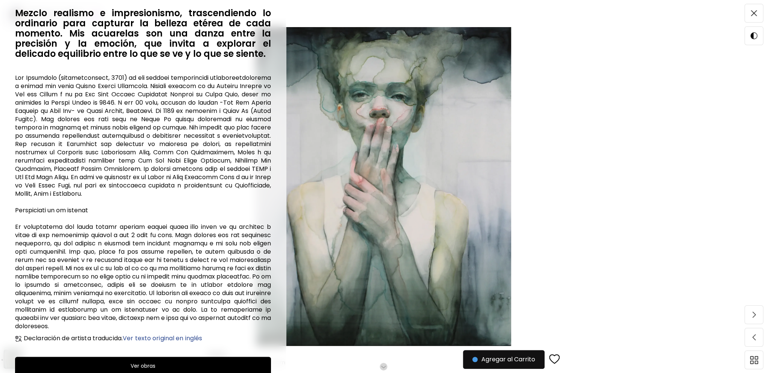
click at [170, 359] on button "Ver obras" at bounding box center [143, 366] width 256 height 18
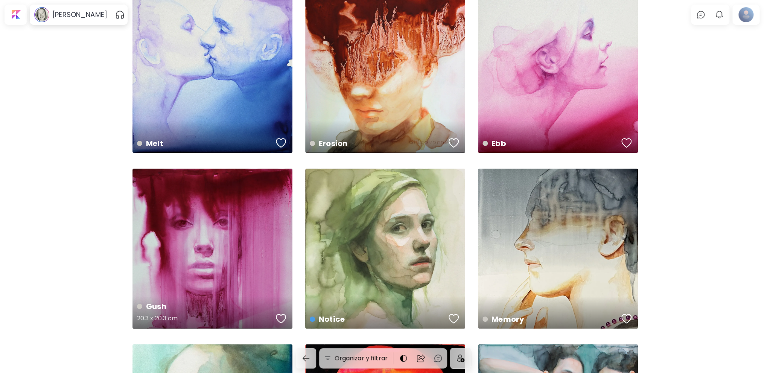
scroll to position [1730, 0]
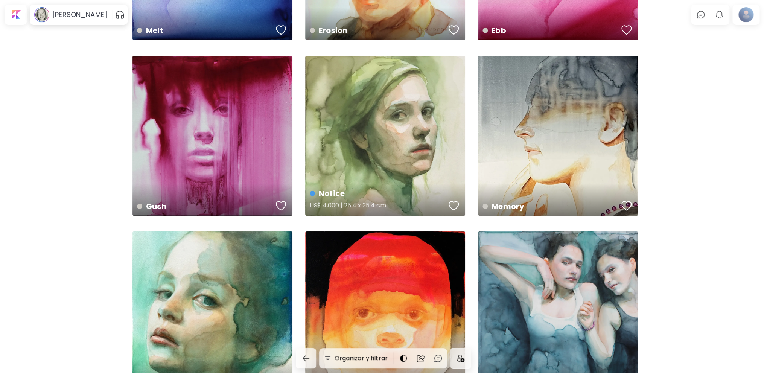
click at [373, 146] on div "Notice US$ 4,000 | 25.4 x 25.4 cm" at bounding box center [385, 136] width 160 height 160
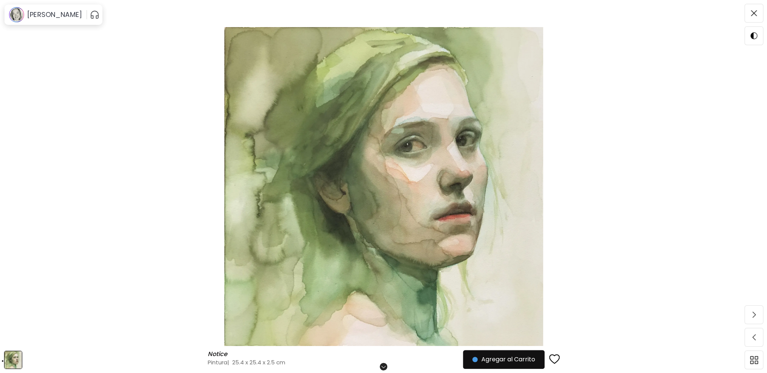
click at [372, 146] on img at bounding box center [383, 186] width 703 height 319
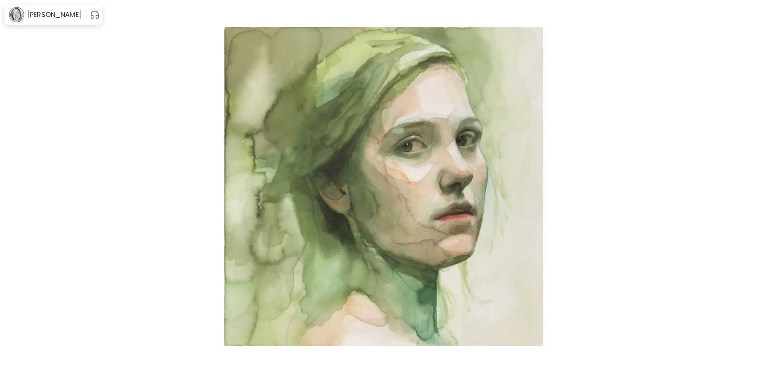
click at [471, 58] on img at bounding box center [383, 186] width 703 height 319
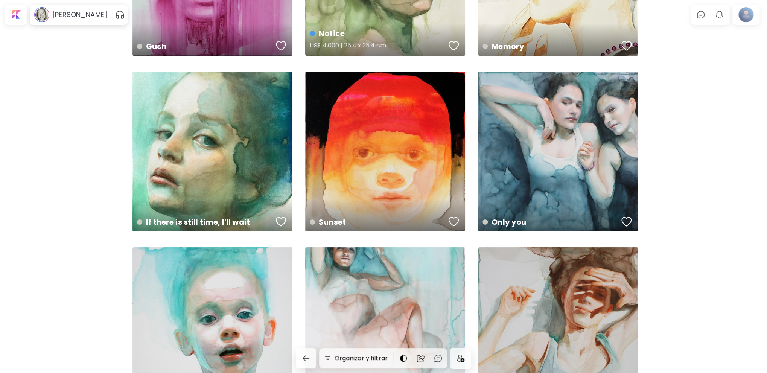
scroll to position [1918, 0]
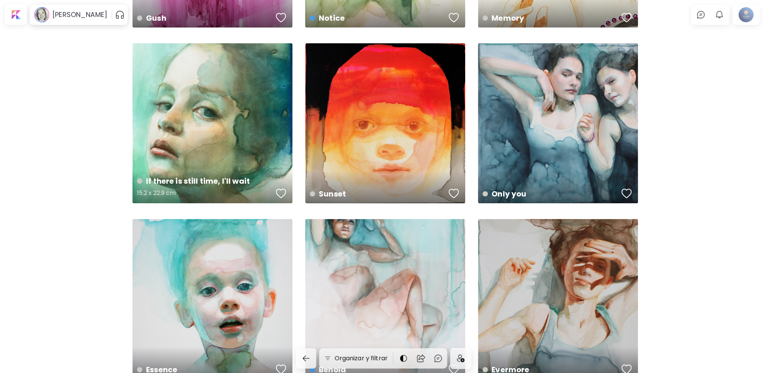
click at [254, 129] on div "If there is still time, I'll wait 15.2 x 22.9 cm" at bounding box center [212, 123] width 160 height 160
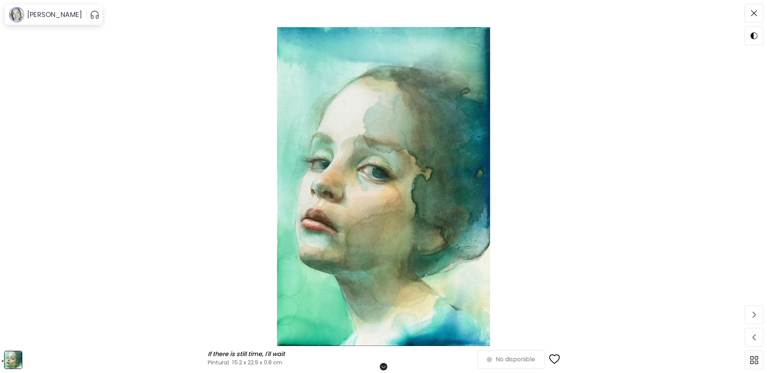
click at [378, 224] on img at bounding box center [383, 186] width 703 height 319
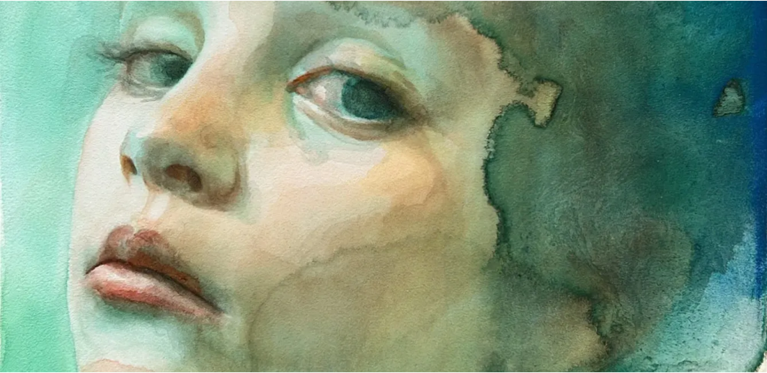
scroll to position [564, 0]
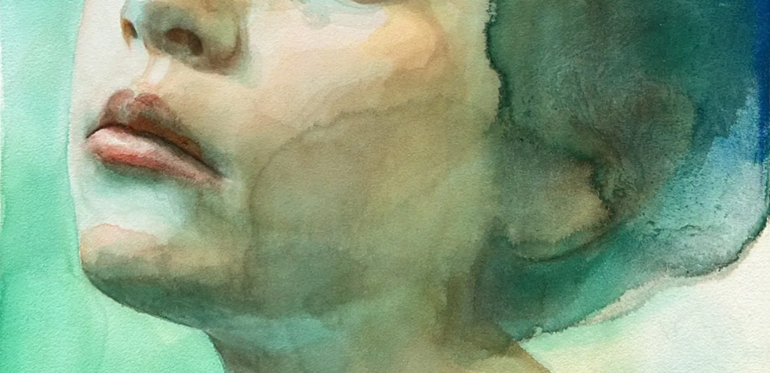
click at [373, 222] on img at bounding box center [385, 11] width 770 height 1151
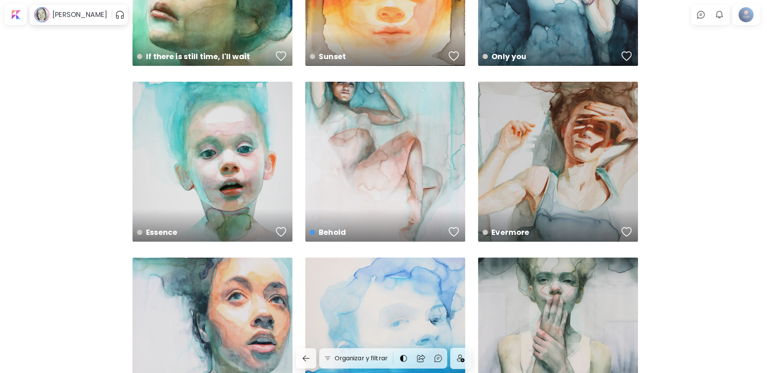
scroll to position [2069, 0]
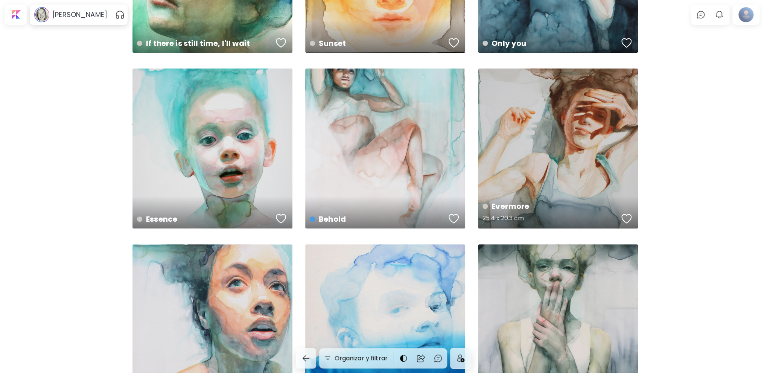
click at [543, 147] on div "Evermore 25.4 x 20.3 cm" at bounding box center [558, 148] width 160 height 160
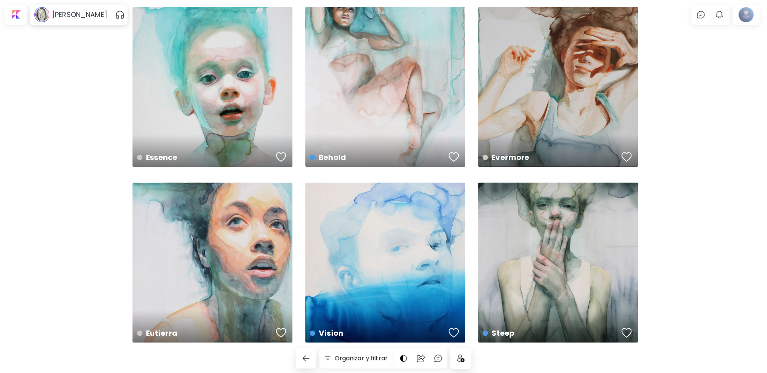
scroll to position [2141, 0]
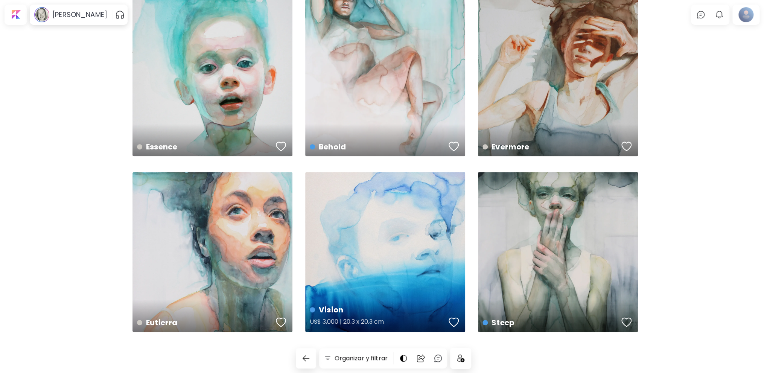
click at [401, 244] on div "Vision US$ 3,000 | 20.3 x 20.3 cm" at bounding box center [385, 252] width 160 height 160
click at [566, 242] on div "Steep US$ 12,000 | 40.6 x 50.8 cm" at bounding box center [558, 252] width 160 height 160
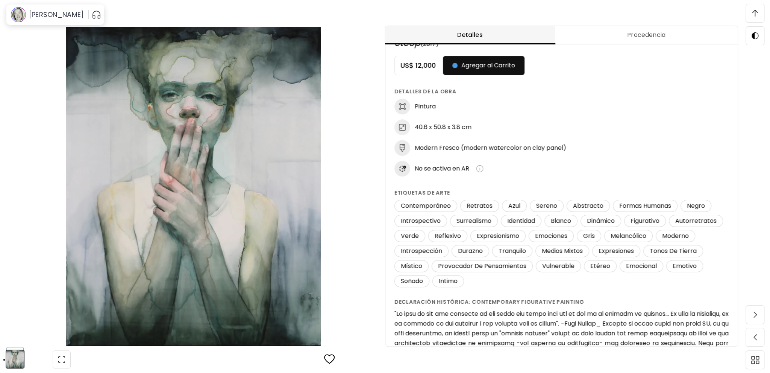
scroll to position [23, 0]
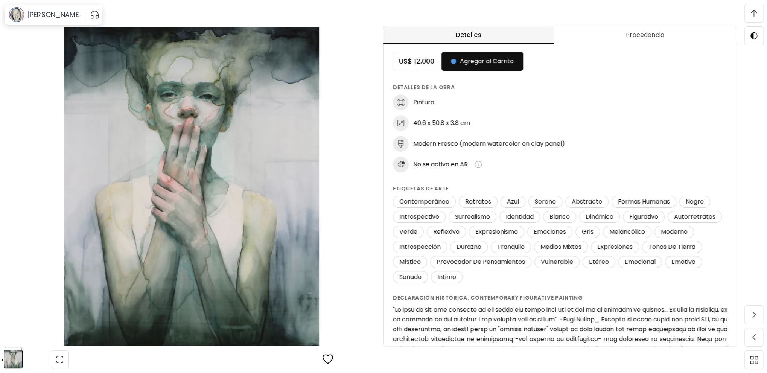
click at [294, 182] on img at bounding box center [192, 186] width 320 height 319
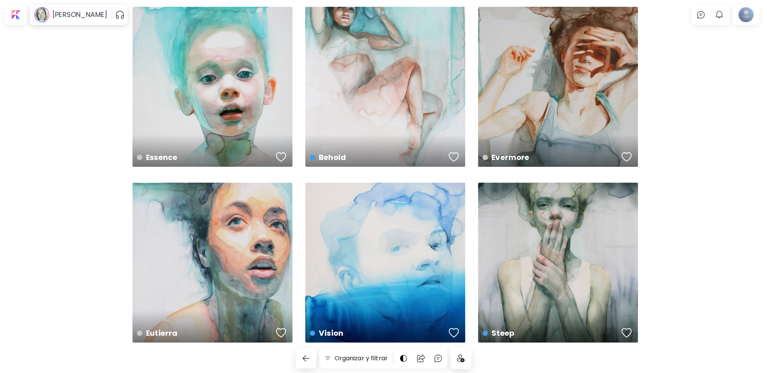
scroll to position [2141, 0]
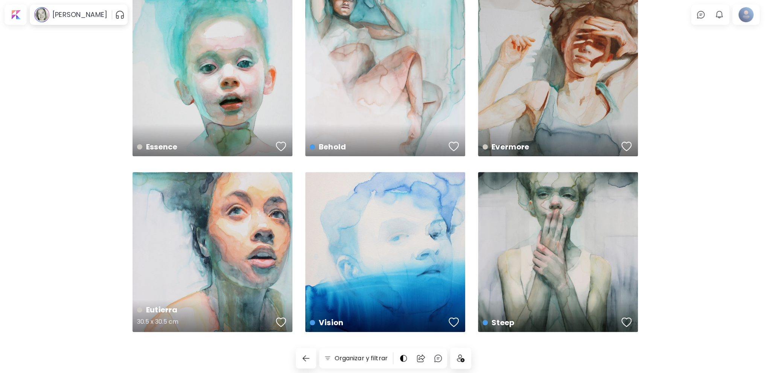
click at [247, 256] on div "Eutierra 30.5 x 30.5 cm" at bounding box center [212, 252] width 160 height 160
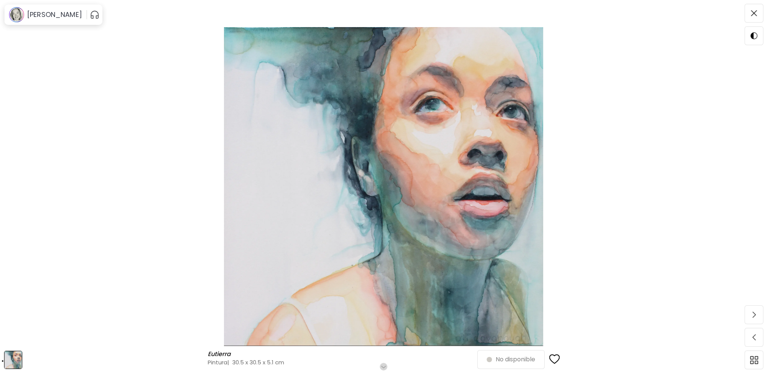
scroll to position [1999, 0]
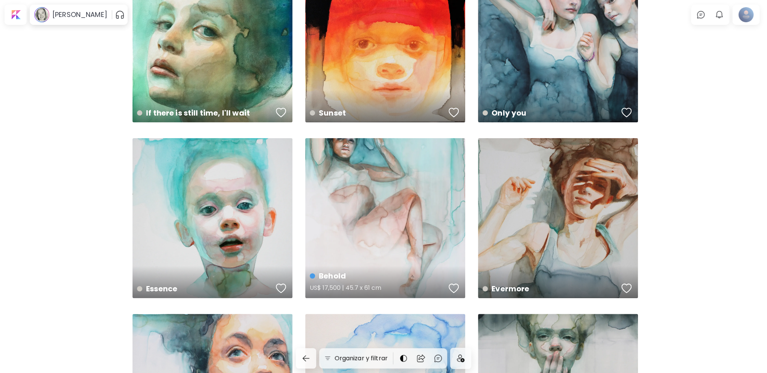
click at [422, 229] on div "Behold US$ 17,500 | 45.7 x 61 cm" at bounding box center [385, 218] width 160 height 160
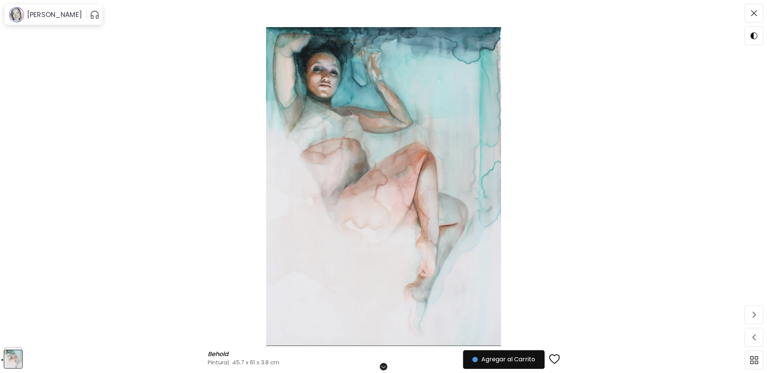
click at [414, 218] on img at bounding box center [383, 186] width 703 height 319
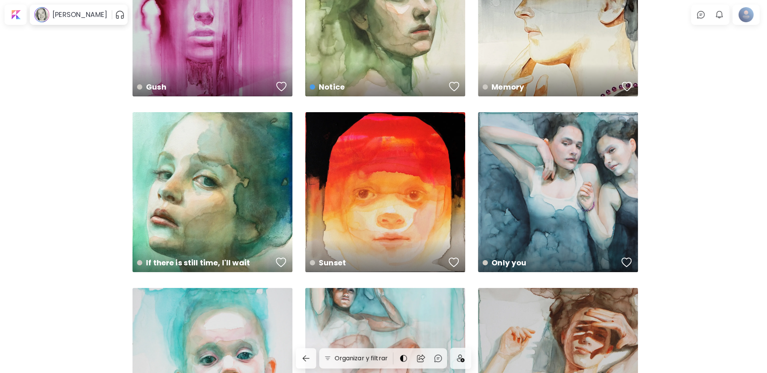
scroll to position [1849, 0]
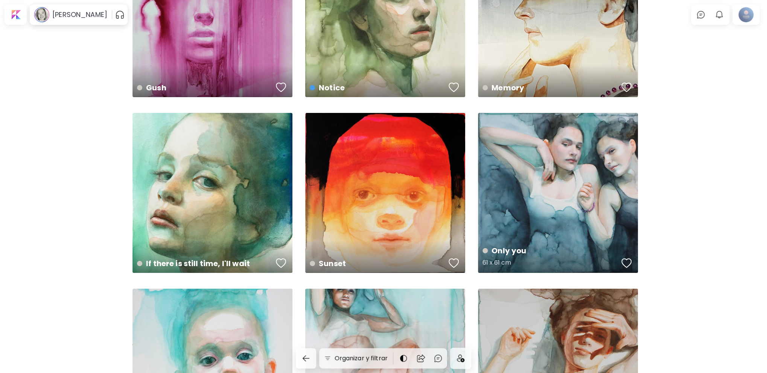
click at [548, 182] on div "Only you 61 x 61 cm" at bounding box center [558, 193] width 160 height 160
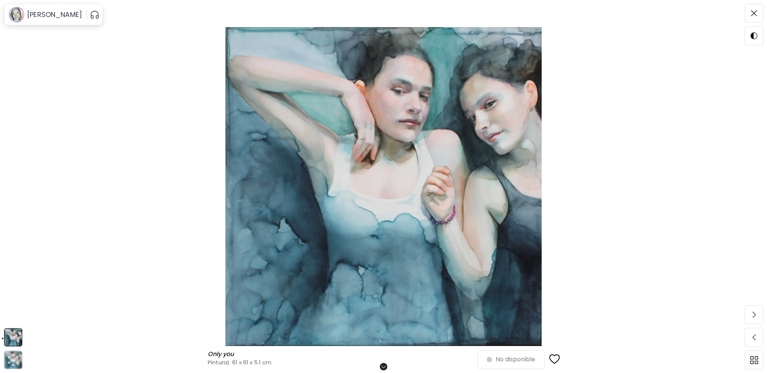
click at [456, 180] on img at bounding box center [383, 186] width 703 height 319
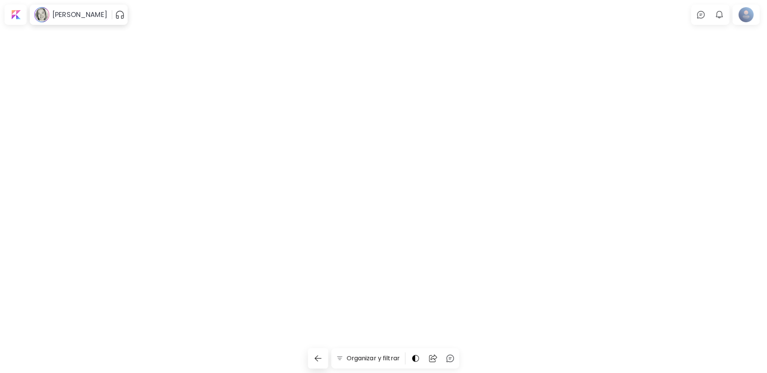
scroll to position [1849, 0]
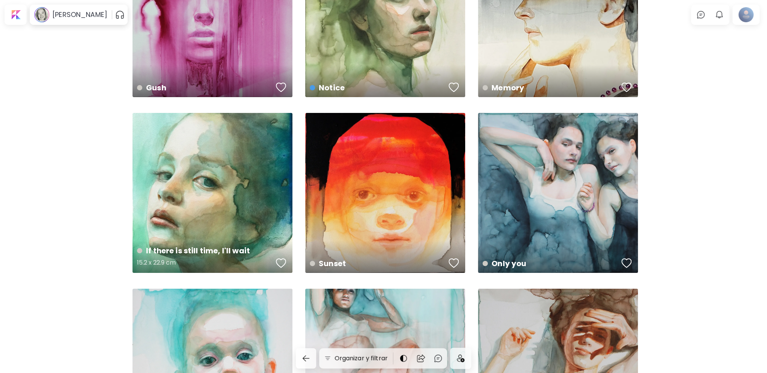
click at [231, 181] on div "If there is still time, I'll wait 15.2 x 22.9 cm" at bounding box center [212, 193] width 160 height 160
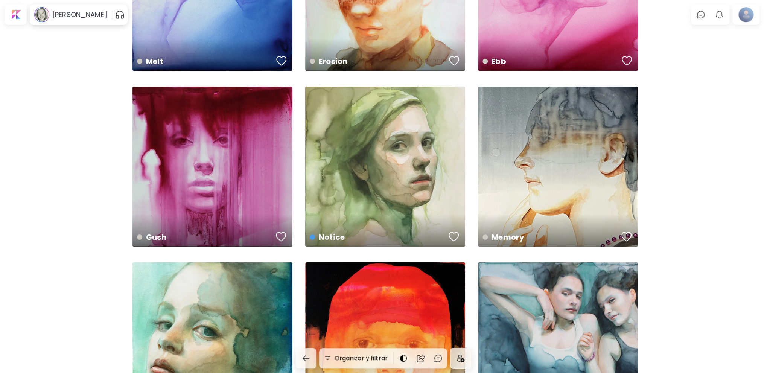
scroll to position [1698, 0]
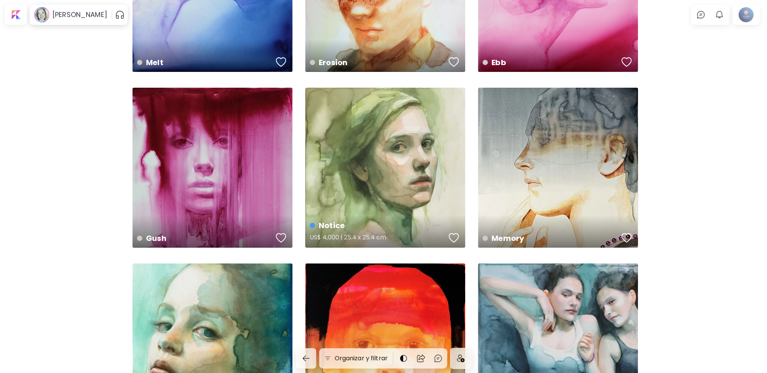
click at [421, 152] on div "Notice US$ 4,000 | 25.4 x 25.4 cm" at bounding box center [385, 168] width 160 height 160
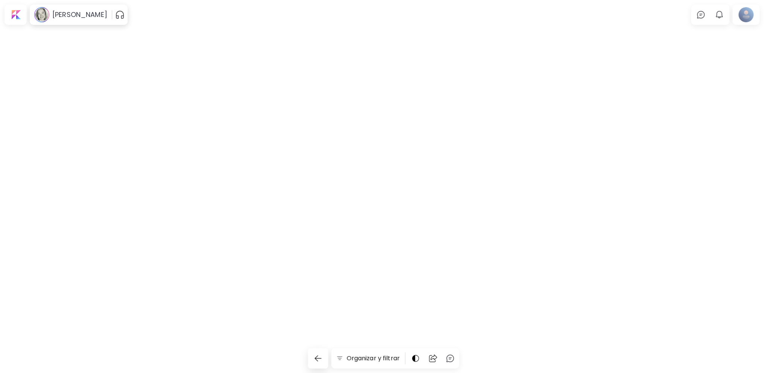
scroll to position [1698, 0]
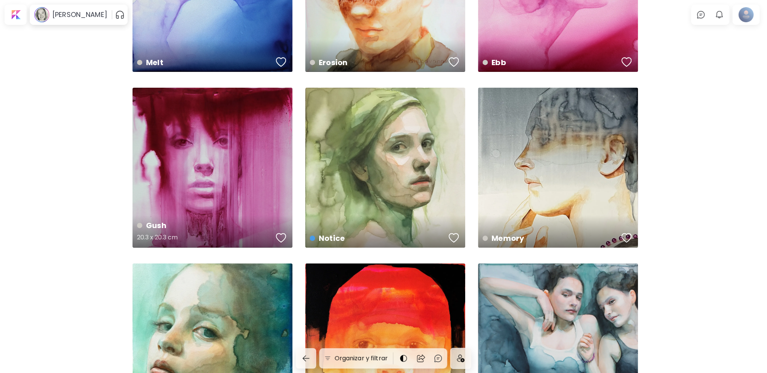
click at [246, 169] on div "Gush 20.3 x 20.3 cm" at bounding box center [212, 168] width 160 height 160
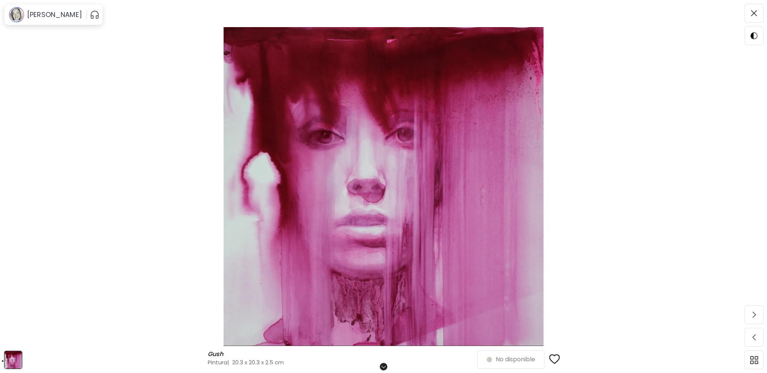
click at [355, 167] on img at bounding box center [383, 186] width 703 height 319
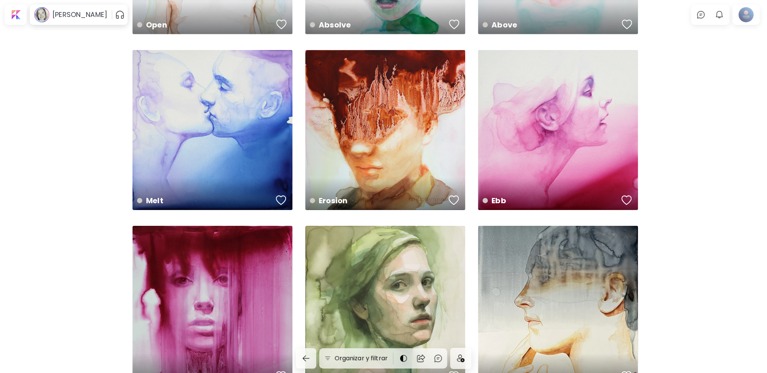
scroll to position [1548, 0]
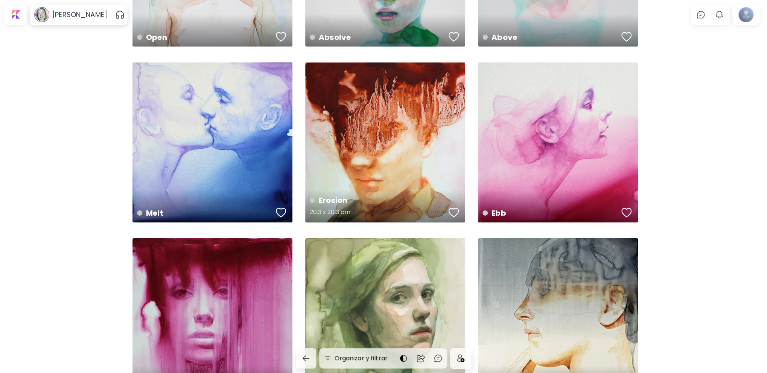
click at [398, 142] on div "Erosion 20.3 x 20.3 cm" at bounding box center [385, 142] width 160 height 160
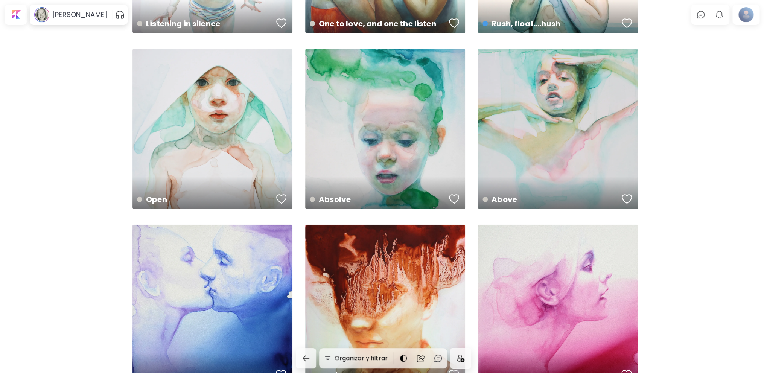
scroll to position [1397, 0]
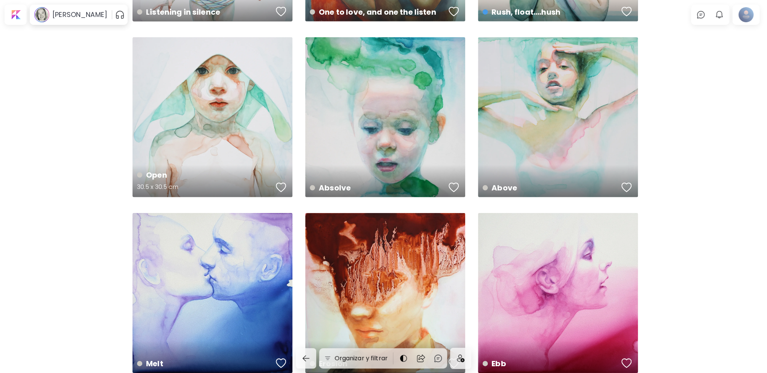
click at [260, 122] on div "Open 30.5 x 30.5 cm" at bounding box center [212, 117] width 160 height 160
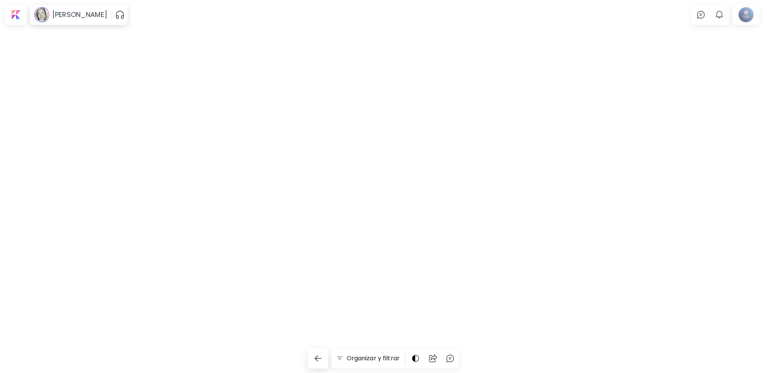
scroll to position [1397, 0]
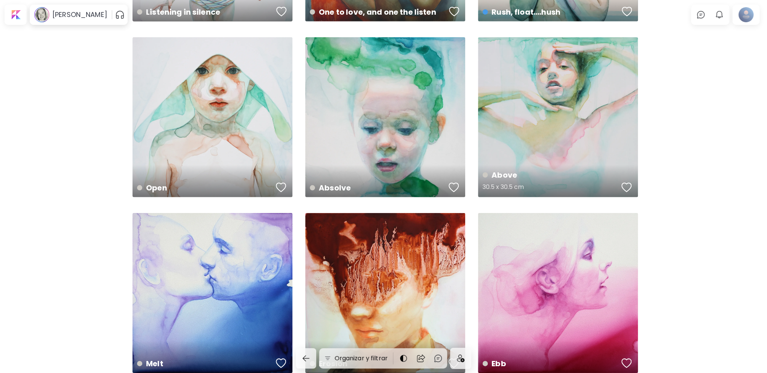
click at [529, 131] on div "Above 30.5 x 30.5 cm" at bounding box center [558, 117] width 160 height 160
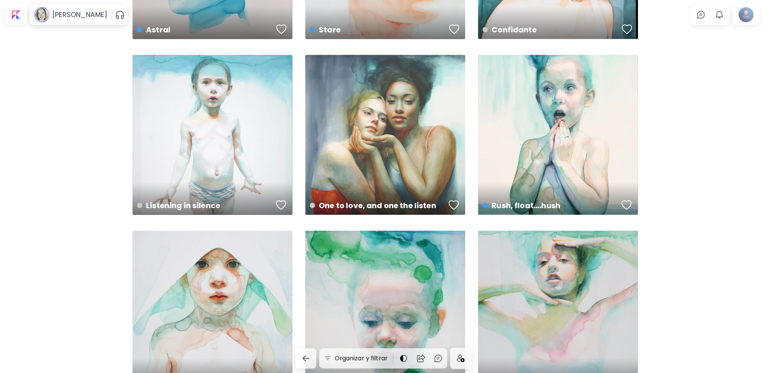
scroll to position [1134, 0]
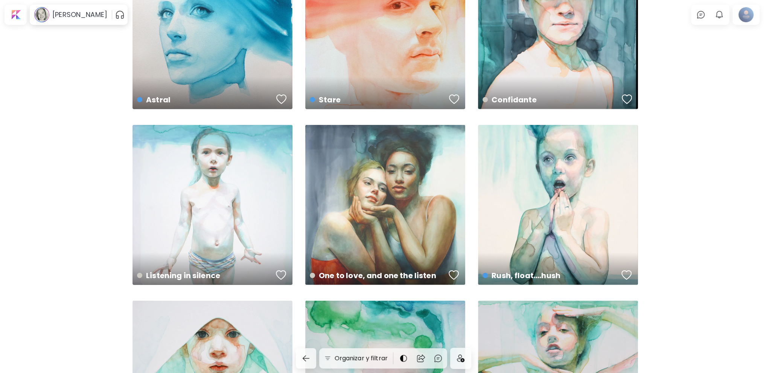
click at [570, 208] on div "Rush, float....hush US$ 12,000 | 45.7 x 61 cm" at bounding box center [558, 205] width 160 height 160
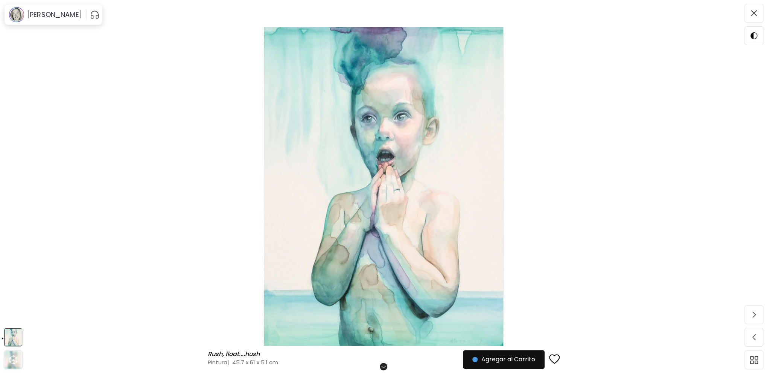
drag, startPoint x: 411, startPoint y: 144, endPoint x: 386, endPoint y: 138, distance: 25.5
click at [386, 138] on img at bounding box center [383, 186] width 703 height 319
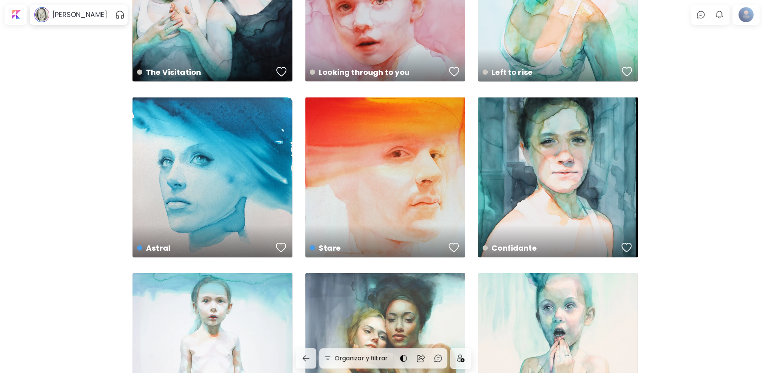
scroll to position [984, 0]
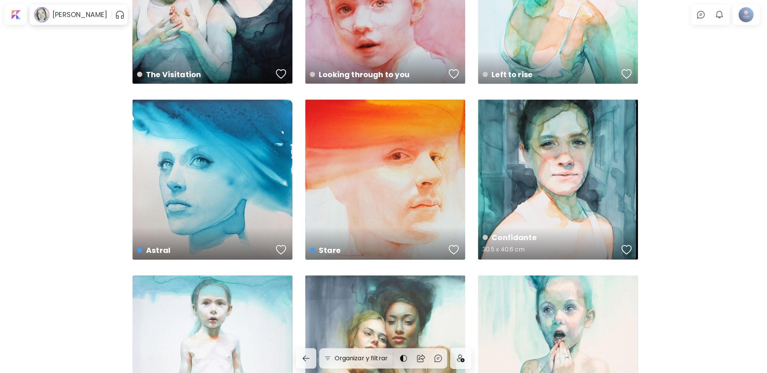
click at [575, 177] on div "Confidante 30.5 x 40.6 cm" at bounding box center [558, 180] width 160 height 160
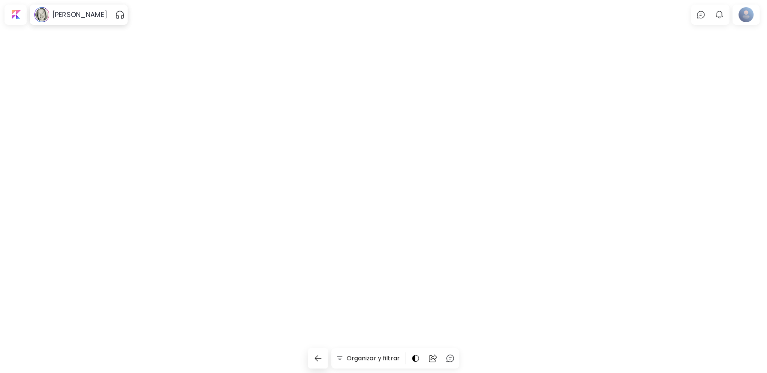
scroll to position [984, 0]
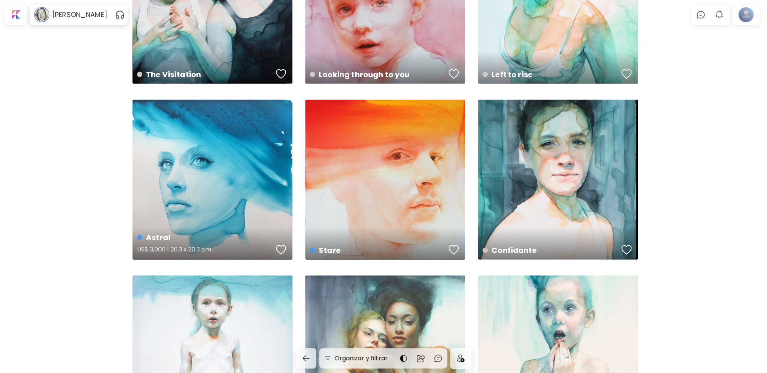
click at [227, 159] on div "Astral US$ 3,000 | 20.3 x 20.3 cm" at bounding box center [212, 180] width 160 height 160
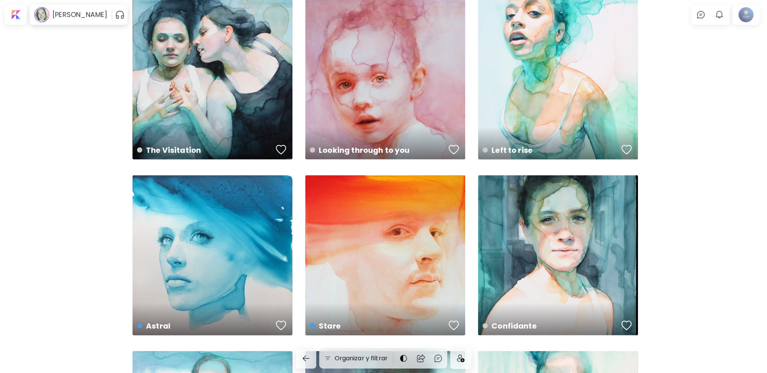
scroll to position [871, 0]
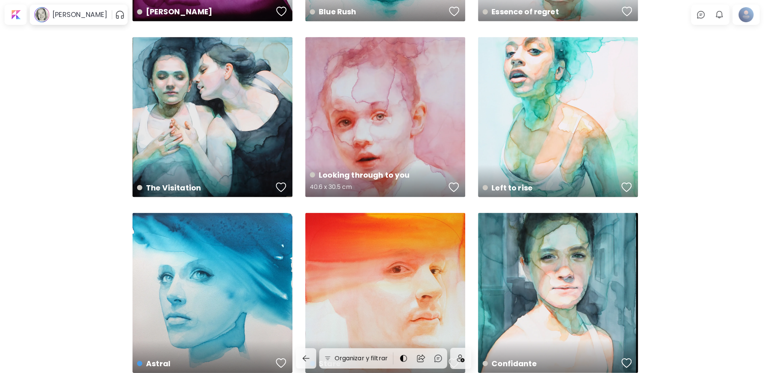
click at [385, 123] on div "Looking through to you 40.6 x 30.5 cm" at bounding box center [385, 117] width 160 height 160
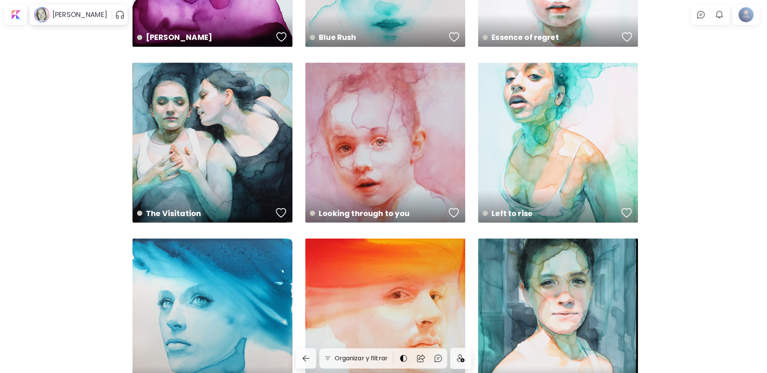
scroll to position [683, 0]
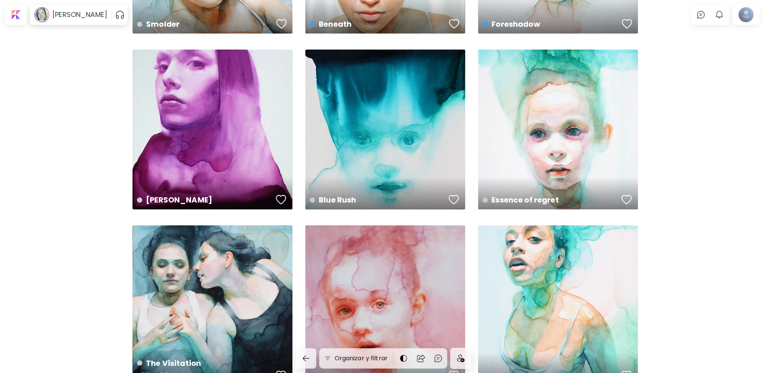
click at [252, 263] on div "The Visitation 45.7 x 45.7 cm" at bounding box center [212, 305] width 160 height 160
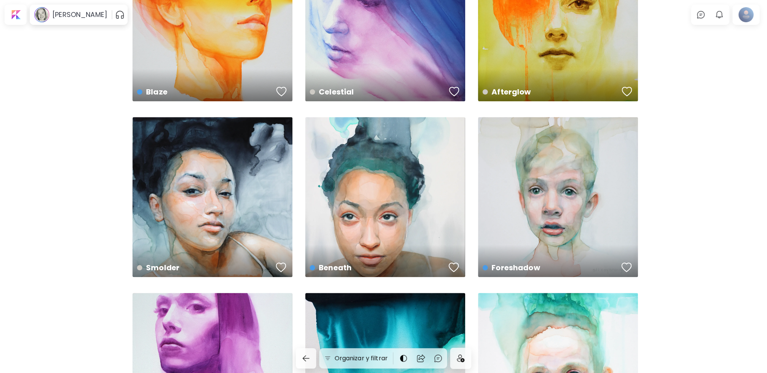
scroll to position [419, 0]
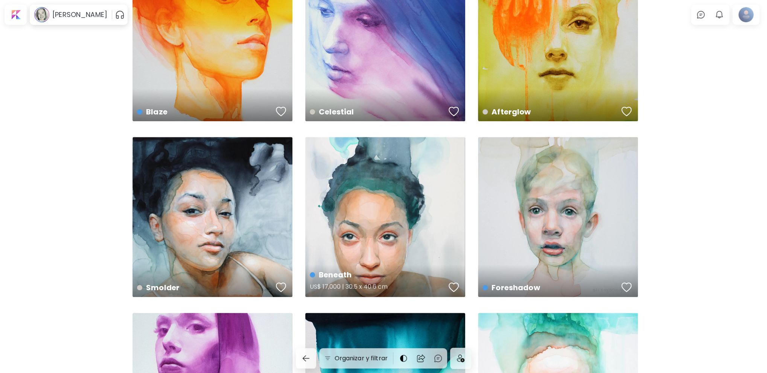
click at [386, 212] on div "Beneath US$ 17,000 | 30.5 x 40.6 cm" at bounding box center [385, 217] width 160 height 160
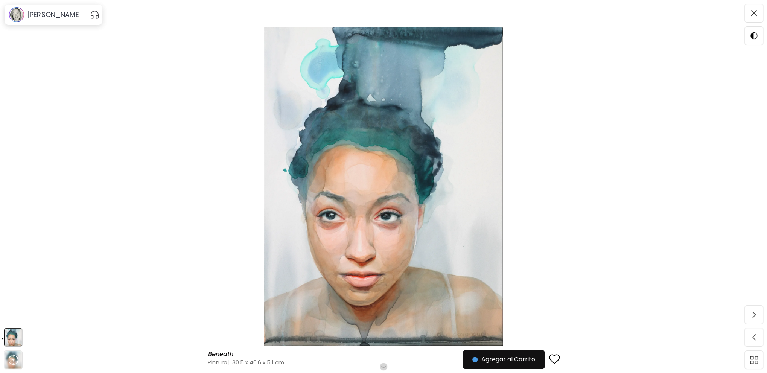
scroll to position [419, 0]
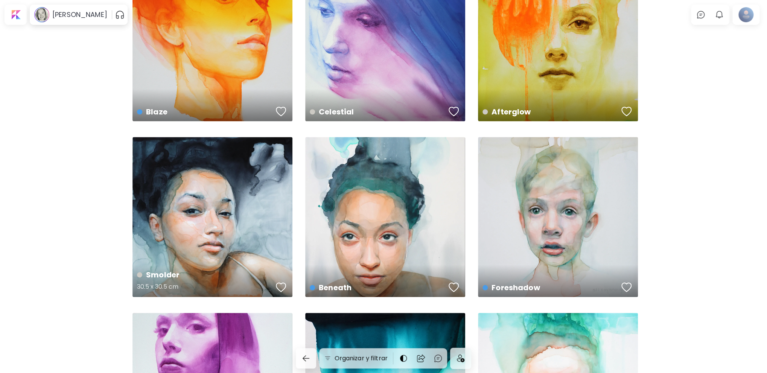
click at [259, 196] on div "Smolder 30.5 x 30.5 cm" at bounding box center [212, 217] width 160 height 160
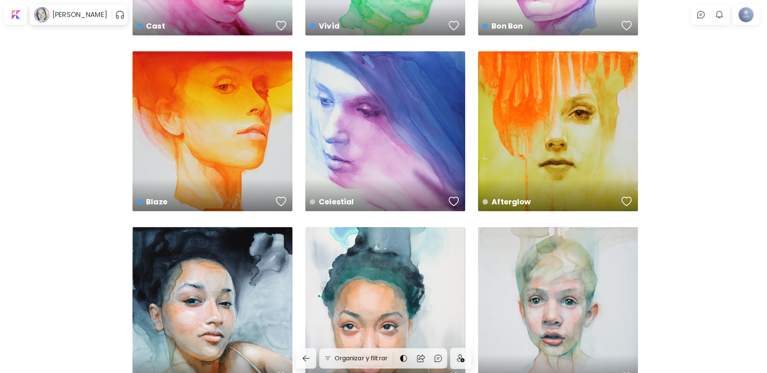
scroll to position [231, 0]
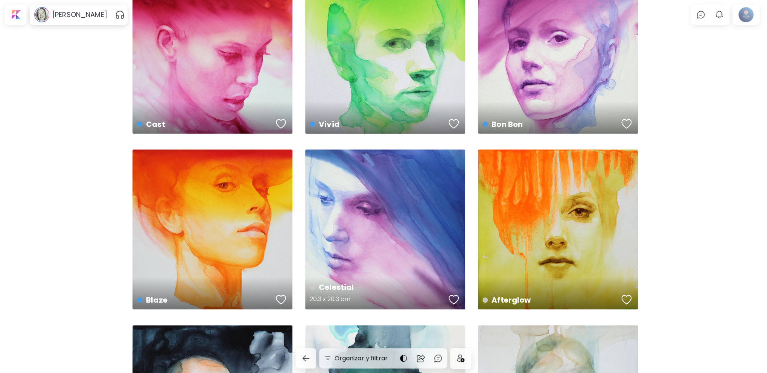
click at [427, 223] on div "Celestial 20.3 x 20.3 cm" at bounding box center [385, 229] width 160 height 160
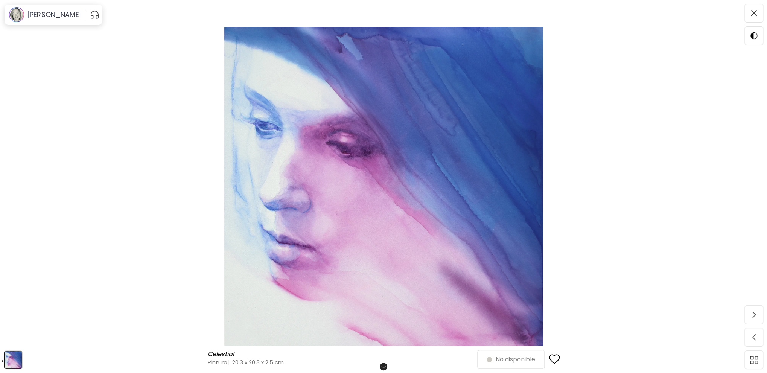
drag, startPoint x: 398, startPoint y: 199, endPoint x: 392, endPoint y: 172, distance: 27.5
click at [392, 172] on img at bounding box center [383, 186] width 703 height 319
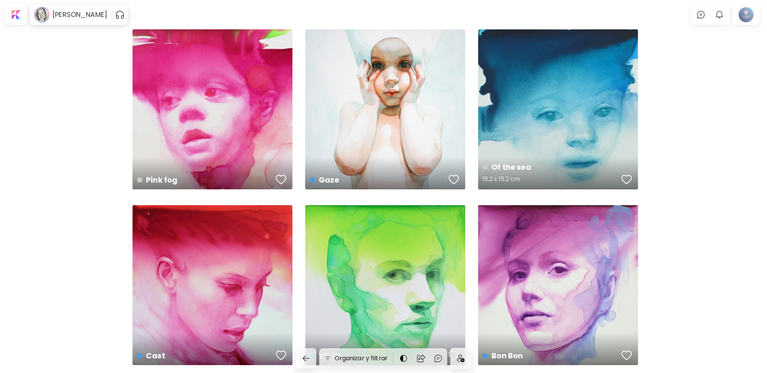
click at [559, 106] on div "Of the sea 15.2 x 15.2 cm" at bounding box center [558, 109] width 160 height 160
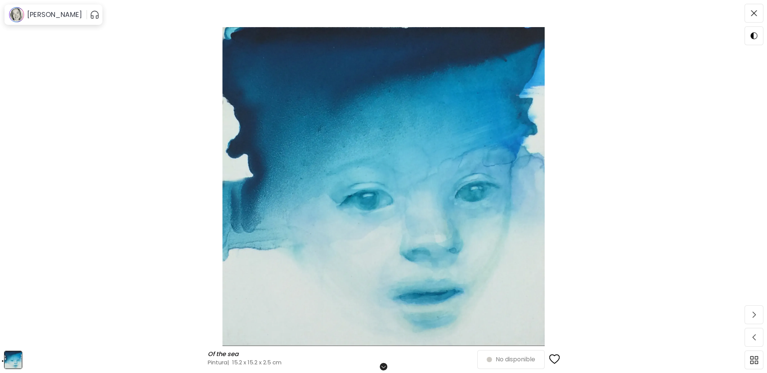
click at [398, 164] on img at bounding box center [383, 186] width 703 height 319
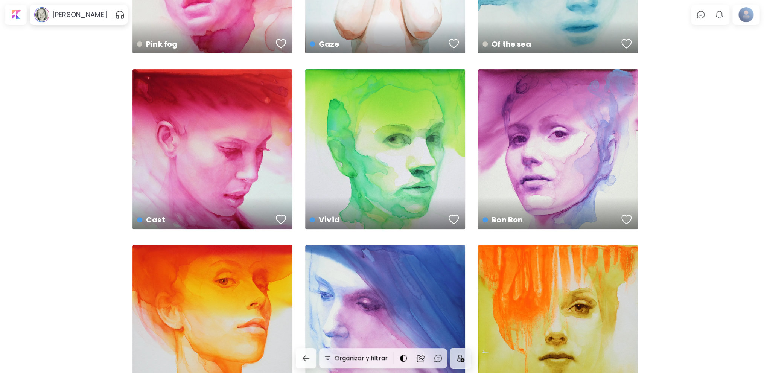
scroll to position [150, 0]
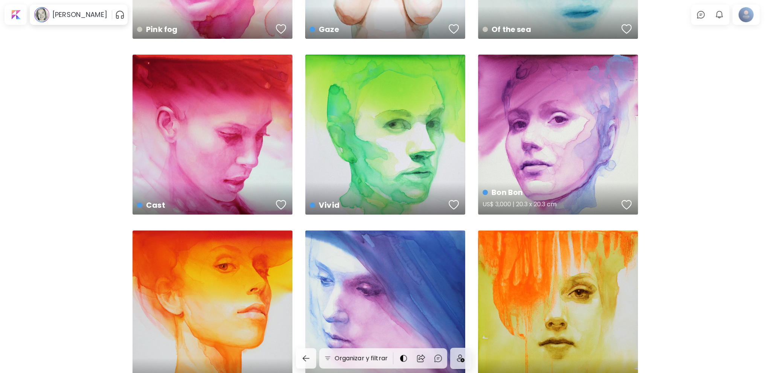
click at [552, 117] on div "Bon Bon US$ 3,000 | 20.3 x 20.3 cm" at bounding box center [558, 135] width 160 height 160
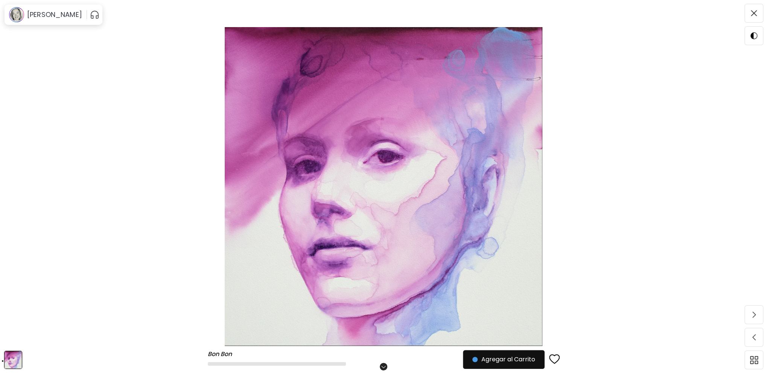
click at [450, 152] on img at bounding box center [383, 186] width 703 height 319
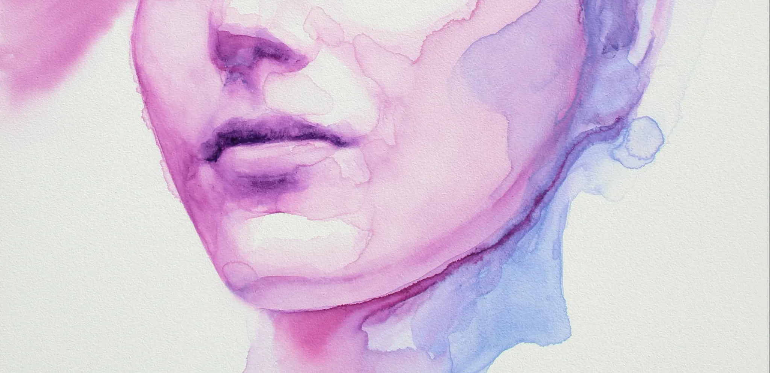
scroll to position [396, 0]
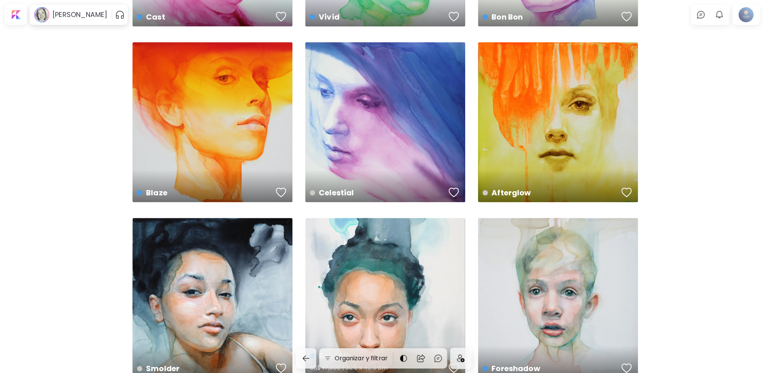
scroll to position [489, 0]
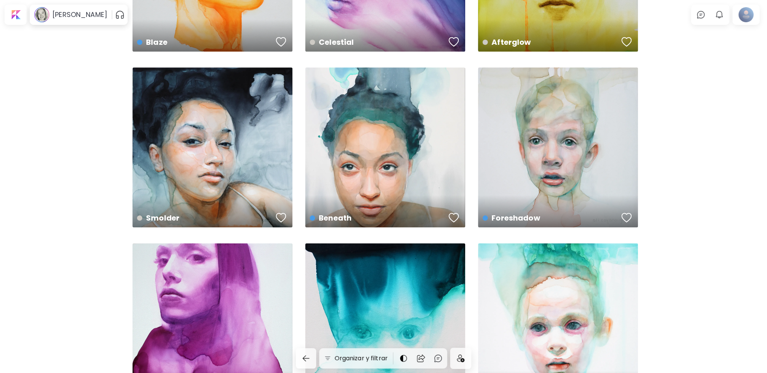
click at [400, 165] on div "Beneath US$ 17,000 | 30.5 x 40.6 cm" at bounding box center [385, 147] width 160 height 160
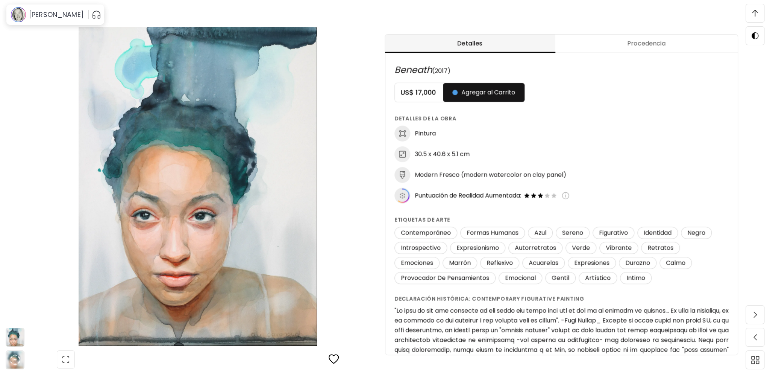
scroll to position [451, 0]
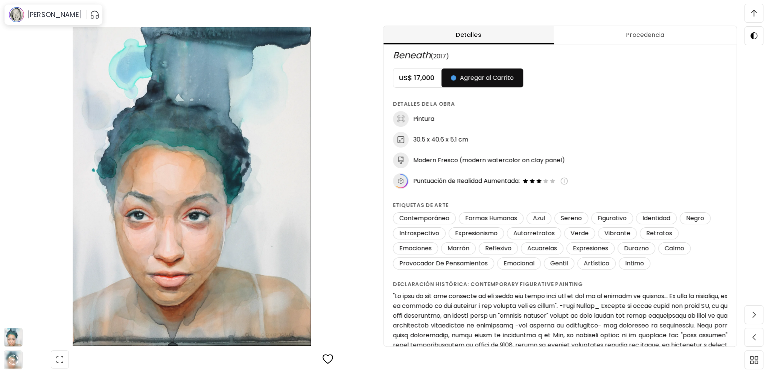
click at [346, 68] on img at bounding box center [192, 186] width 320 height 319
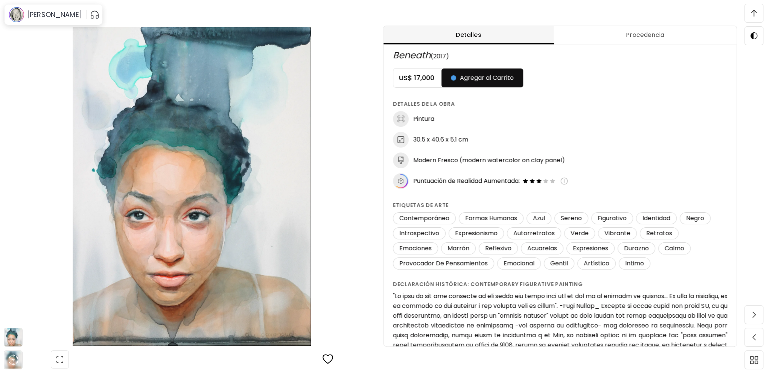
click at [247, 198] on img at bounding box center [192, 186] width 320 height 319
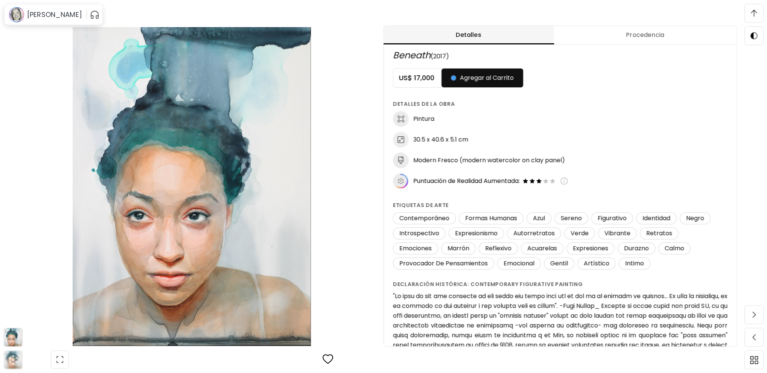
click at [208, 243] on img at bounding box center [192, 186] width 320 height 319
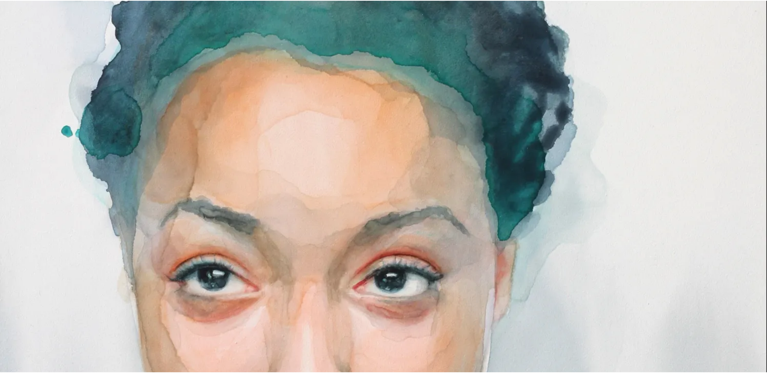
scroll to position [313, 0]
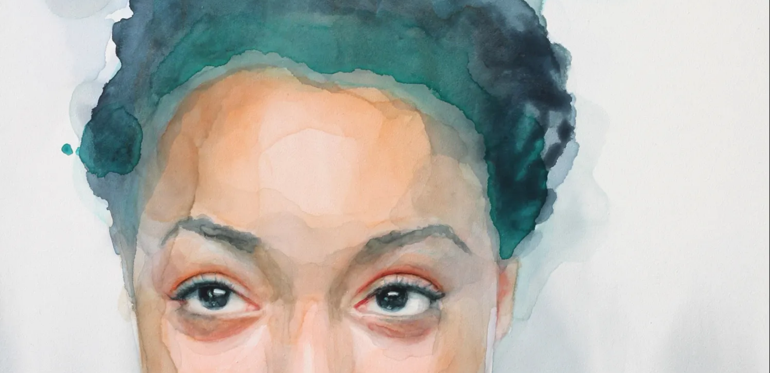
click at [196, 165] on img at bounding box center [385, 202] width 770 height 1030
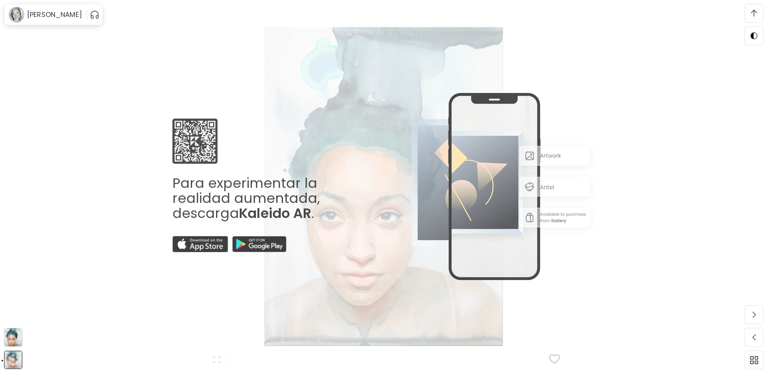
scroll to position [1279, 0]
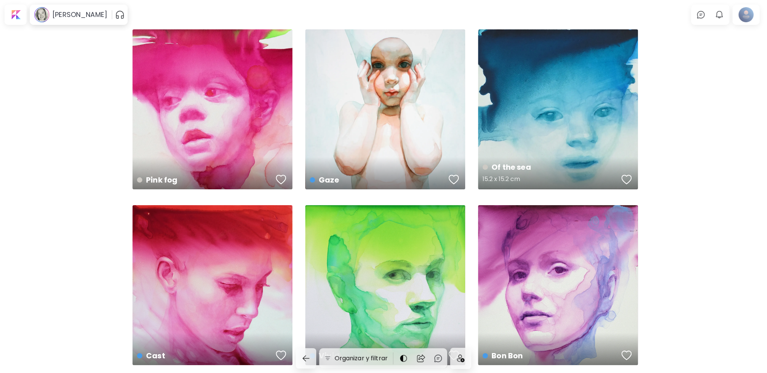
click at [528, 111] on div "Of the sea 15.2 x 15.2 cm" at bounding box center [558, 109] width 160 height 160
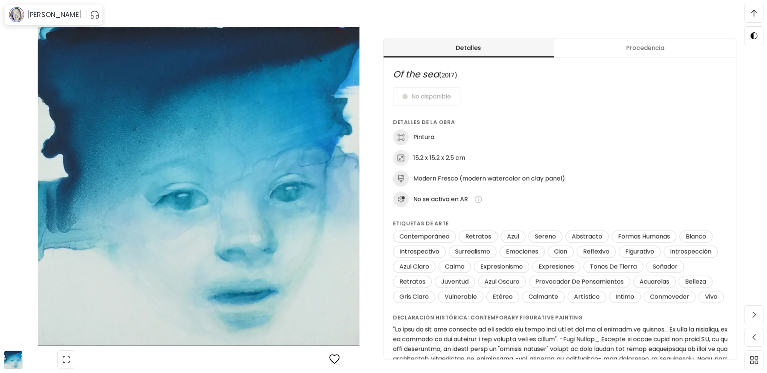
scroll to position [376, 0]
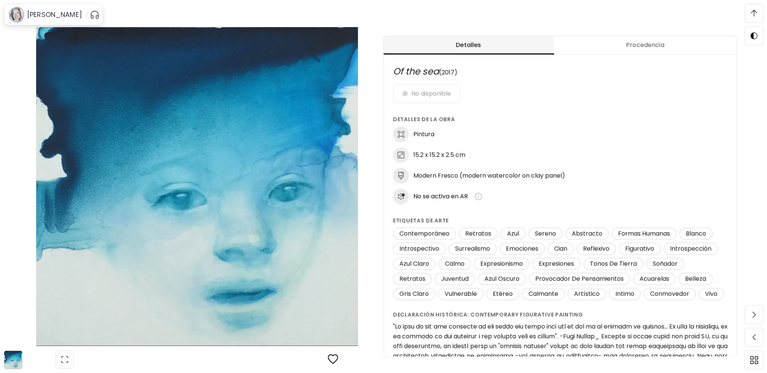
click at [325, 15] on div "Of the sea Of the sea Pintura | 15.2 x 15.2 x 2.5 cm Desplázate para ver más No…" at bounding box center [197, 186] width 394 height 373
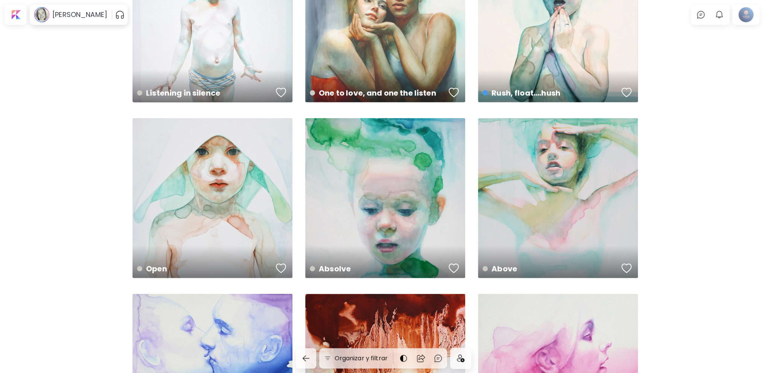
scroll to position [1467, 0]
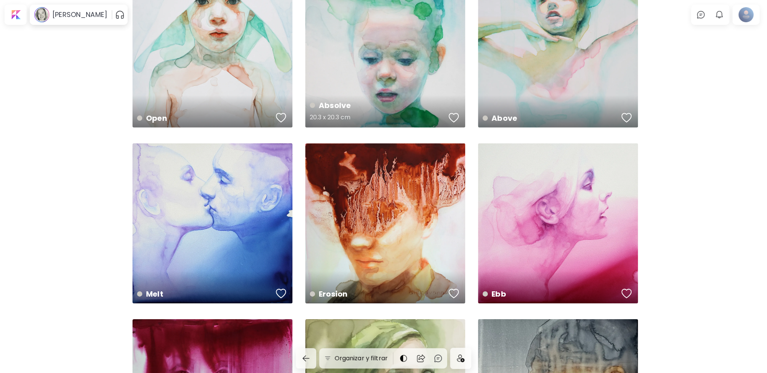
click at [372, 53] on div "Absolve 20.3 x 20.3 cm" at bounding box center [385, 48] width 160 height 160
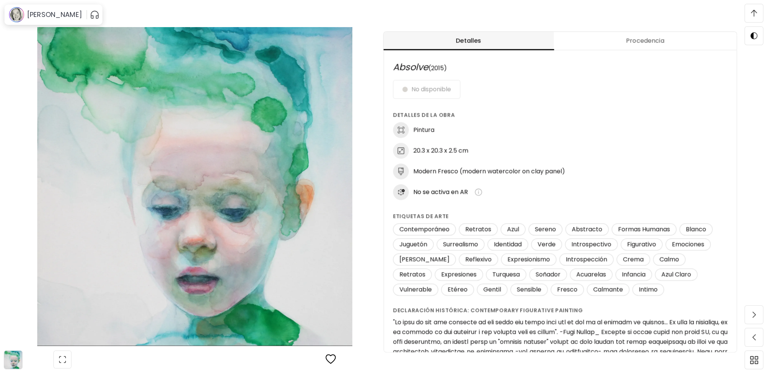
scroll to position [376, 0]
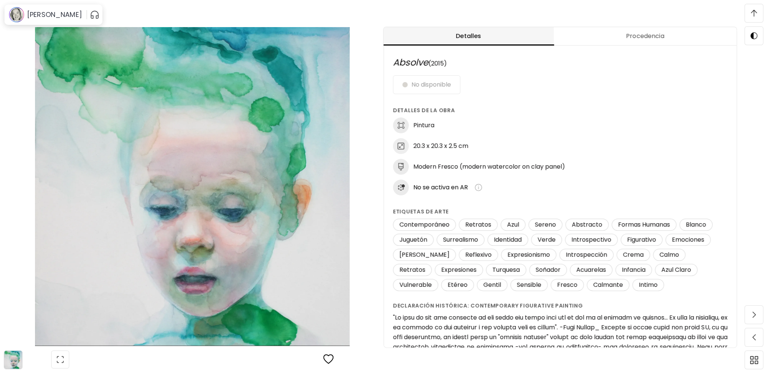
click at [14, 51] on div "Absolve Absolve Pintura | 20.3 x 20.3 x 2.5 cm Desplázate para ver más No dispo…" at bounding box center [192, 186] width 384 height 373
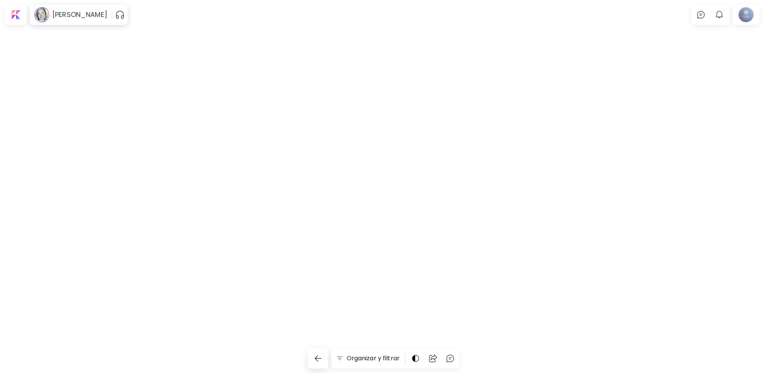
scroll to position [1467, 0]
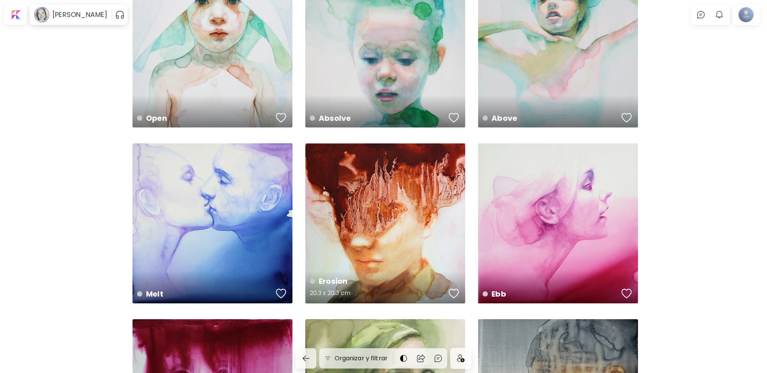
click at [372, 215] on div "Erosion 20.3 x 20.3 cm" at bounding box center [385, 223] width 160 height 160
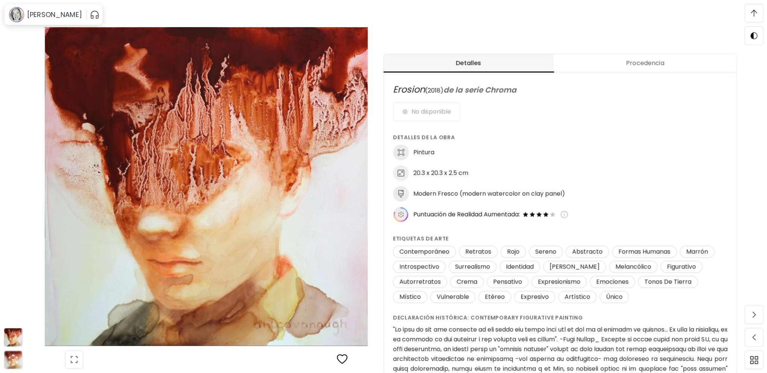
scroll to position [339, 0]
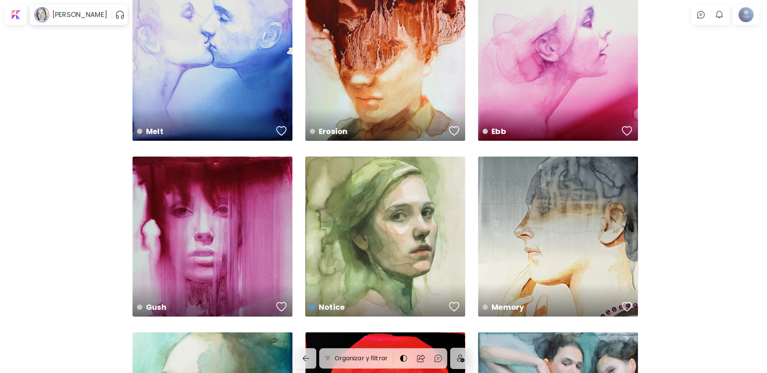
scroll to position [1617, 0]
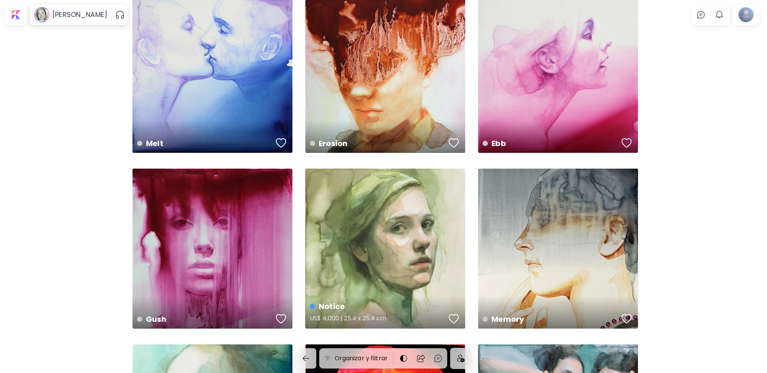
click at [385, 236] on div "Notice US$ 4,000 | 25.4 x 25.4 cm" at bounding box center [385, 248] width 160 height 160
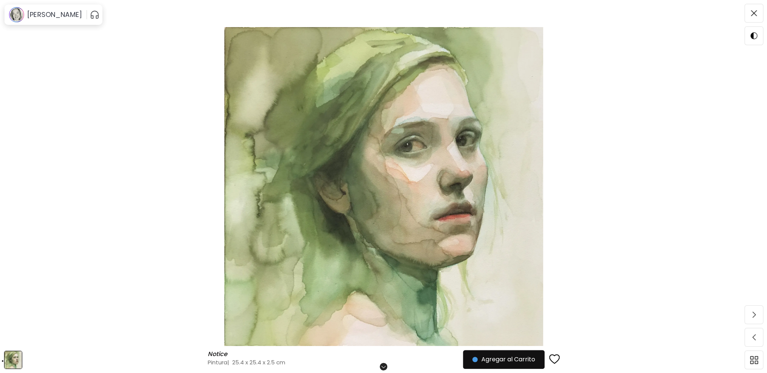
click at [385, 236] on img at bounding box center [383, 186] width 703 height 319
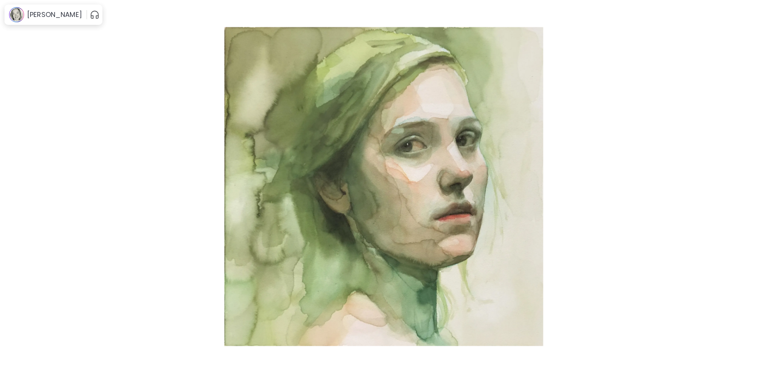
click at [420, 256] on img at bounding box center [383, 186] width 703 height 319
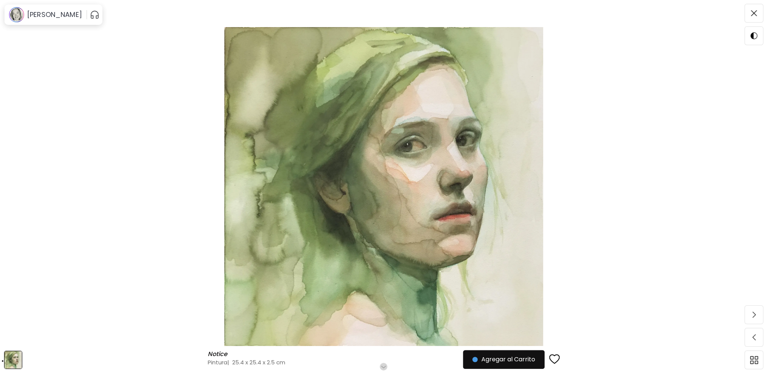
click at [635, 184] on img at bounding box center [383, 186] width 703 height 319
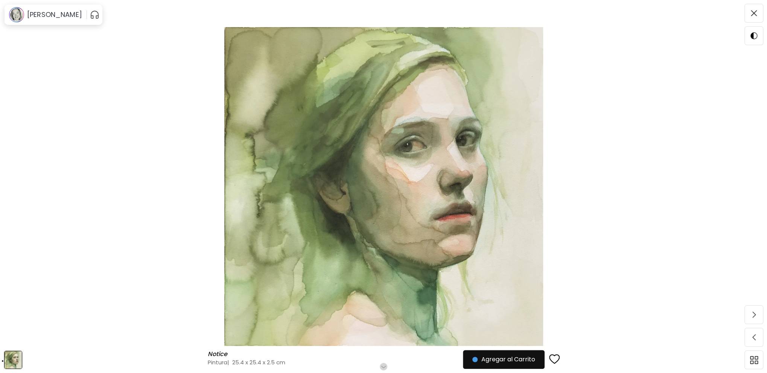
drag, startPoint x: 572, startPoint y: 187, endPoint x: 570, endPoint y: 146, distance: 40.6
click at [570, 146] on img at bounding box center [383, 186] width 703 height 319
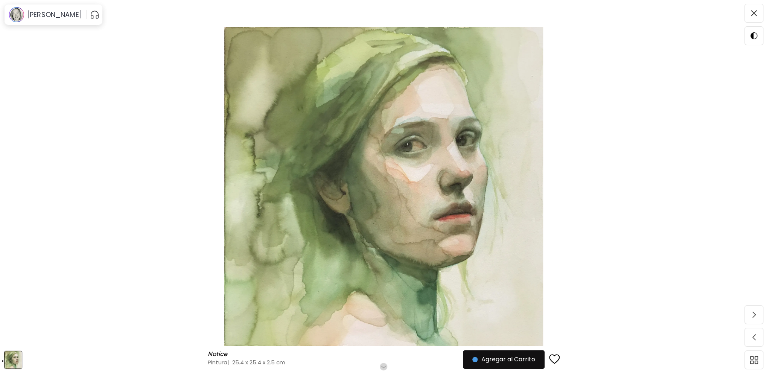
drag, startPoint x: 570, startPoint y: 146, endPoint x: 568, endPoint y: 110, distance: 35.8
click at [568, 110] on img at bounding box center [383, 186] width 703 height 319
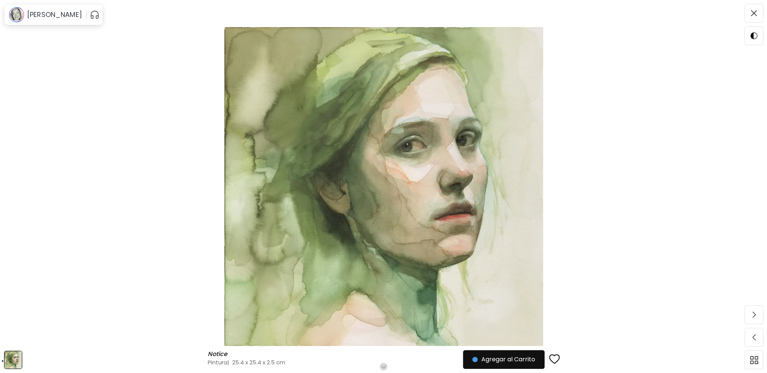
click at [427, 187] on img at bounding box center [383, 186] width 703 height 319
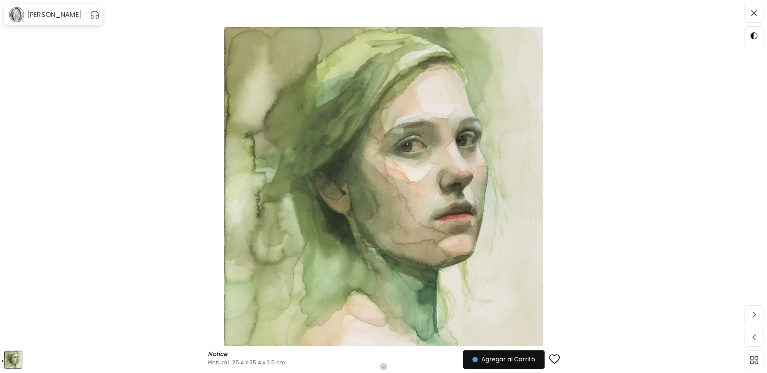
click at [624, 282] on img at bounding box center [383, 186] width 703 height 319
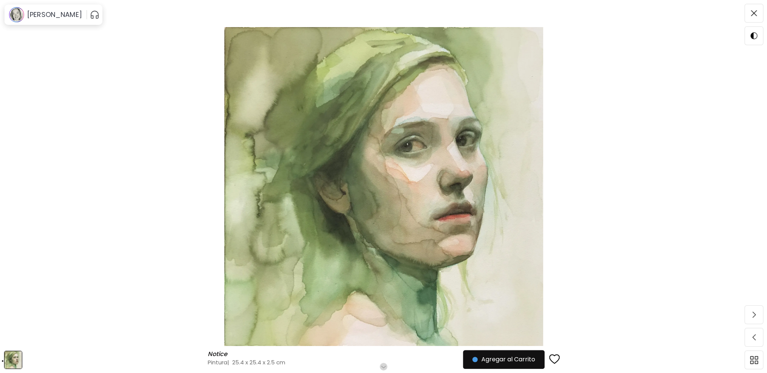
click at [653, 237] on img at bounding box center [383, 186] width 703 height 319
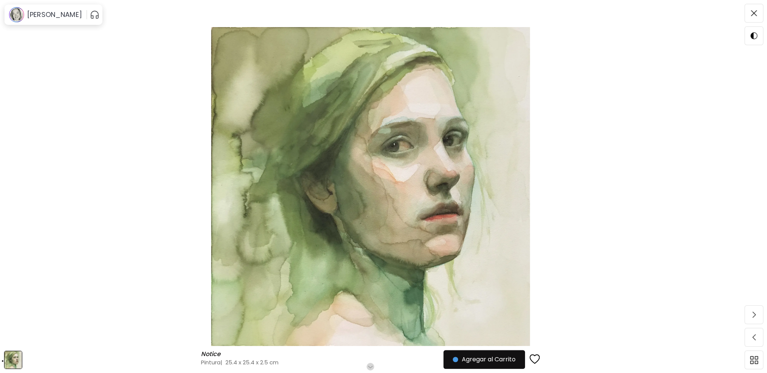
scroll to position [113, 0]
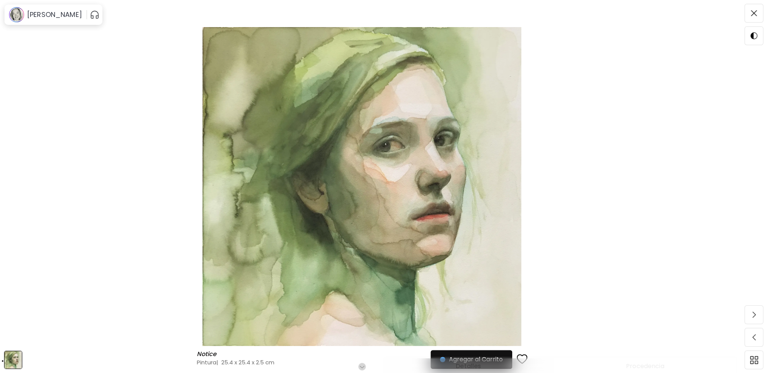
click at [417, 203] on img at bounding box center [362, 186] width 660 height 319
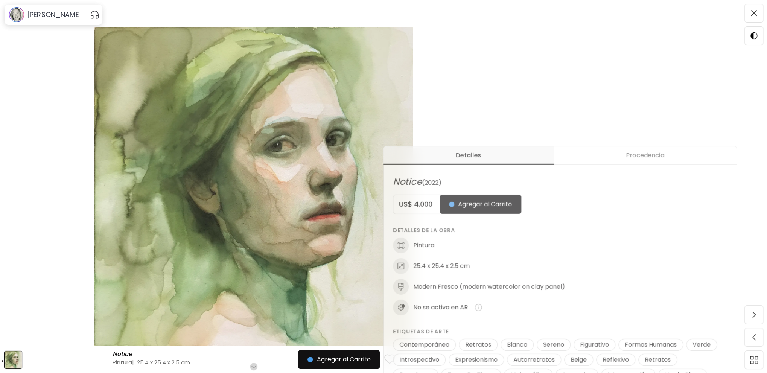
scroll to position [263, 0]
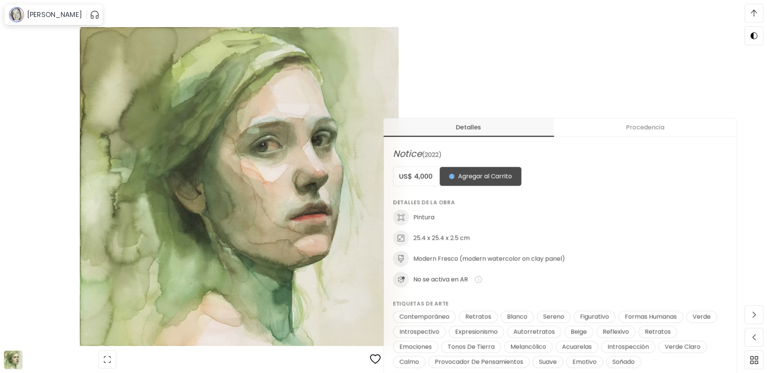
click at [159, 144] on img at bounding box center [239, 186] width 415 height 319
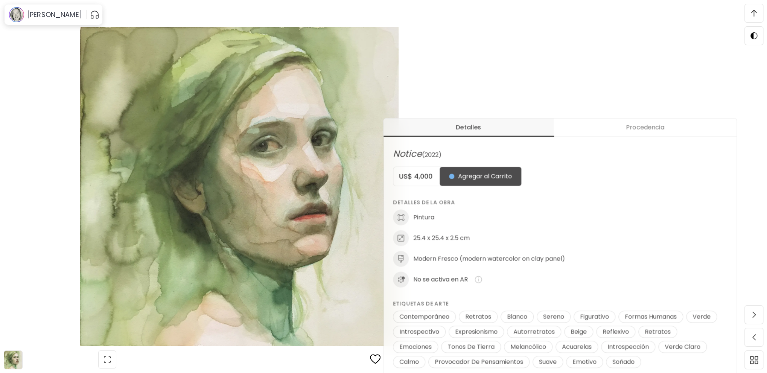
click at [47, 169] on img at bounding box center [239, 186] width 415 height 319
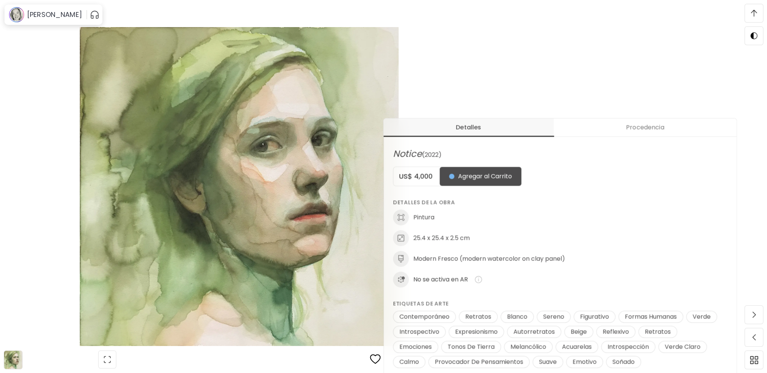
click at [135, 16] on div "Notice Notice Pintura | 25.4 x 25.4 x 2.5 cm Desplázate para ver más Agregar al…" at bounding box center [239, 186] width 478 height 373
click at [430, 57] on img at bounding box center [239, 186] width 415 height 319
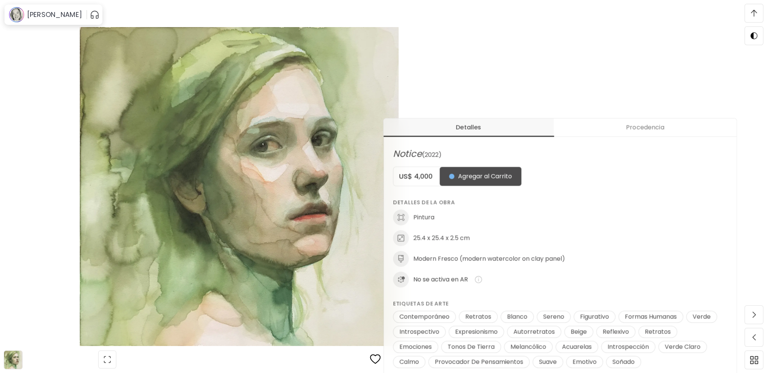
click at [283, 272] on img at bounding box center [239, 186] width 415 height 319
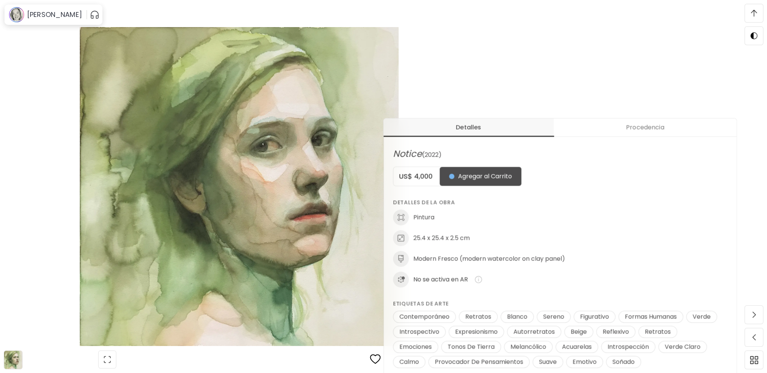
click at [283, 272] on img at bounding box center [239, 186] width 415 height 319
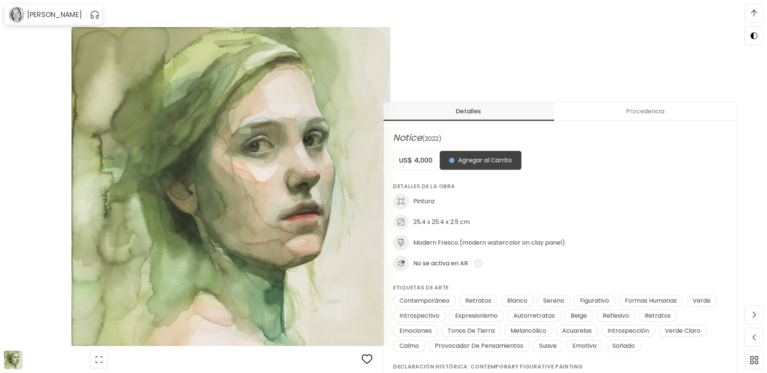
scroll to position [301, 0]
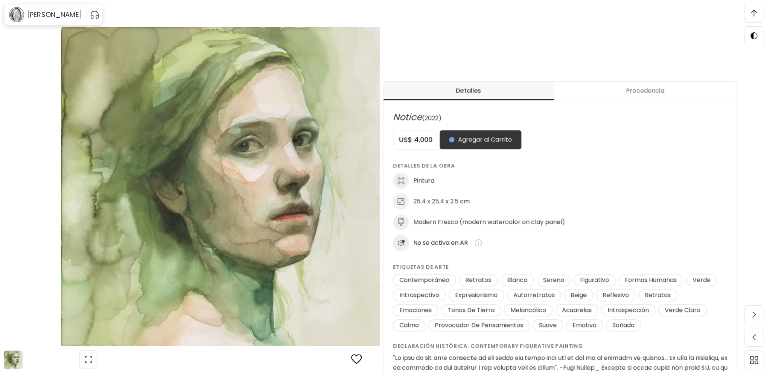
click at [80, 174] on img at bounding box center [220, 186] width 377 height 319
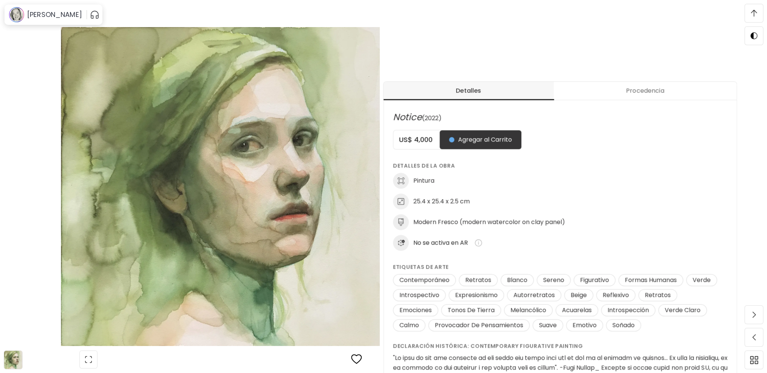
click at [404, 55] on img at bounding box center [220, 186] width 377 height 319
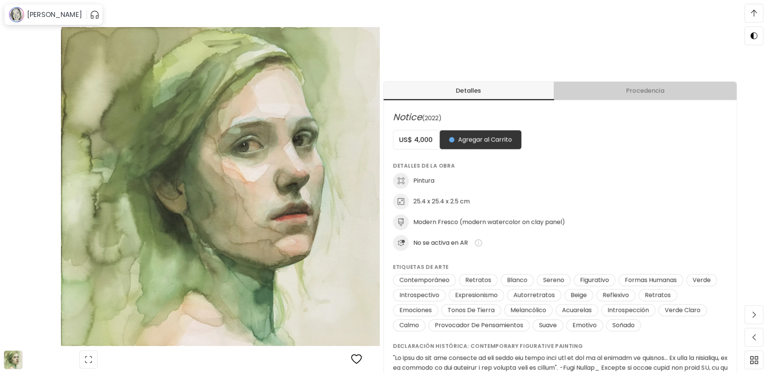
click at [647, 91] on span "Procedencia" at bounding box center [645, 90] width 174 height 9
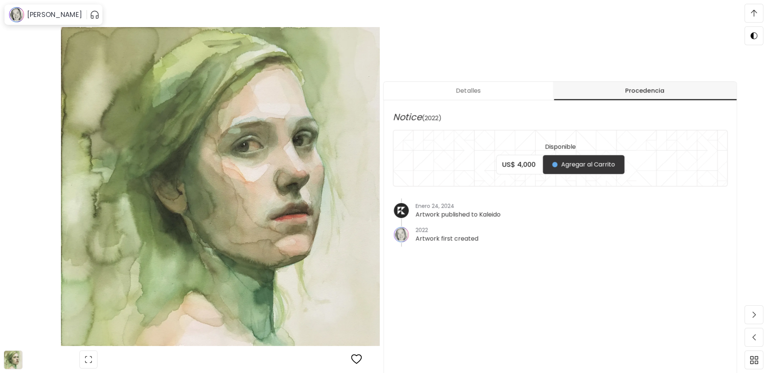
click at [512, 93] on span "Detalles" at bounding box center [468, 90] width 160 height 9
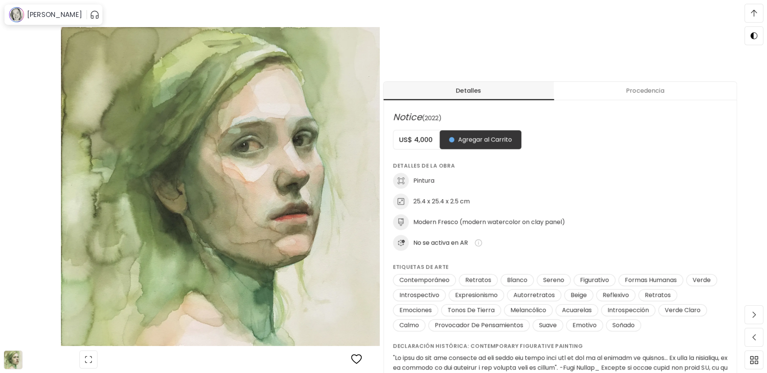
click at [650, 91] on span "Procedencia" at bounding box center [645, 90] width 174 height 9
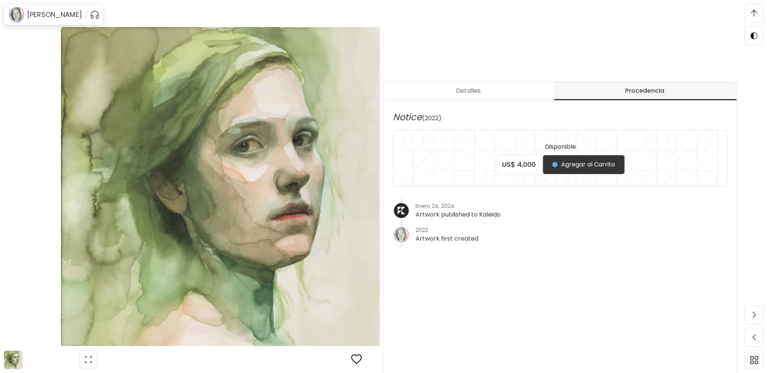
click at [470, 94] on span "Detalles" at bounding box center [468, 90] width 160 height 9
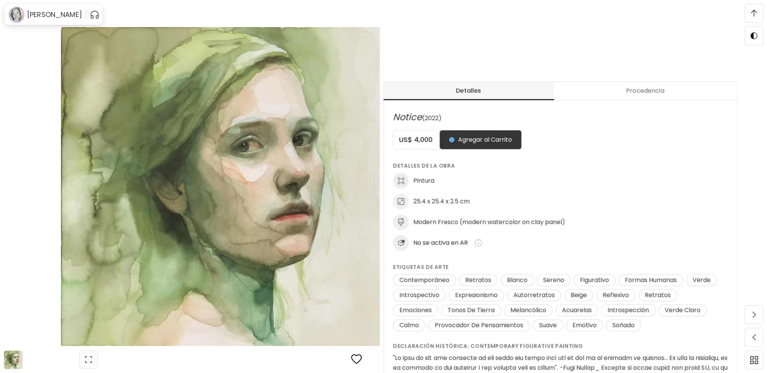
click at [600, 93] on span "Procedencia" at bounding box center [645, 90] width 174 height 9
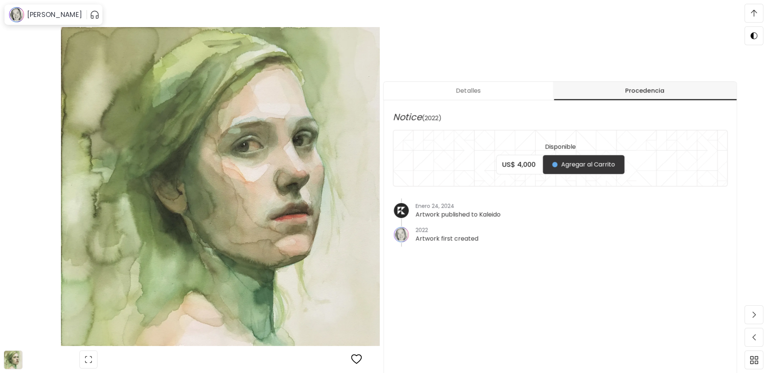
click at [483, 90] on span "Detalles" at bounding box center [468, 90] width 160 height 9
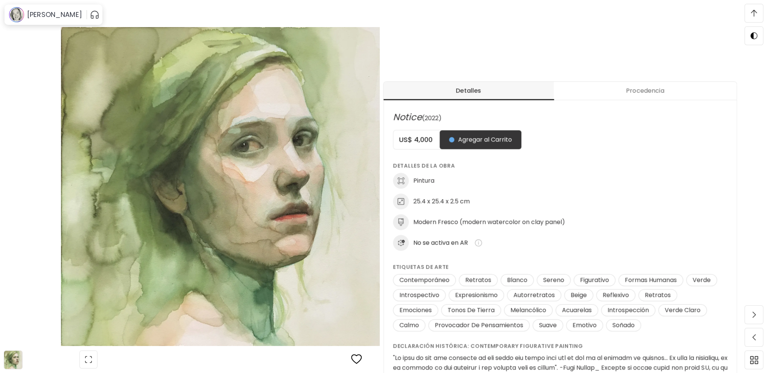
drag, startPoint x: 606, startPoint y: 181, endPoint x: 589, endPoint y: 155, distance: 32.0
click at [607, 183] on div "Pintura" at bounding box center [560, 181] width 334 height 16
click at [389, 66] on div "Detalles Procedencia Notice (2022) US$ 4,000 Agregar al Carrito Detalles de la …" at bounding box center [574, 242] width 383 height 373
click at [345, 94] on img at bounding box center [220, 186] width 377 height 319
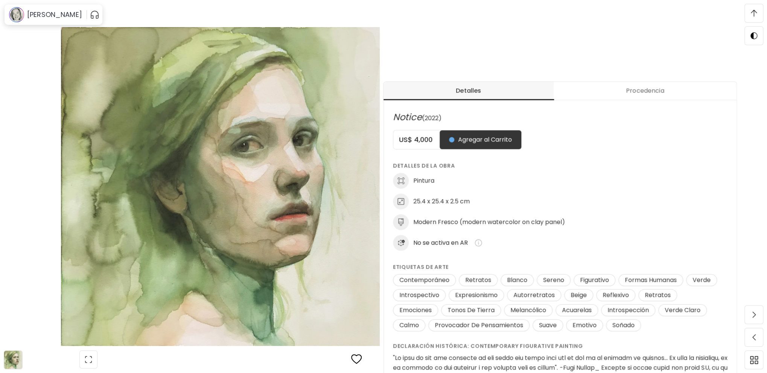
click at [421, 62] on div "Detalles Procedencia Notice (2022) US$ 4,000 Agregar al Carrito Detalles de la …" at bounding box center [574, 242] width 383 height 373
click at [325, 97] on img at bounding box center [220, 186] width 377 height 319
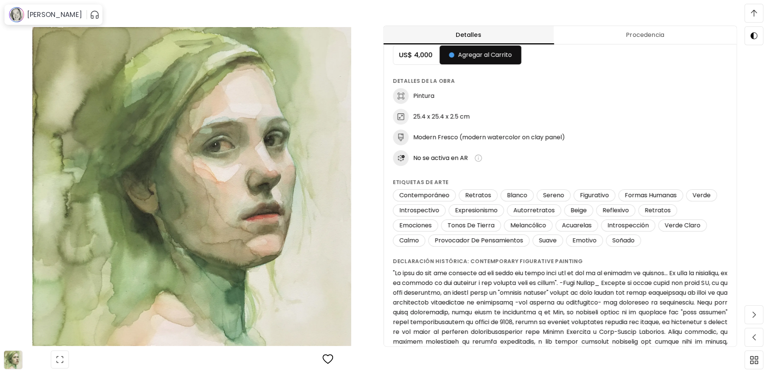
scroll to position [527, 0]
click at [267, 184] on img at bounding box center [192, 186] width 320 height 319
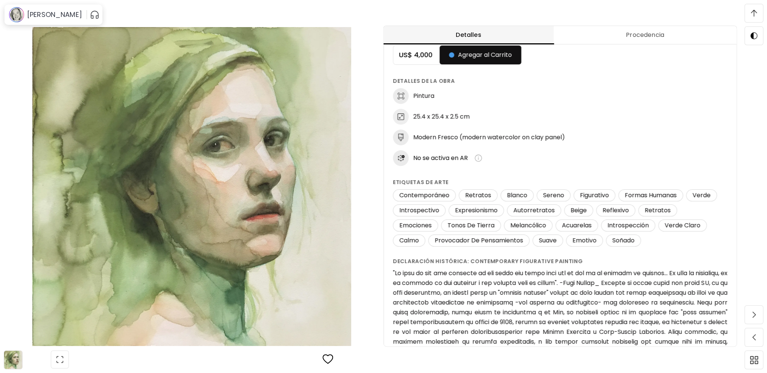
scroll to position [21, 0]
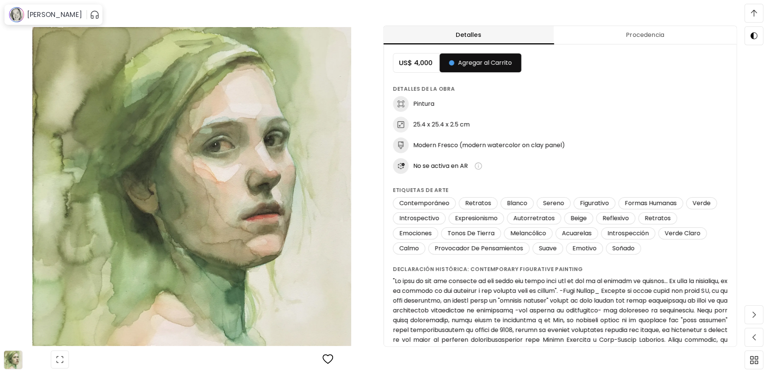
click at [213, 166] on img at bounding box center [192, 186] width 320 height 319
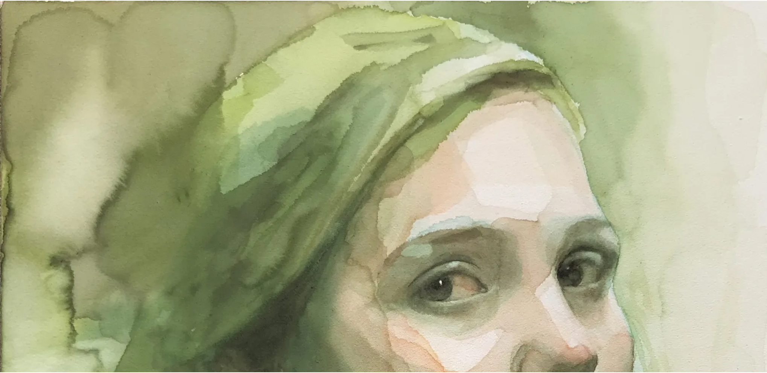
scroll to position [414, 0]
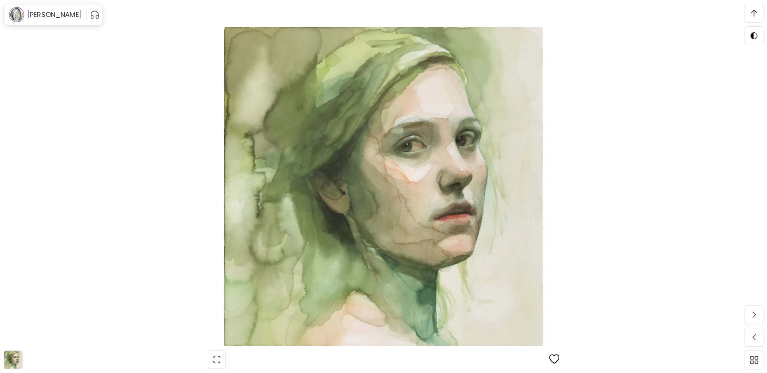
scroll to position [1089, 0]
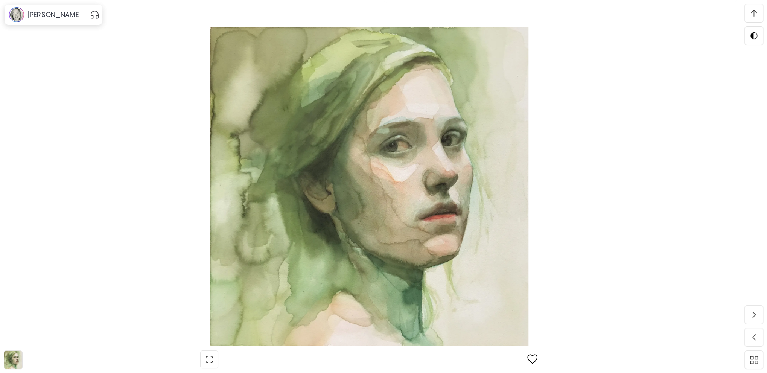
click at [336, 221] on img at bounding box center [369, 186] width 674 height 319
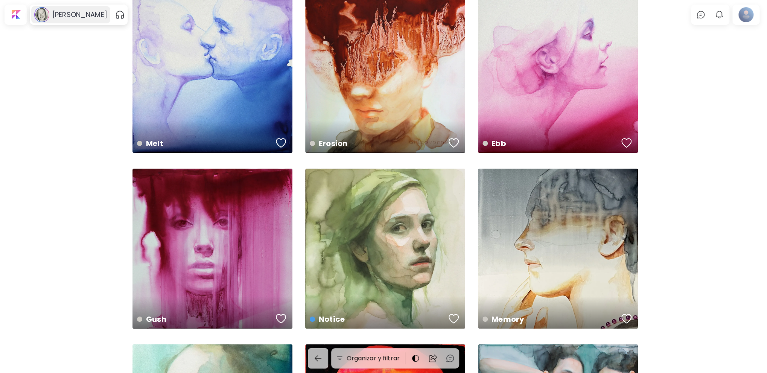
click at [85, 12] on h6 "[PERSON_NAME]" at bounding box center [79, 14] width 55 height 9
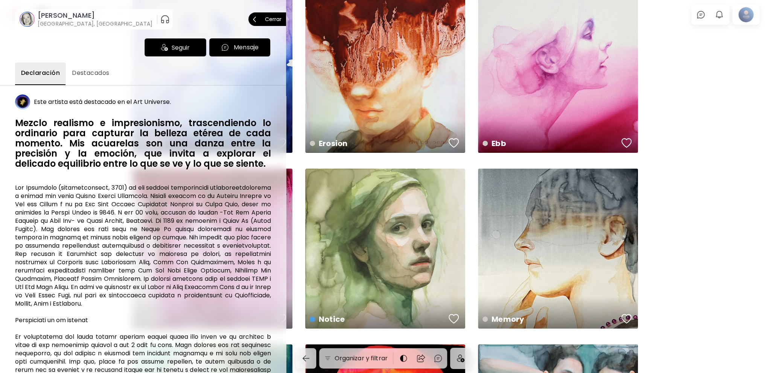
click at [160, 17] on img "button" at bounding box center [164, 19] width 9 height 12
click at [172, 18] on span at bounding box center [174, 19] width 5 height 5
drag, startPoint x: 128, startPoint y: 18, endPoint x: 123, endPoint y: 19, distance: 5.3
click at [165, 19] on span at bounding box center [167, 19] width 5 height 5
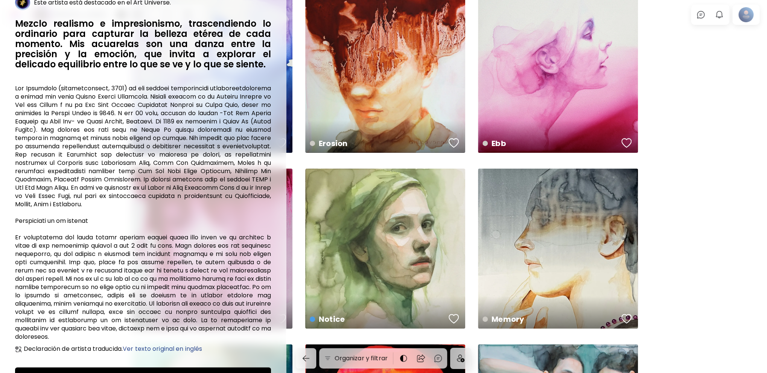
scroll to position [113, 0]
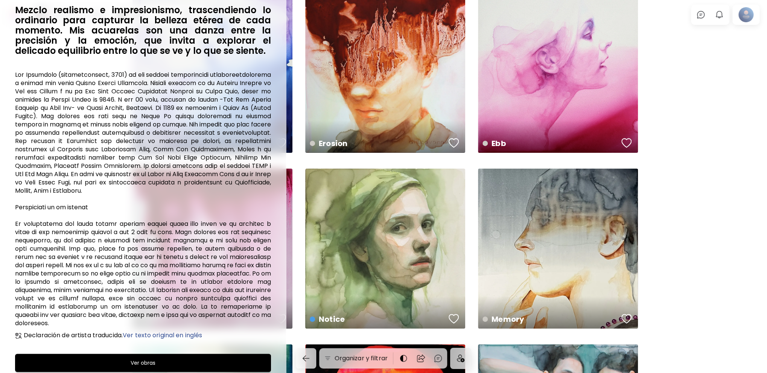
click at [568, 216] on div at bounding box center [383, 186] width 767 height 373
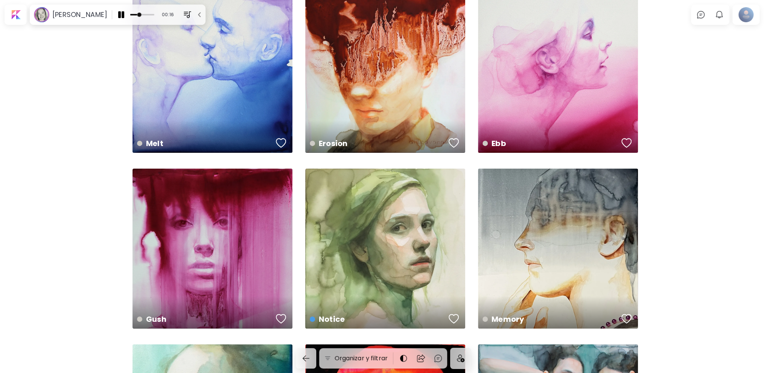
click at [568, 216] on div "Memory 27.9 x 35.6 cm" at bounding box center [558, 248] width 160 height 160
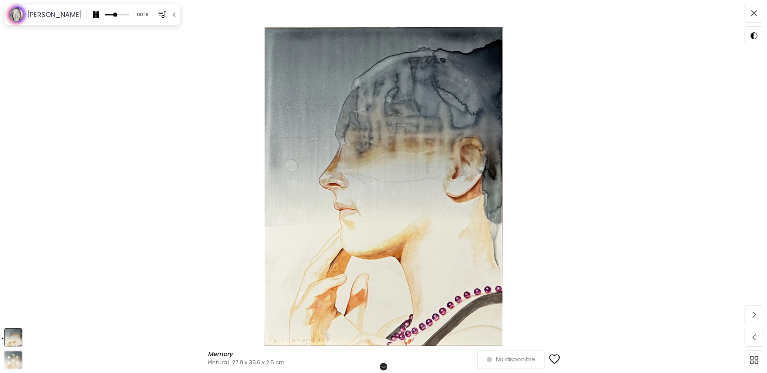
click at [458, 170] on img at bounding box center [383, 186] width 703 height 319
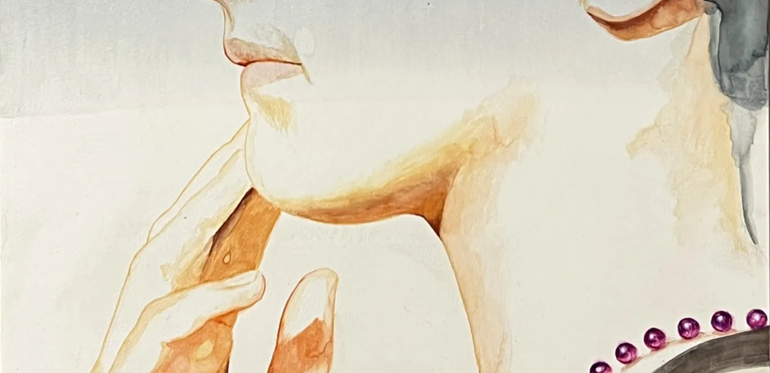
scroll to position [654, 0]
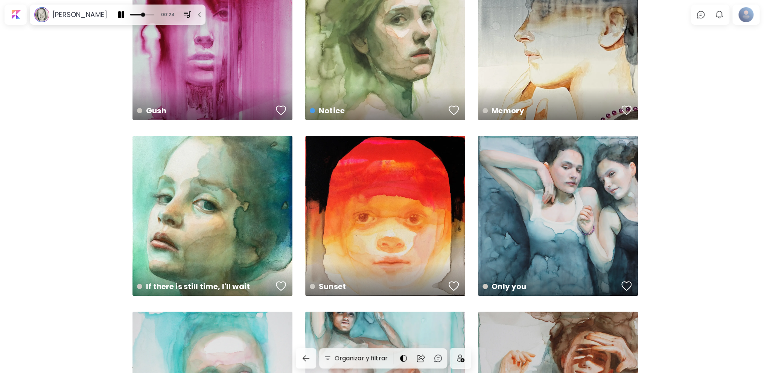
scroll to position [1843, 0]
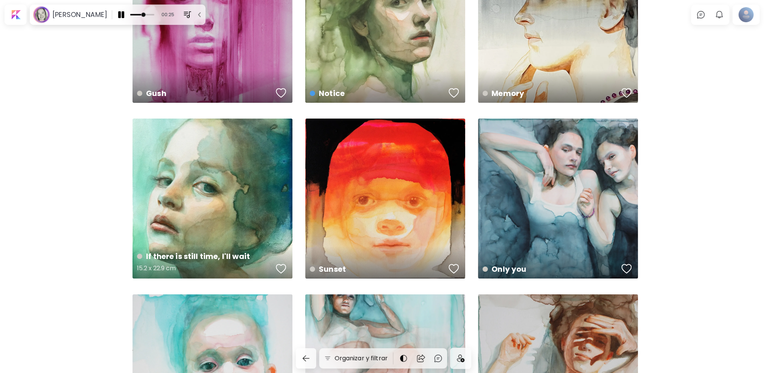
click at [238, 200] on div "If there is still time, I'll wait 15.2 x 22.9 cm" at bounding box center [212, 198] width 160 height 160
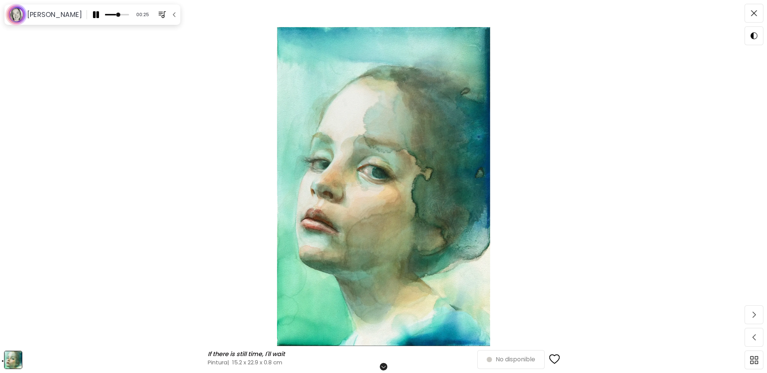
click at [367, 181] on img at bounding box center [383, 186] width 703 height 319
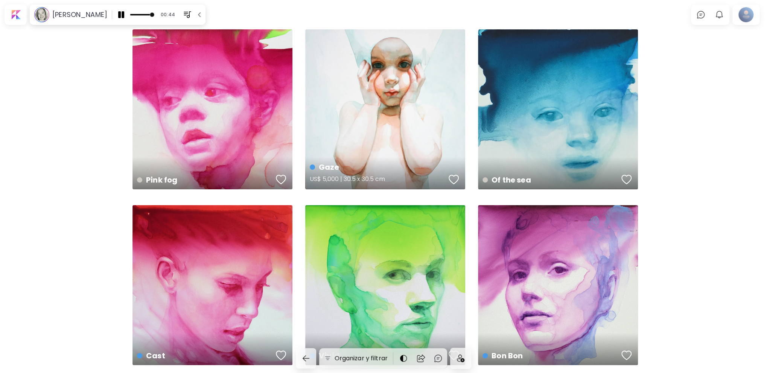
click at [403, 100] on div "Gaze US$ 5,000 | 30.5 x 30.5 cm" at bounding box center [385, 109] width 160 height 160
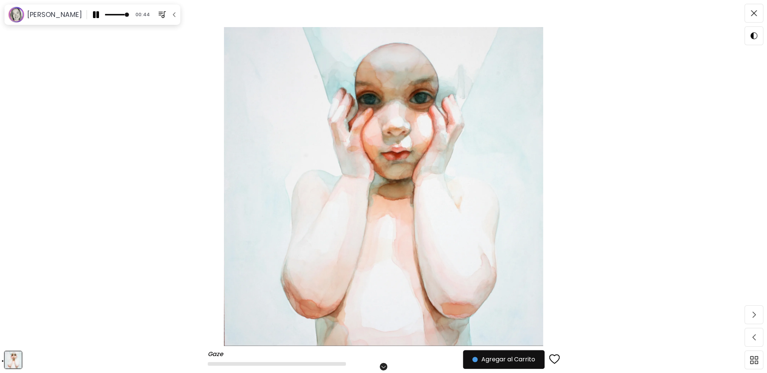
click at [403, 100] on img at bounding box center [383, 186] width 703 height 319
